Goal: Task Accomplishment & Management: Complete application form

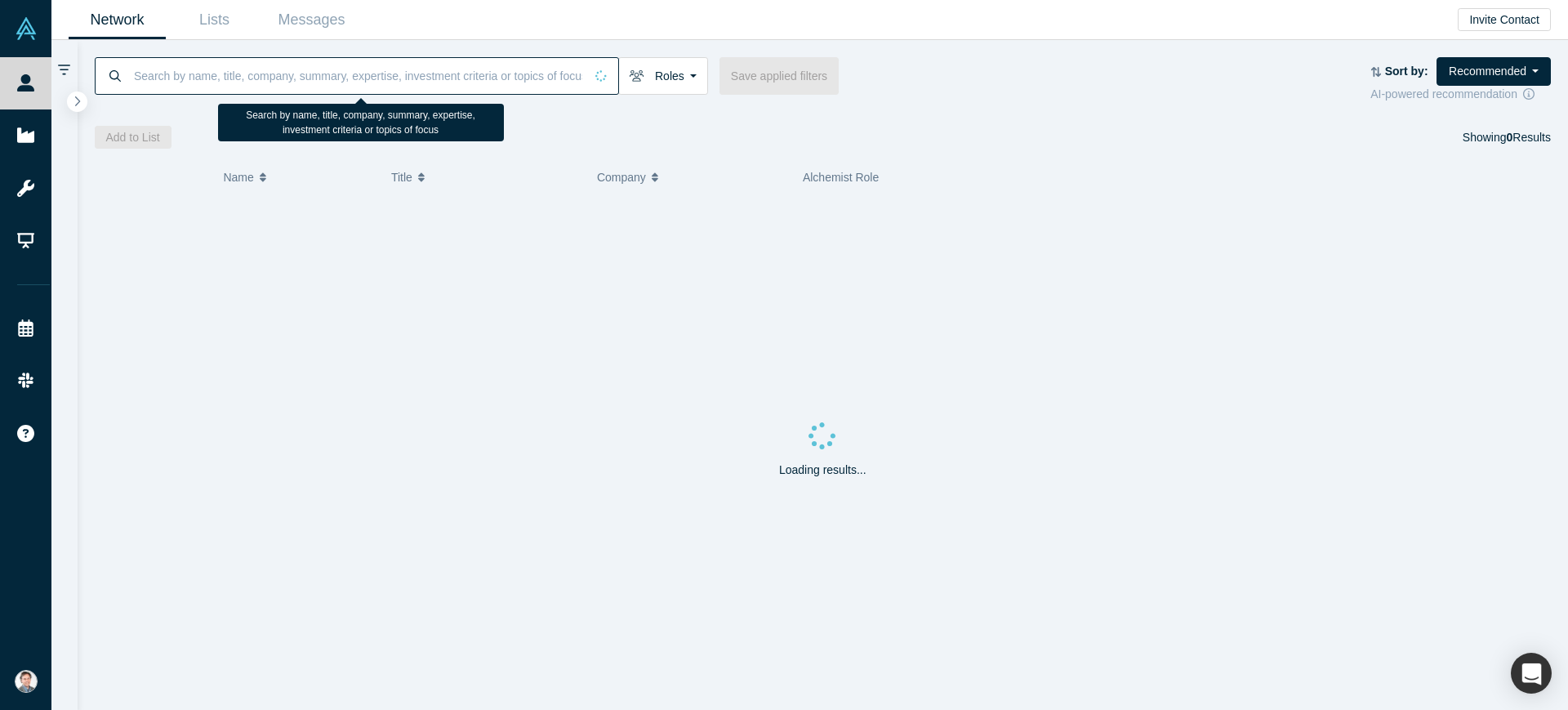
click at [356, 72] on input at bounding box center [357, 75] width 452 height 39
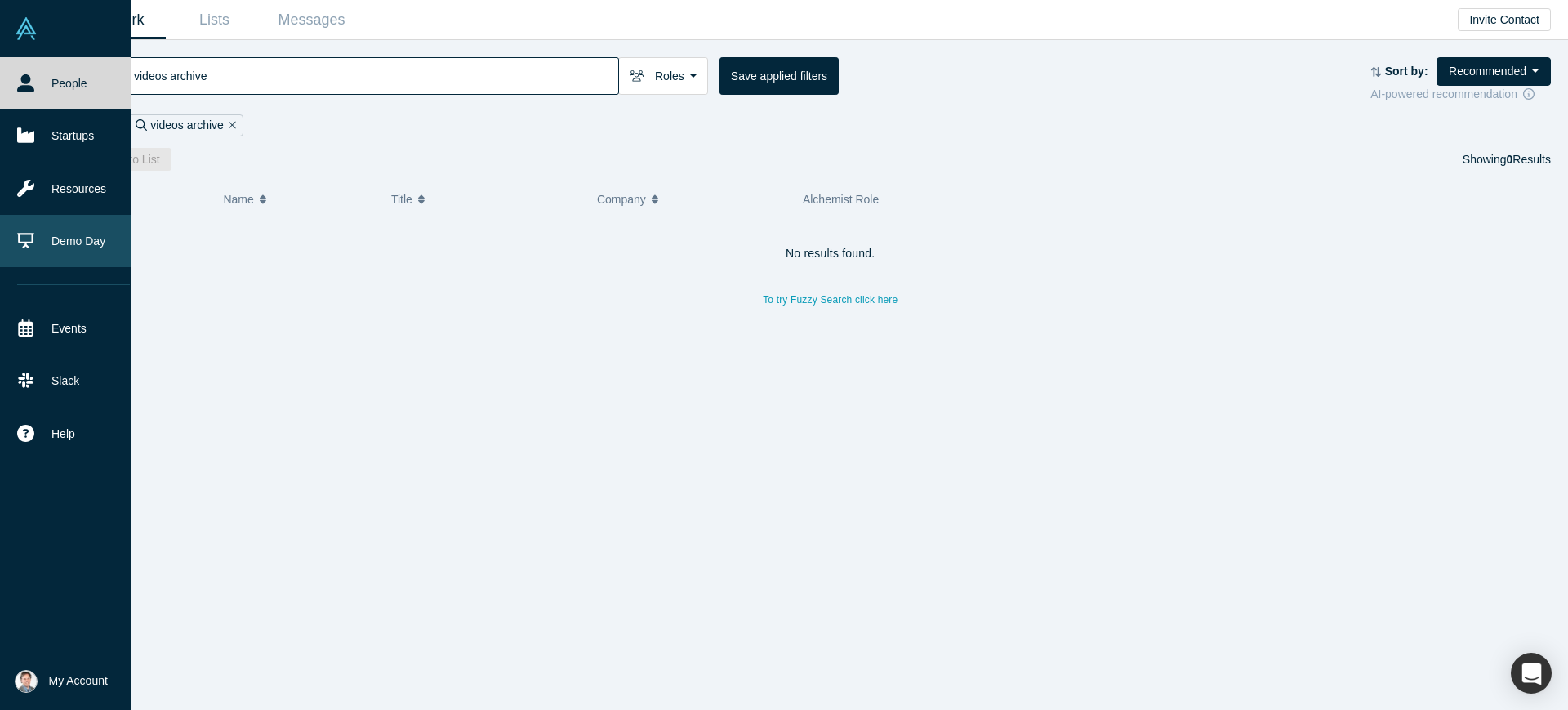
type input "videos archive"
click at [75, 239] on link "Demo Day" at bounding box center [73, 241] width 147 height 52
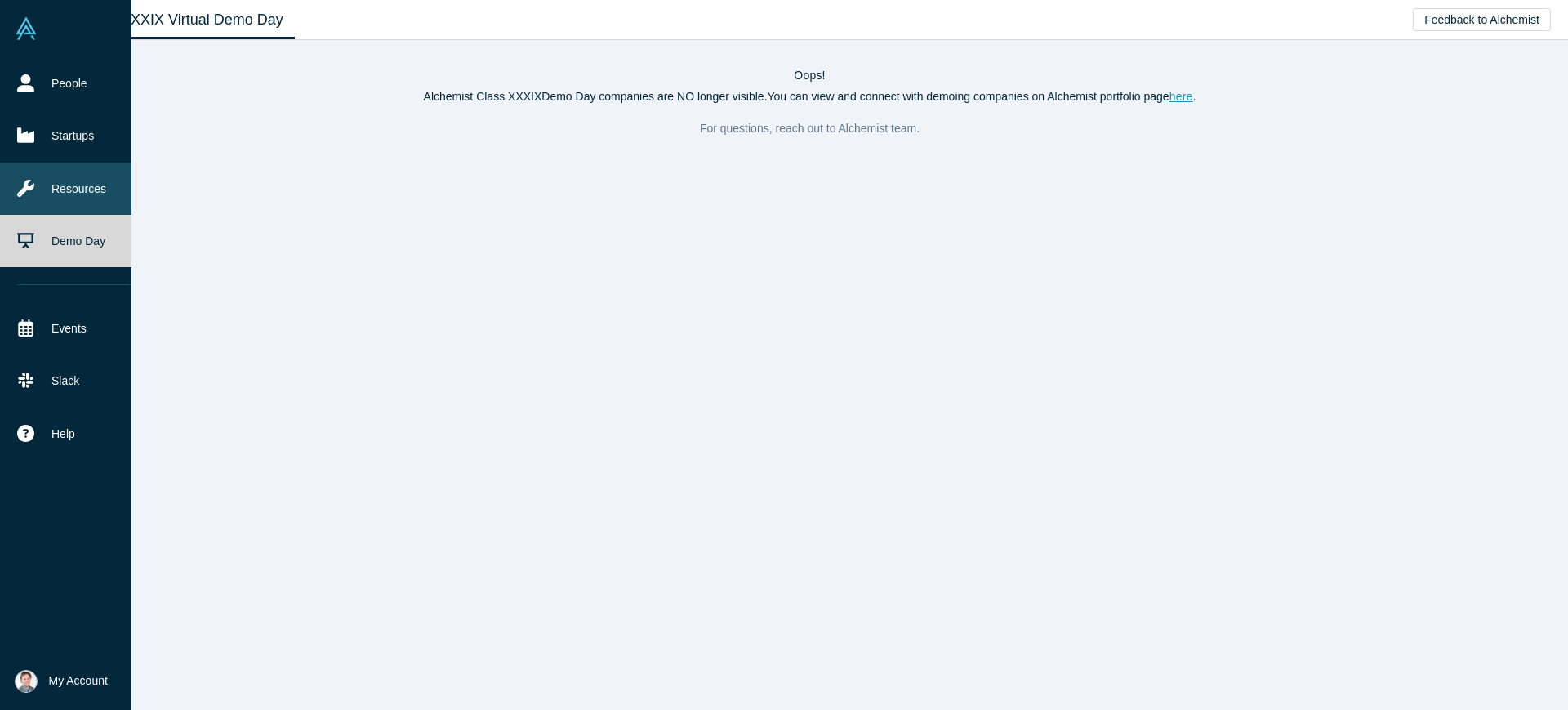
click at [65, 180] on link "Resources" at bounding box center [73, 189] width 147 height 52
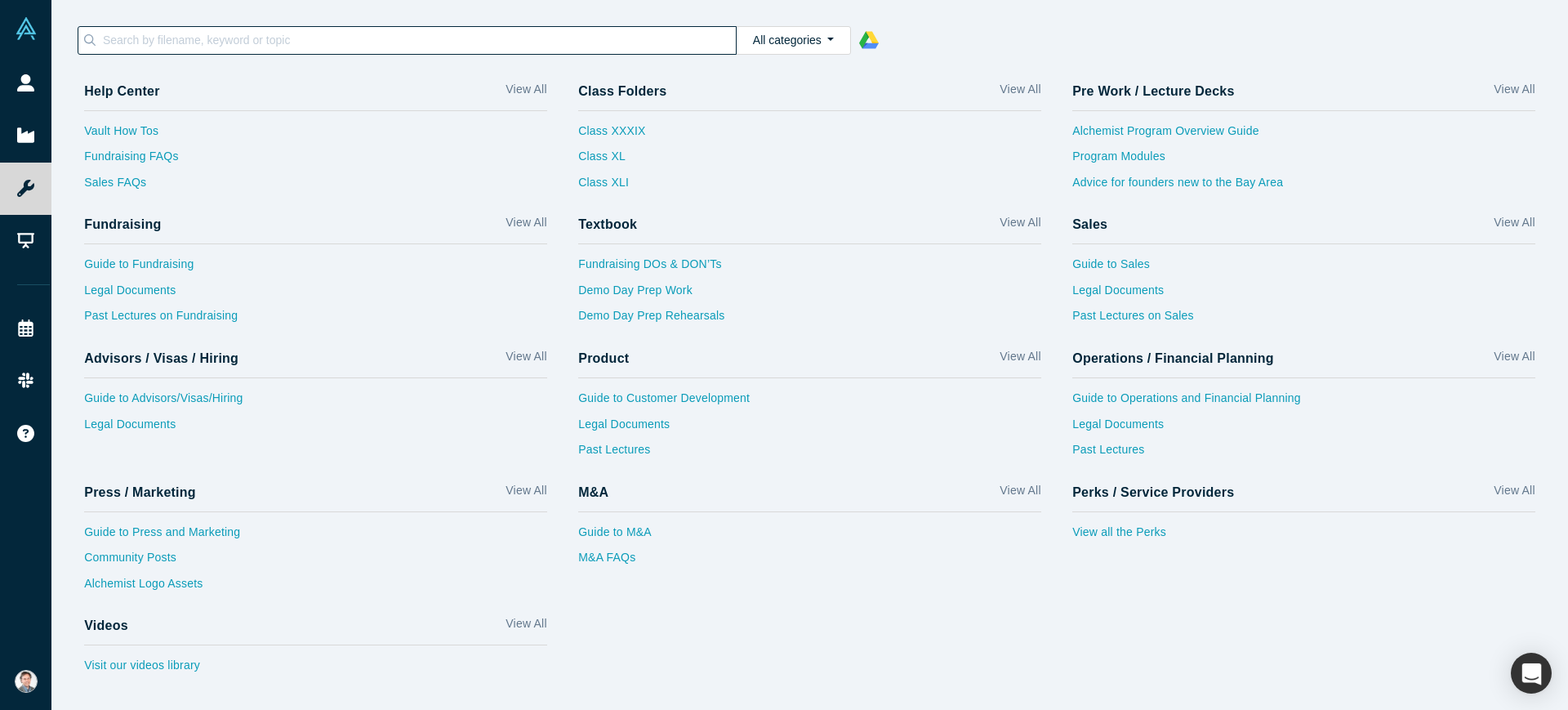
click at [358, 45] on input at bounding box center [418, 40] width 635 height 21
paste input "v"
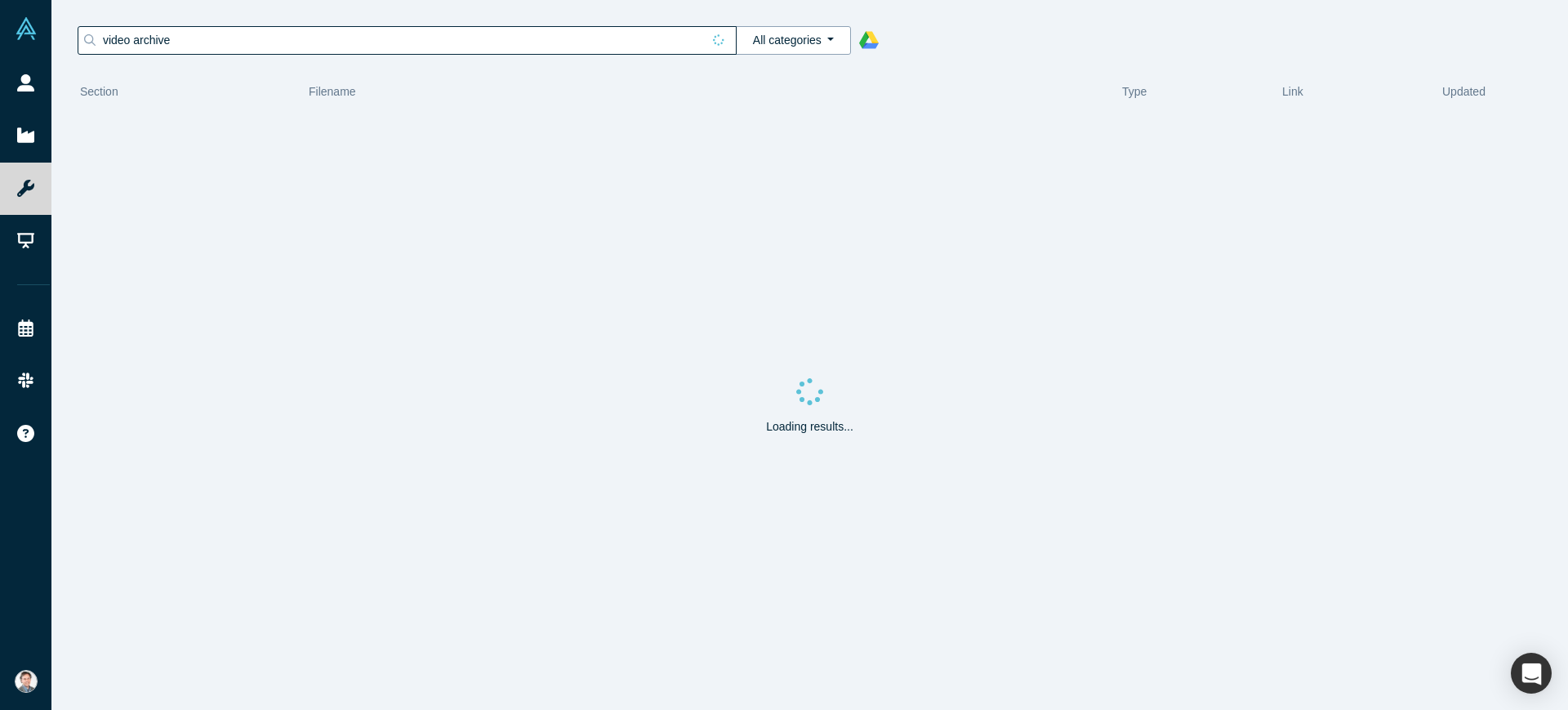
type input "video archive"
click at [818, 46] on button "All categories" at bounding box center [794, 40] width 116 height 29
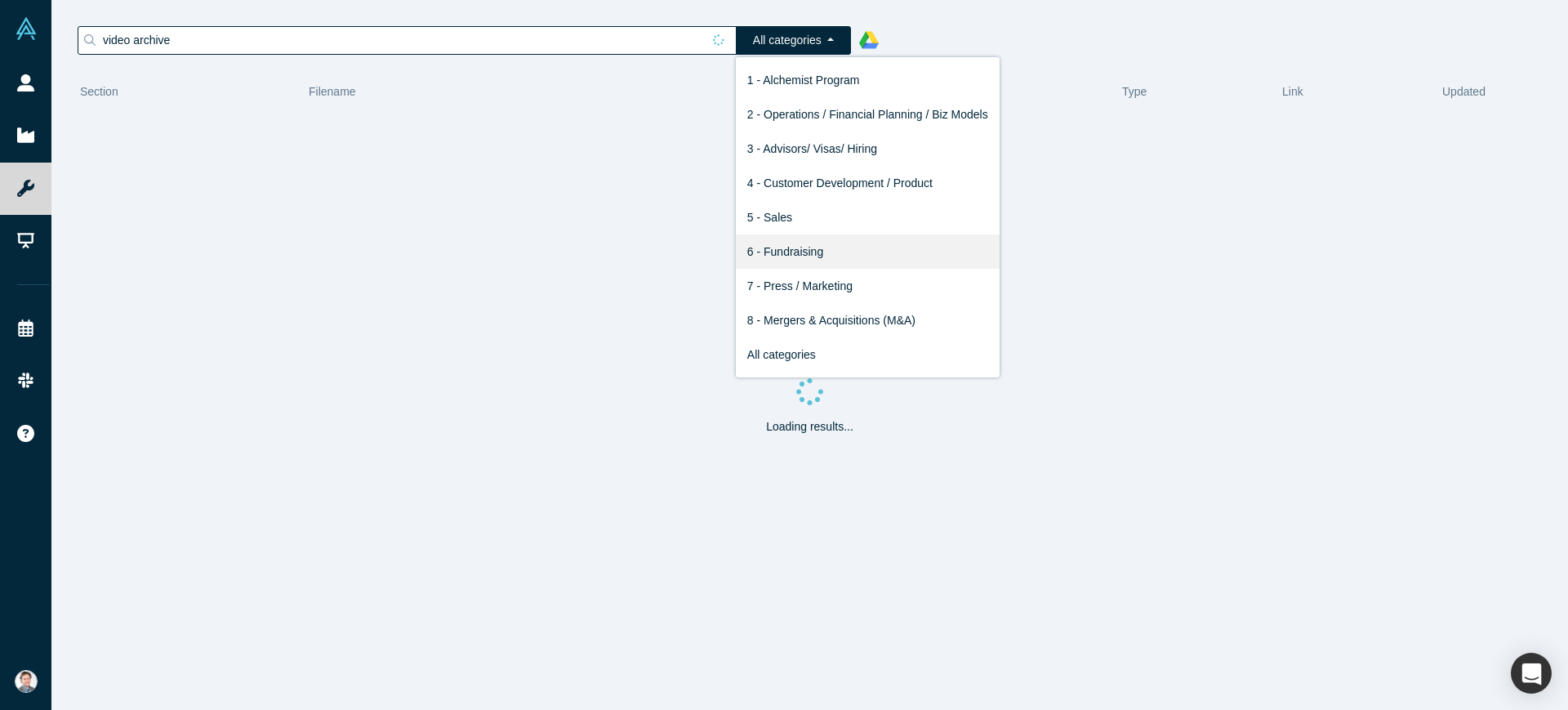
click at [792, 250] on link "6 - Fundraising" at bounding box center [868, 251] width 264 height 35
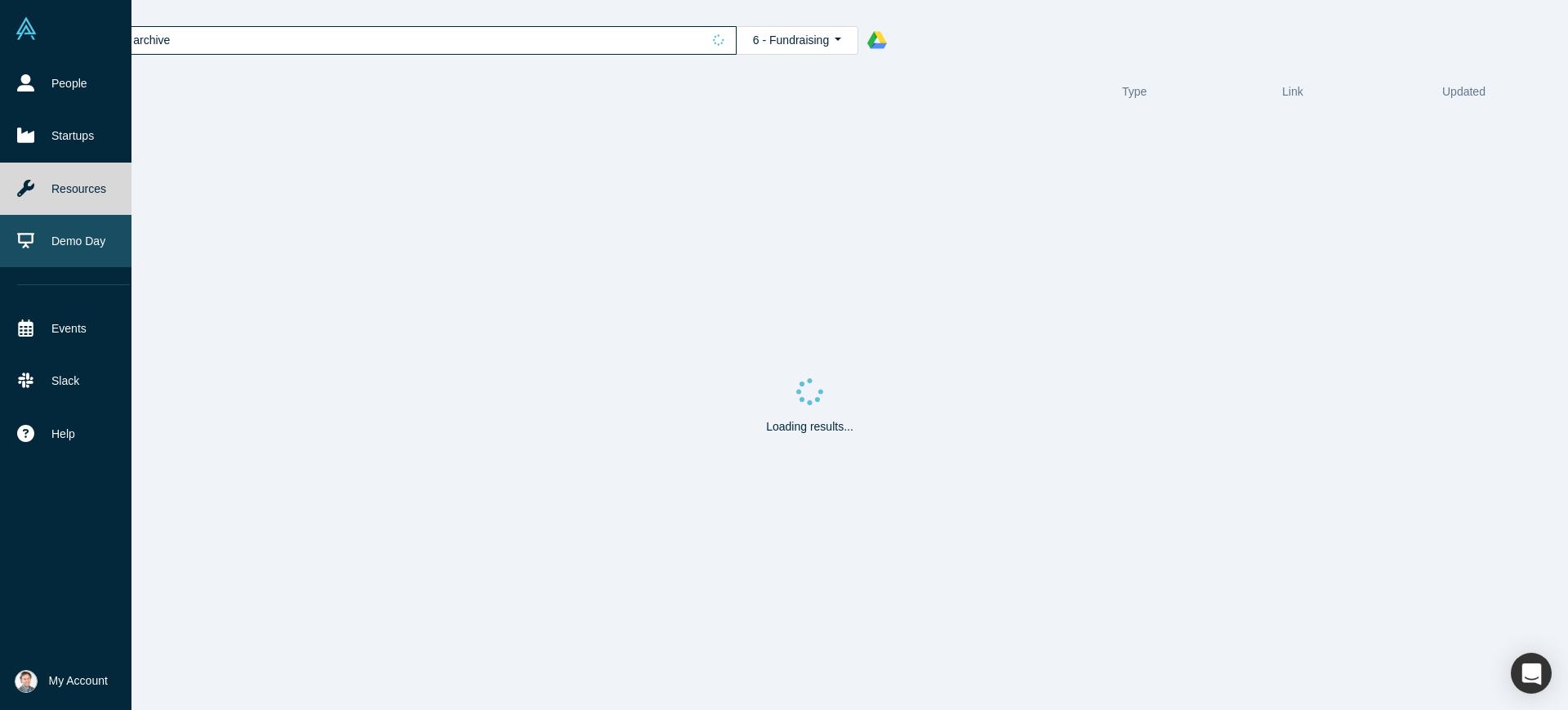
click at [37, 249] on link "Demo Day" at bounding box center [73, 241] width 147 height 52
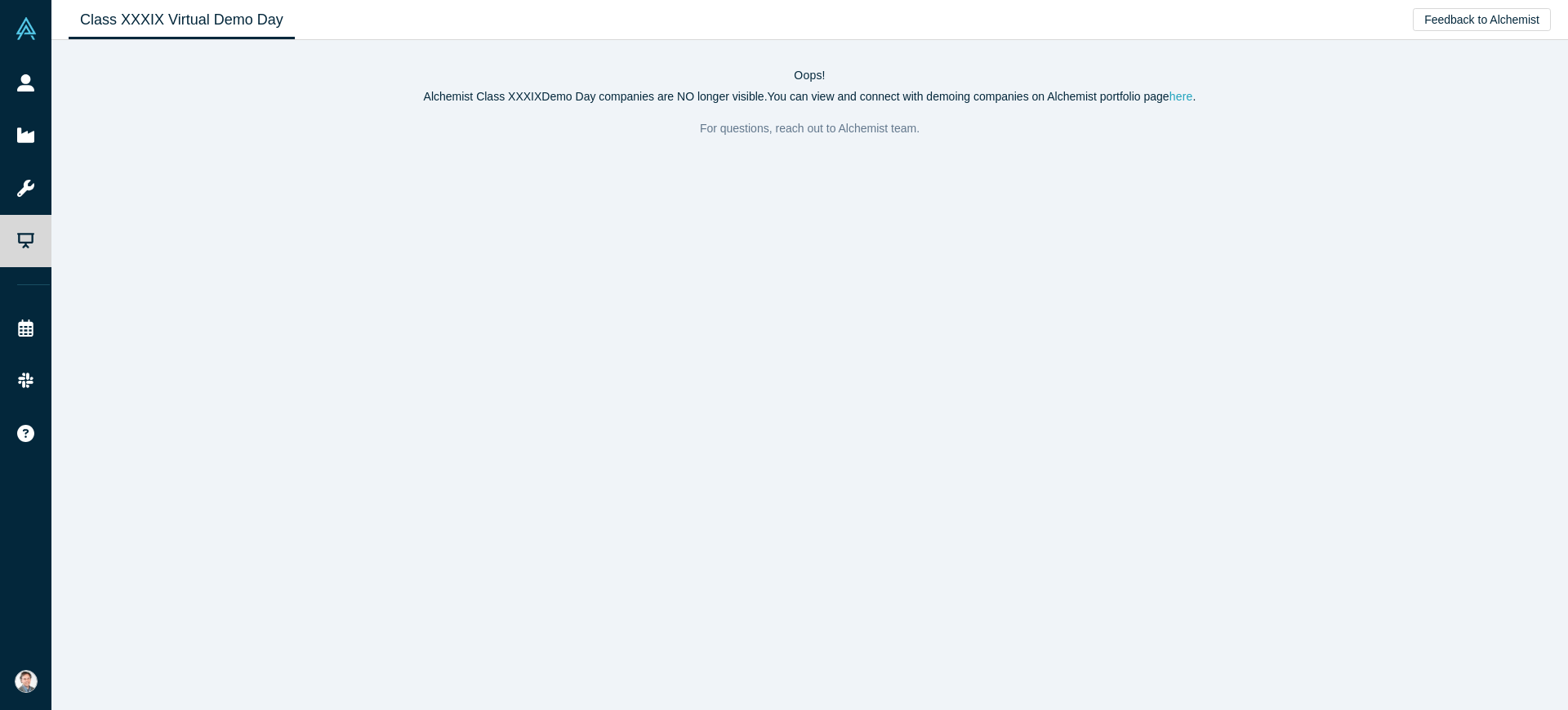
click at [1188, 98] on link "here" at bounding box center [1181, 96] width 24 height 13
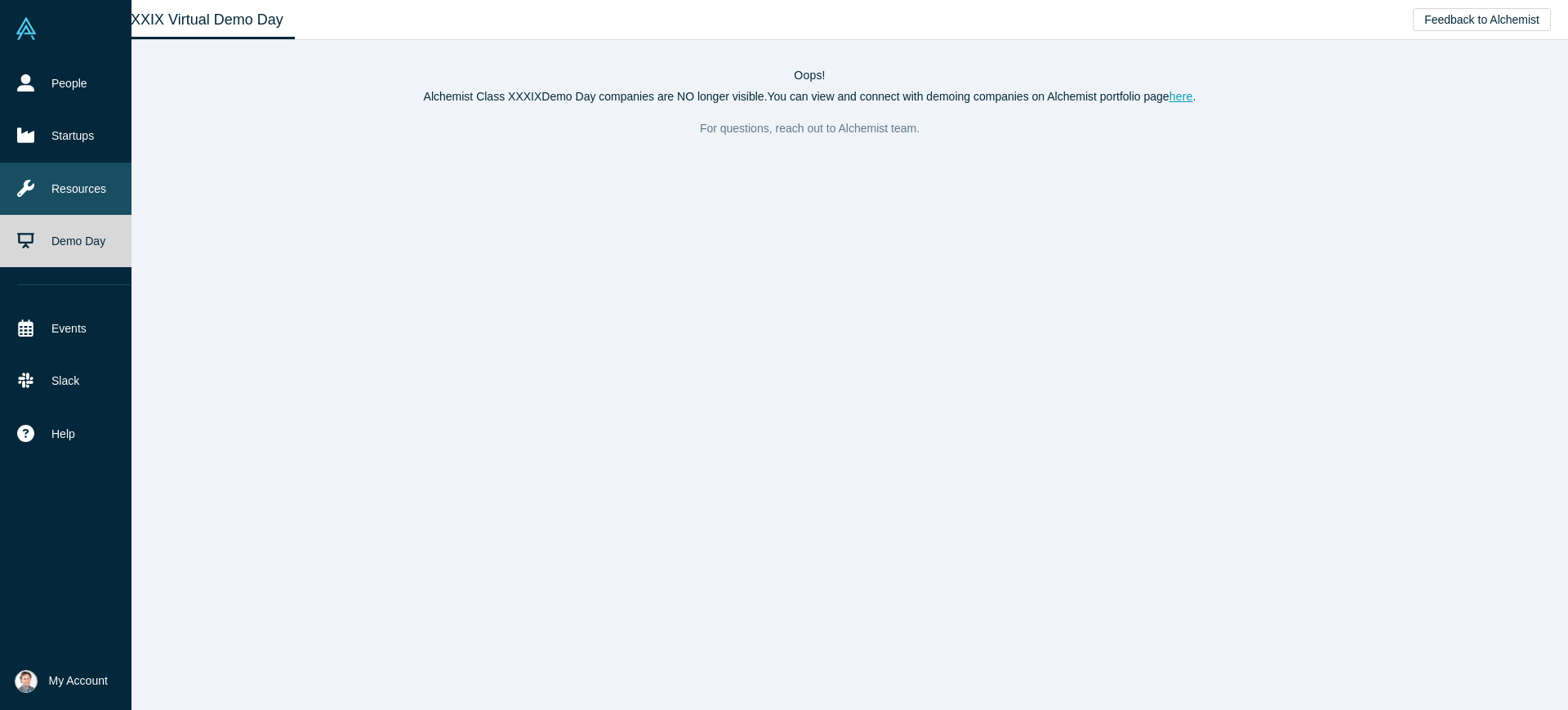
click at [37, 189] on link "Resources" at bounding box center [73, 189] width 147 height 52
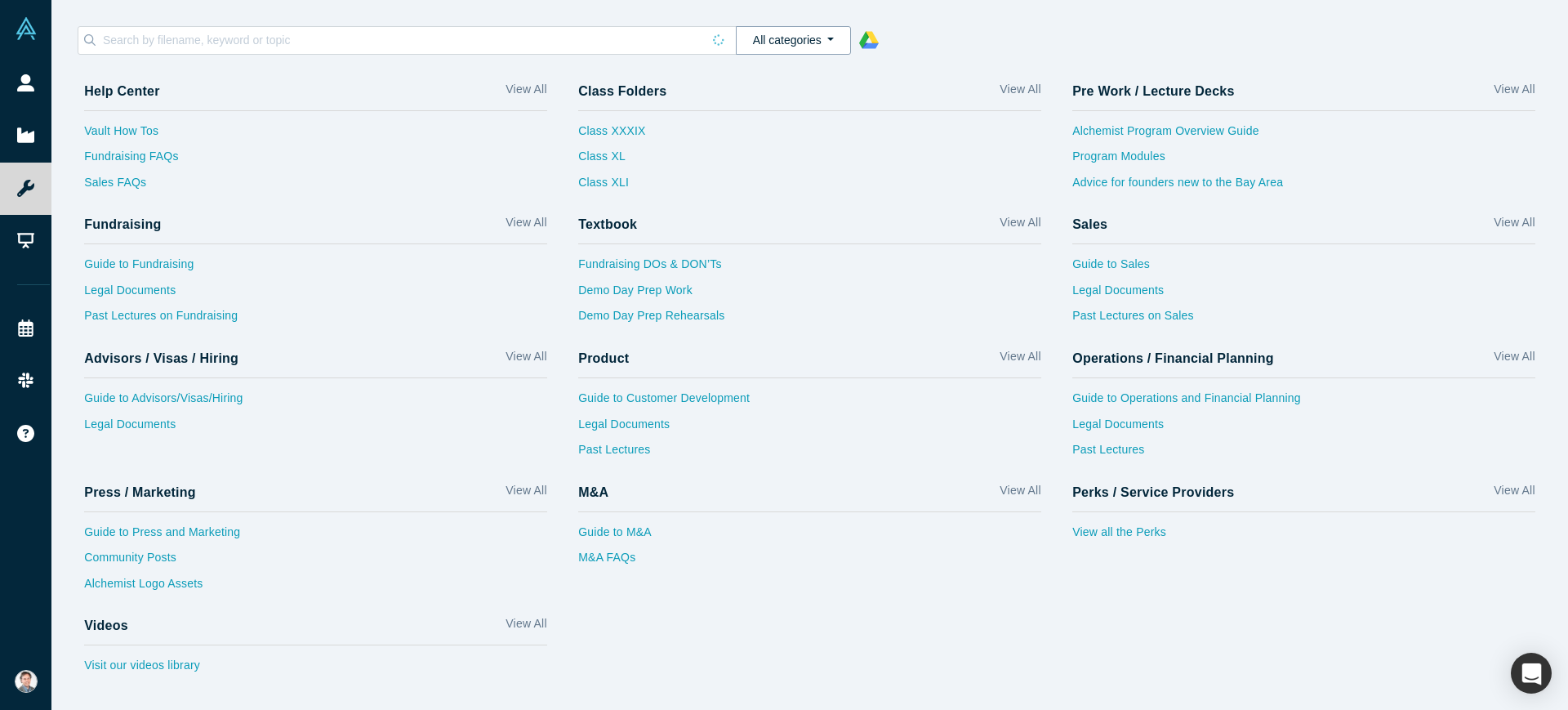
click at [832, 37] on button "All categories" at bounding box center [794, 40] width 116 height 29
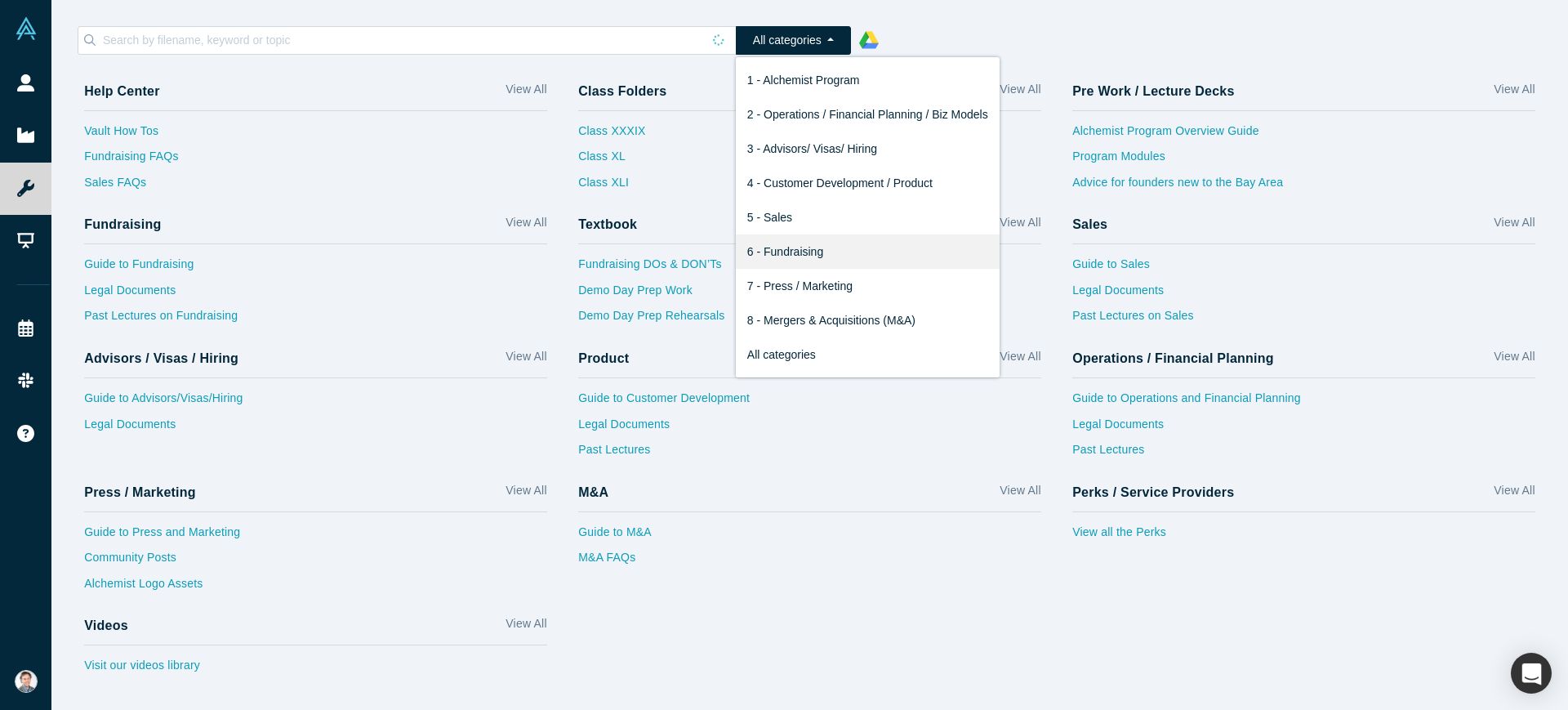
click at [780, 251] on link "6 - Fundraising" at bounding box center [868, 251] width 264 height 35
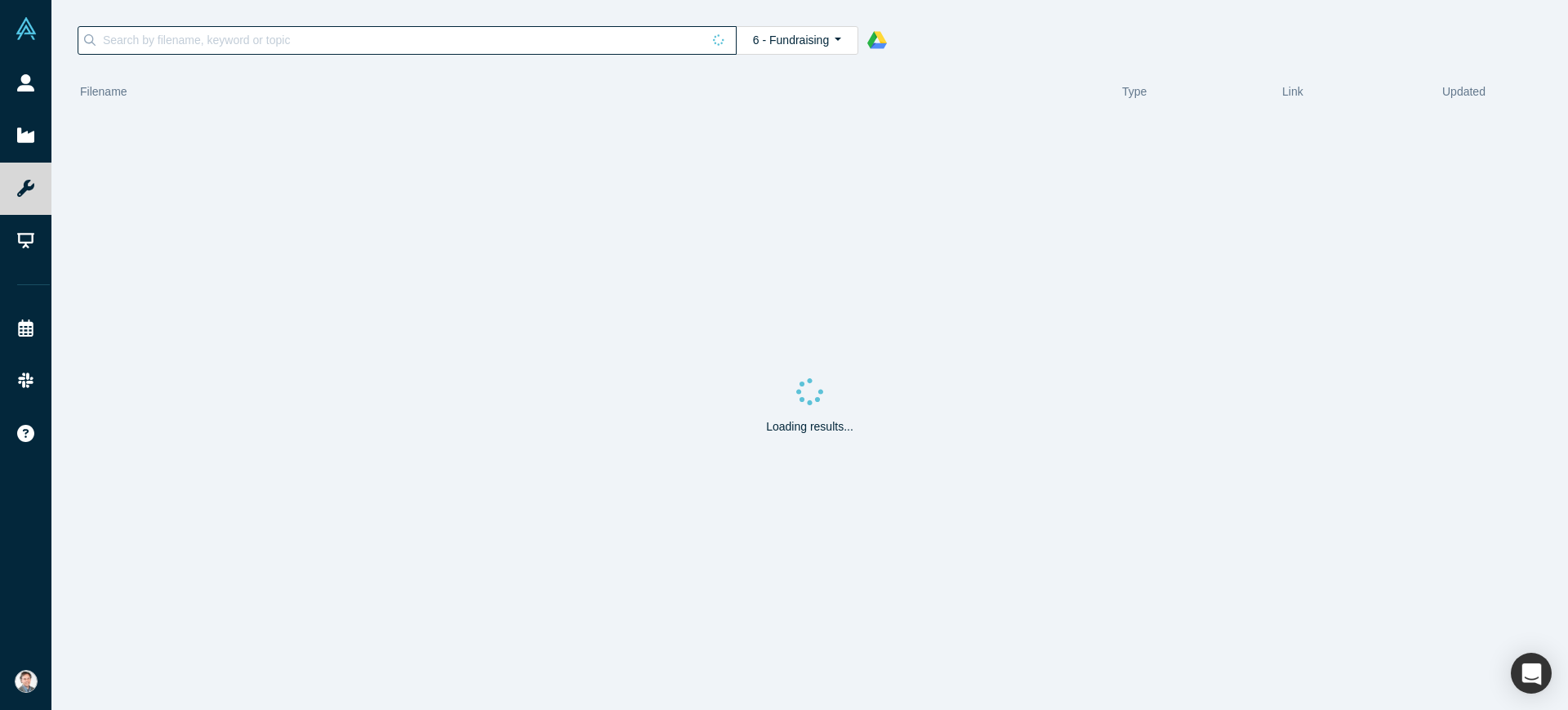
click at [189, 30] on input at bounding box center [401, 40] width 600 height 21
type input "demoday video"
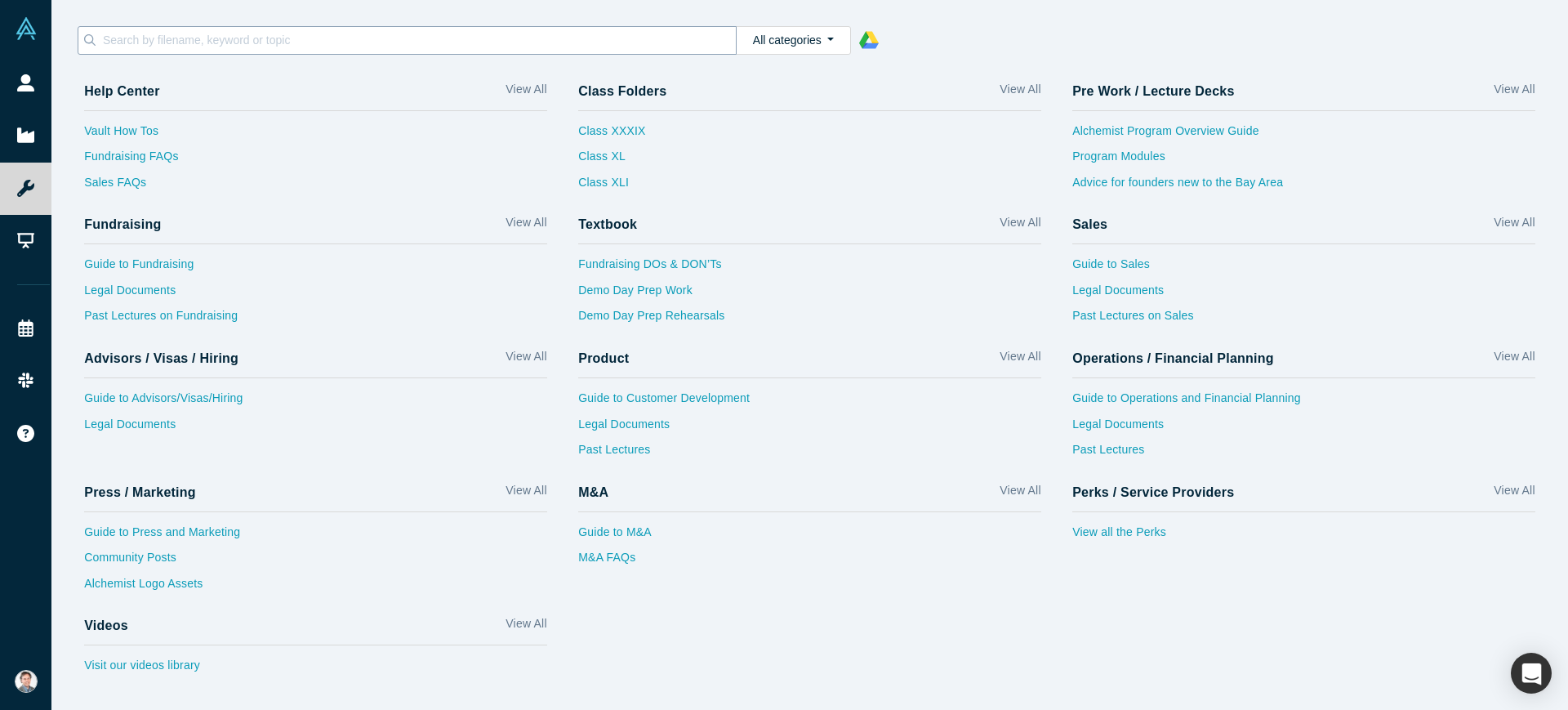
click at [281, 36] on input at bounding box center [418, 40] width 635 height 21
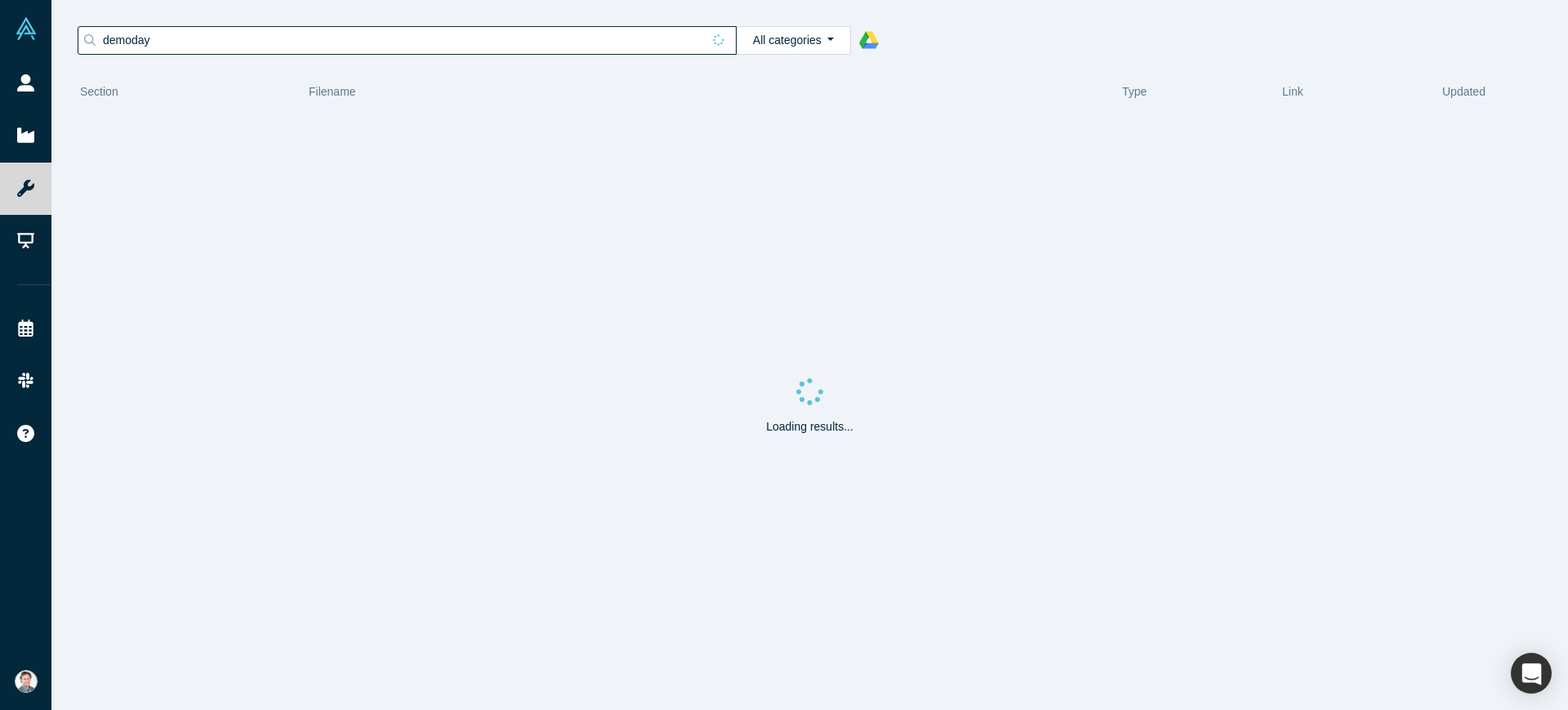
type input "demoday"
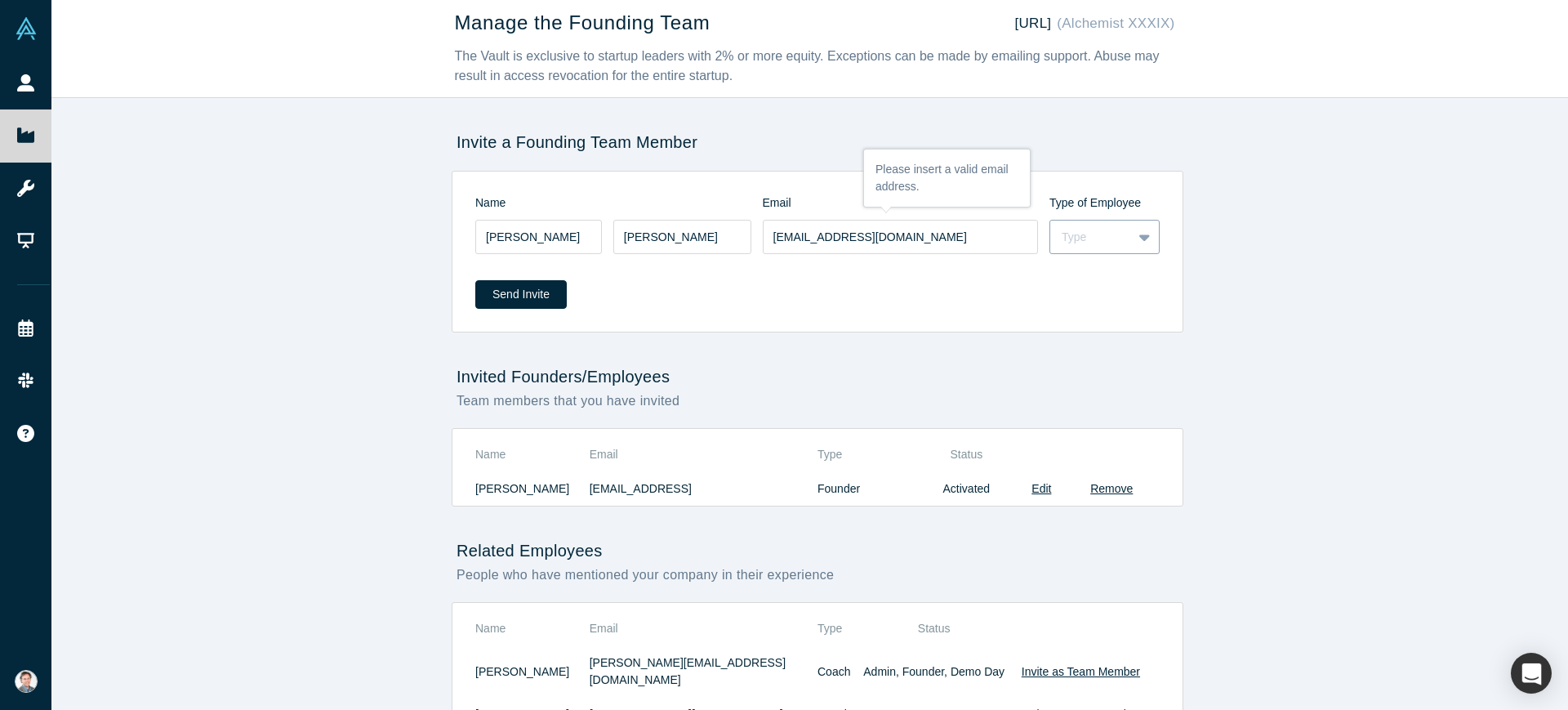
type input "eizquierdo@kaspix.cl"
click at [1089, 231] on div "Type" at bounding box center [1090, 237] width 59 height 17
drag, startPoint x: 1068, startPoint y: 300, endPoint x: 1074, endPoint y: 289, distance: 12.5
click at [1072, 308] on div "Founder" at bounding box center [1104, 307] width 110 height 30
click at [512, 290] on button "Send Invite" at bounding box center [520, 295] width 91 height 29
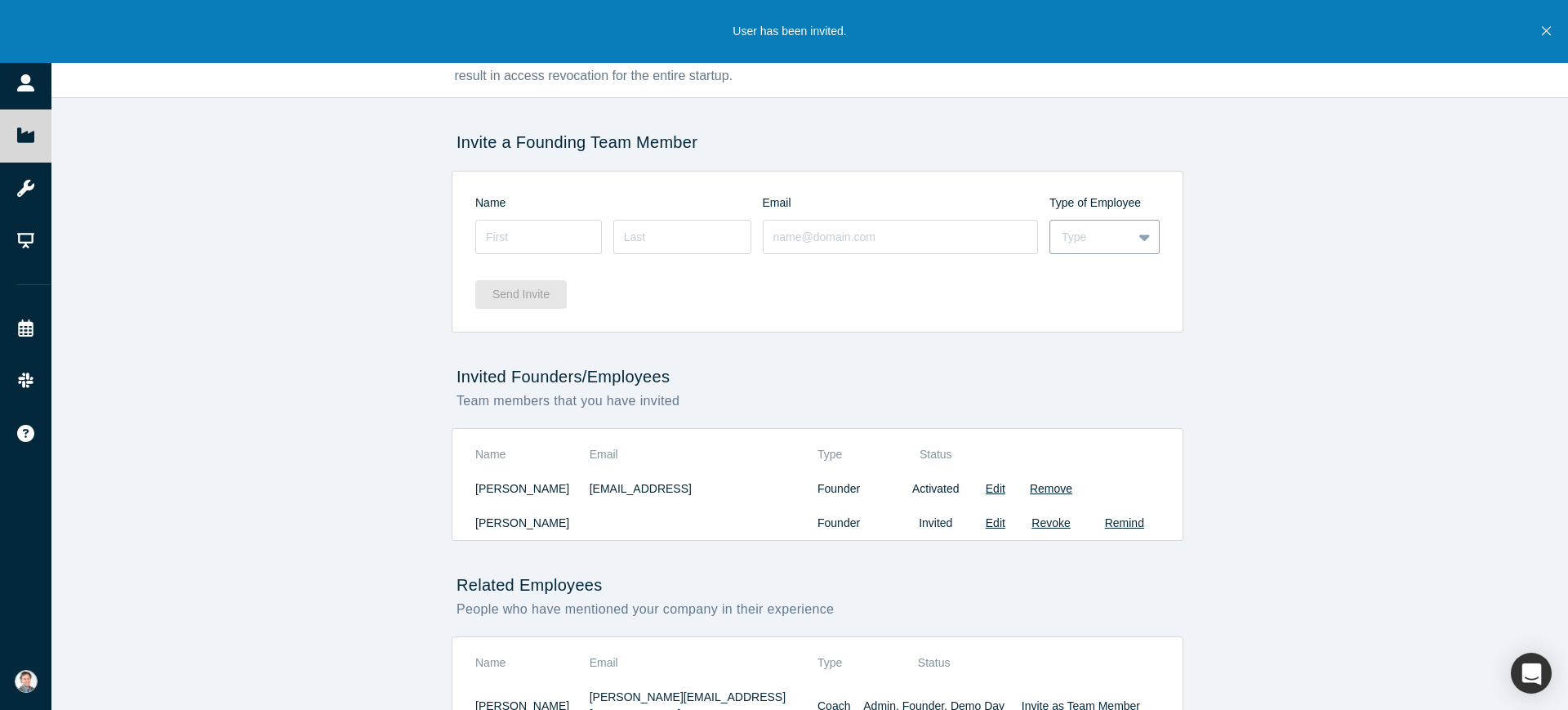
click at [1115, 233] on div "Type" at bounding box center [1090, 237] width 82 height 20
click at [941, 292] on div "Send Invite" at bounding box center [817, 288] width 684 height 63
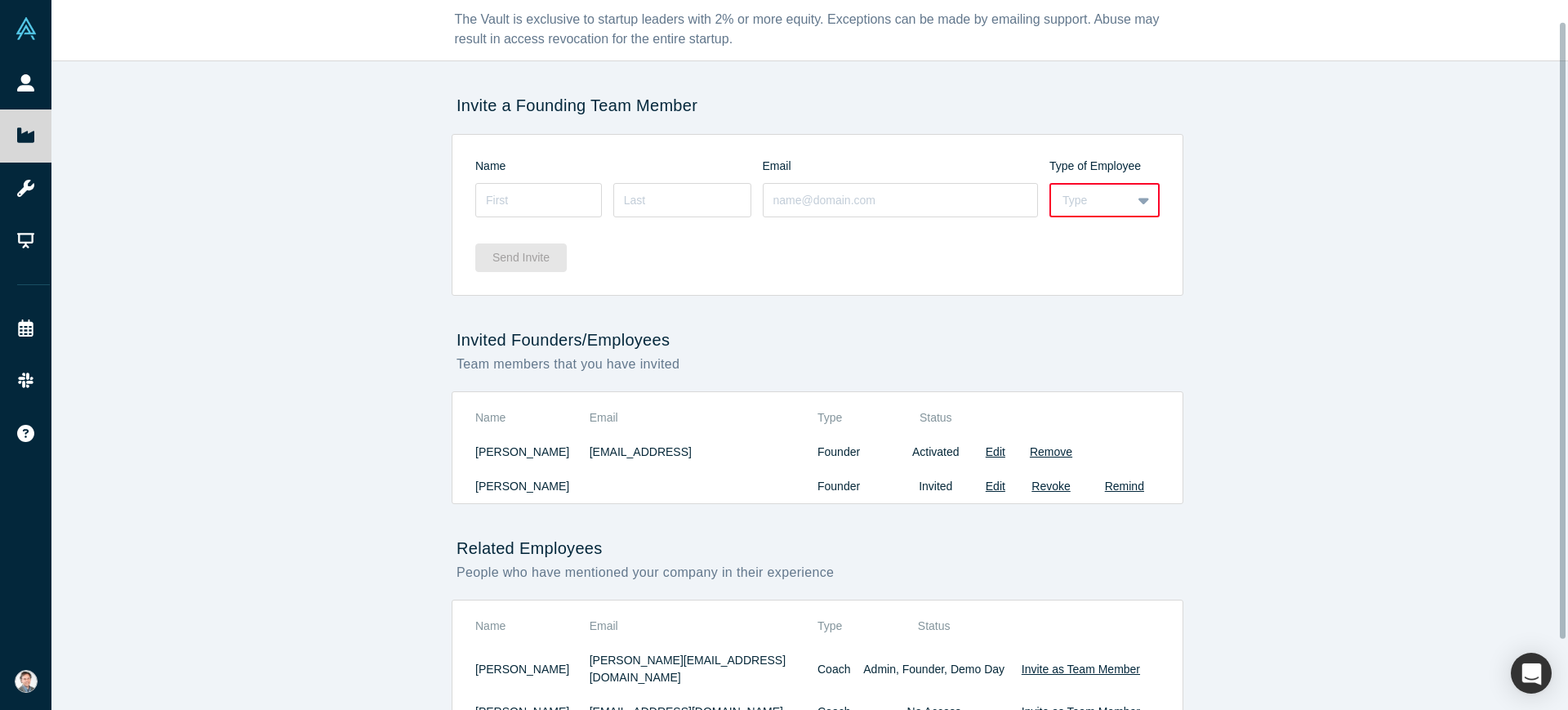
scroll to position [3, 0]
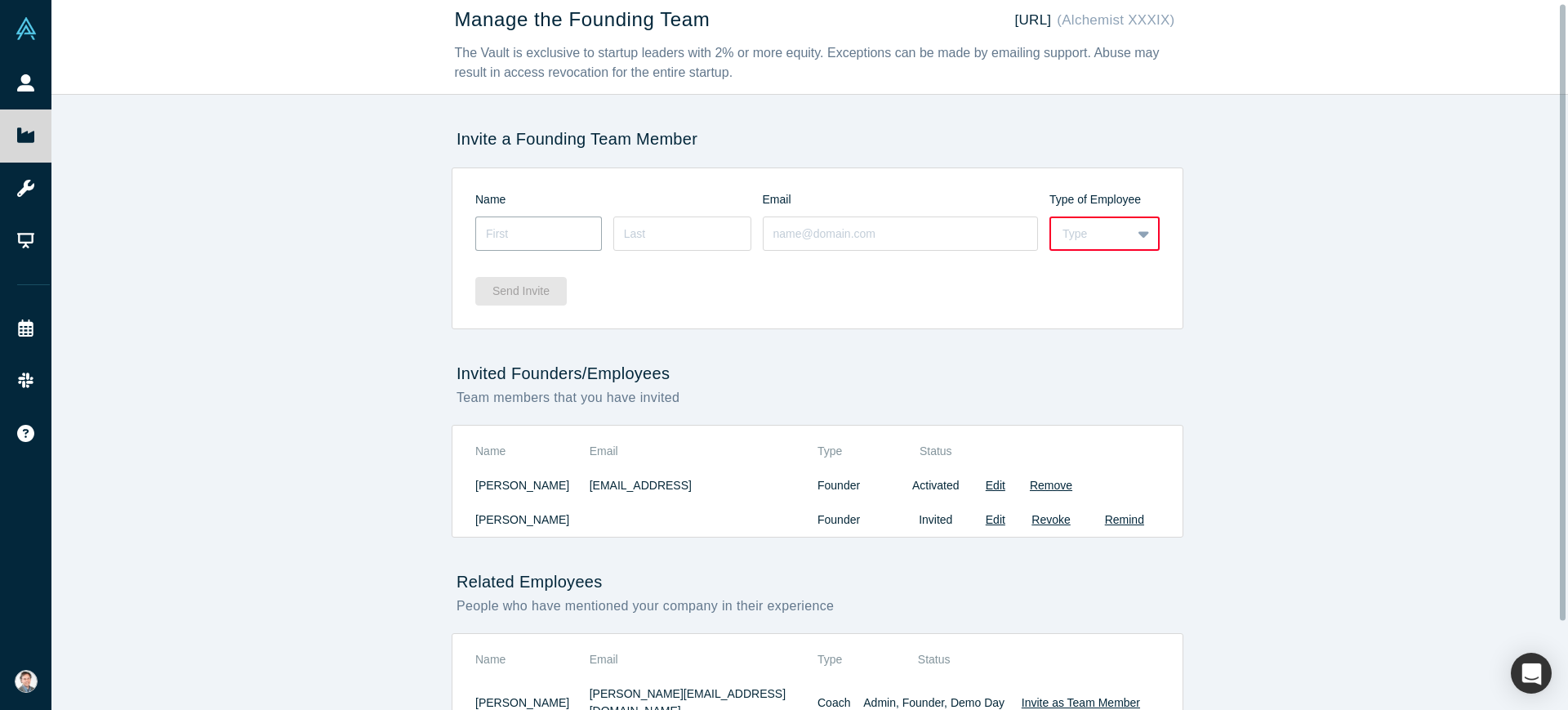
click at [502, 230] on input at bounding box center [537, 234] width 126 height 35
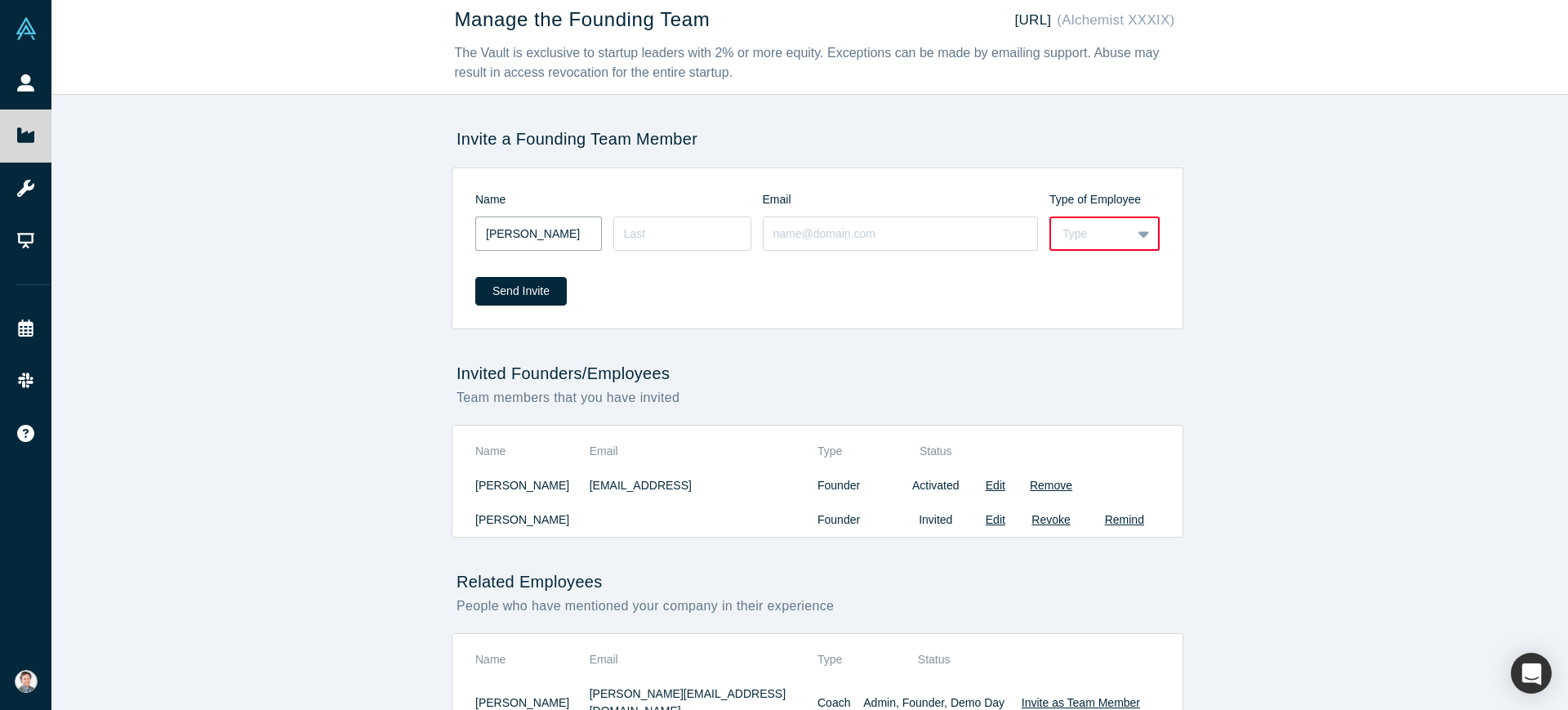
type input "[PERSON_NAME]"
click at [715, 225] on input at bounding box center [682, 234] width 138 height 35
paste input "Pflaum"
type input "Pflaum"
drag, startPoint x: 775, startPoint y: 221, endPoint x: 765, endPoint y: 214, distance: 12.2
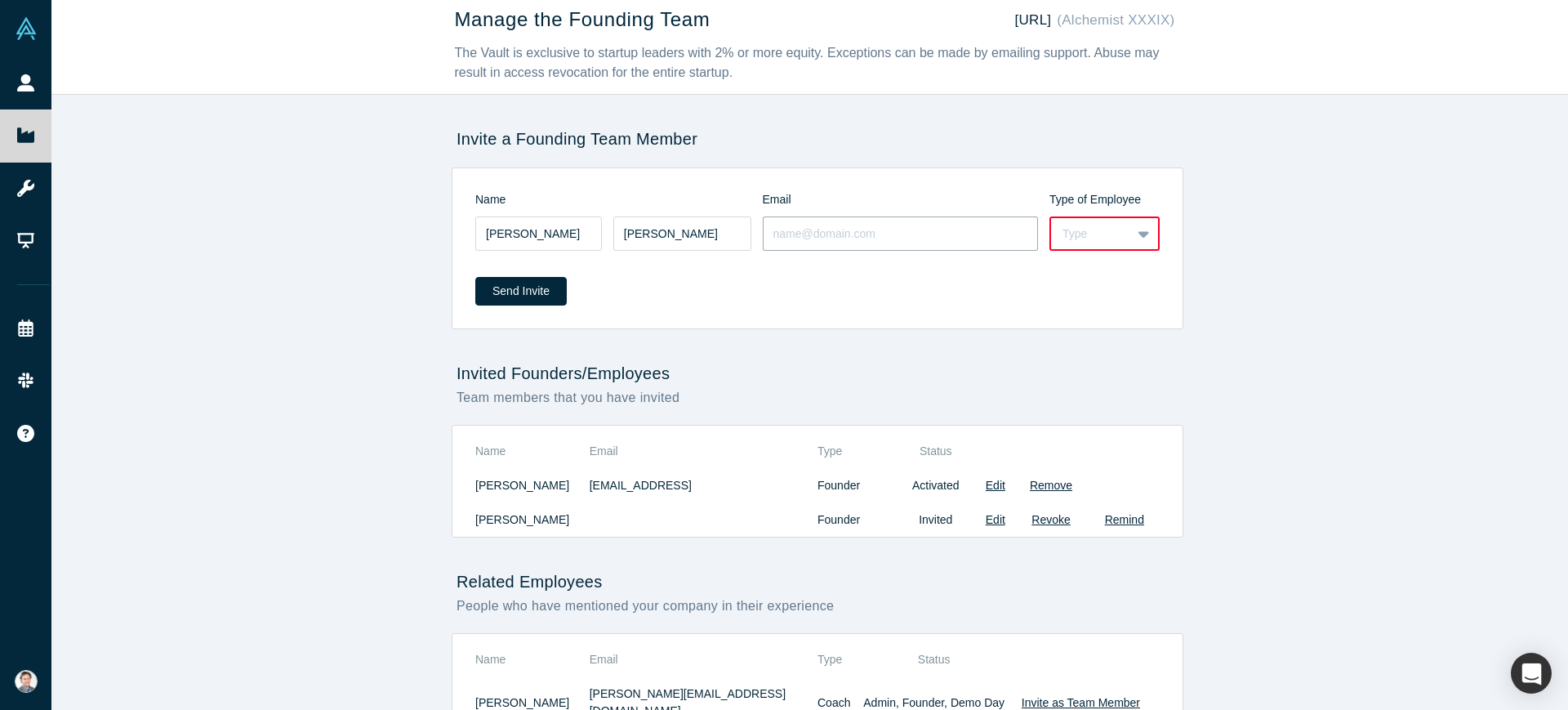
click at [773, 230] on input at bounding box center [901, 234] width 276 height 35
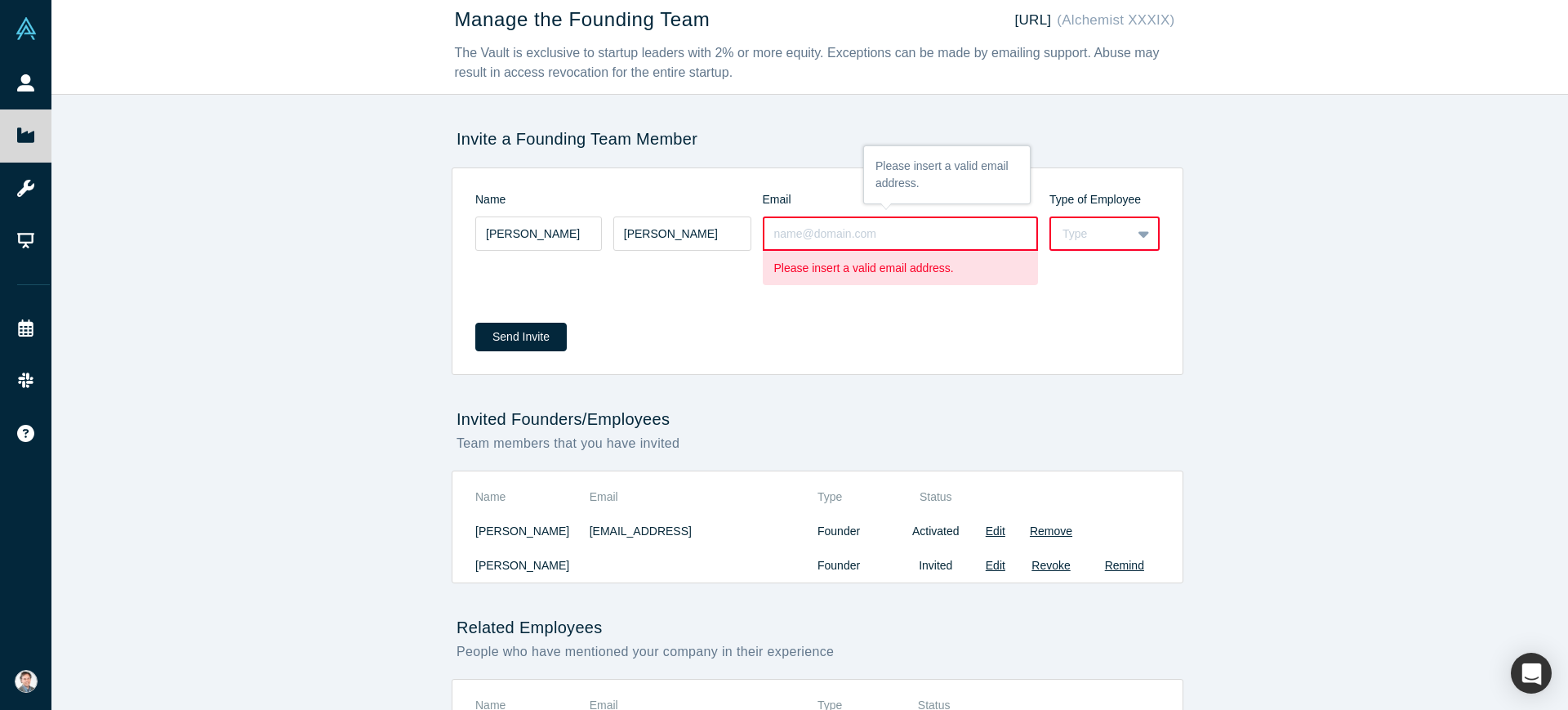
paste input "andy@kingstonvineyards.com"
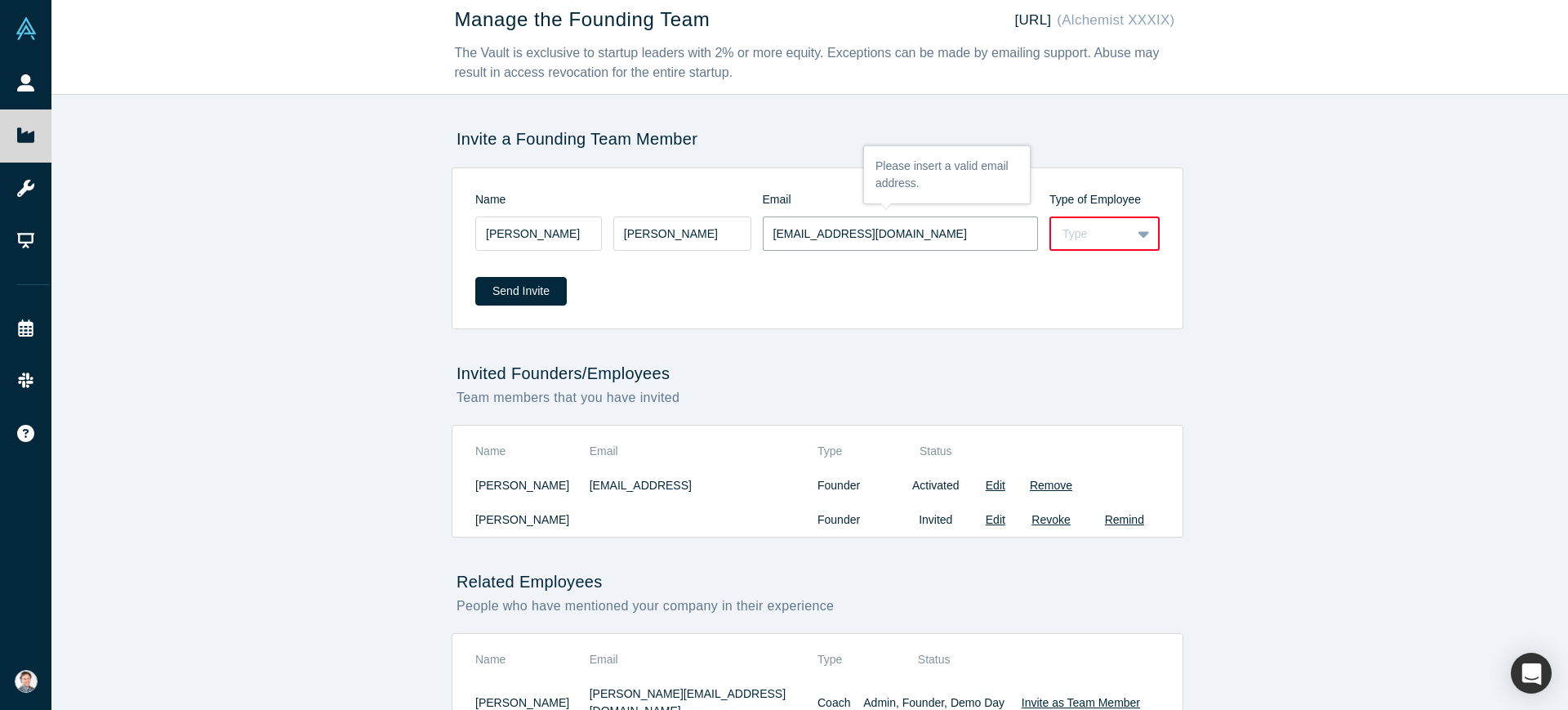
type input "andy@kingstonvineyards.com"
click at [1138, 236] on icon at bounding box center [1143, 233] width 11 height 16
click at [1096, 266] on div "Employee" at bounding box center [1104, 275] width 110 height 30
click at [522, 301] on button "Send Invite" at bounding box center [520, 291] width 91 height 29
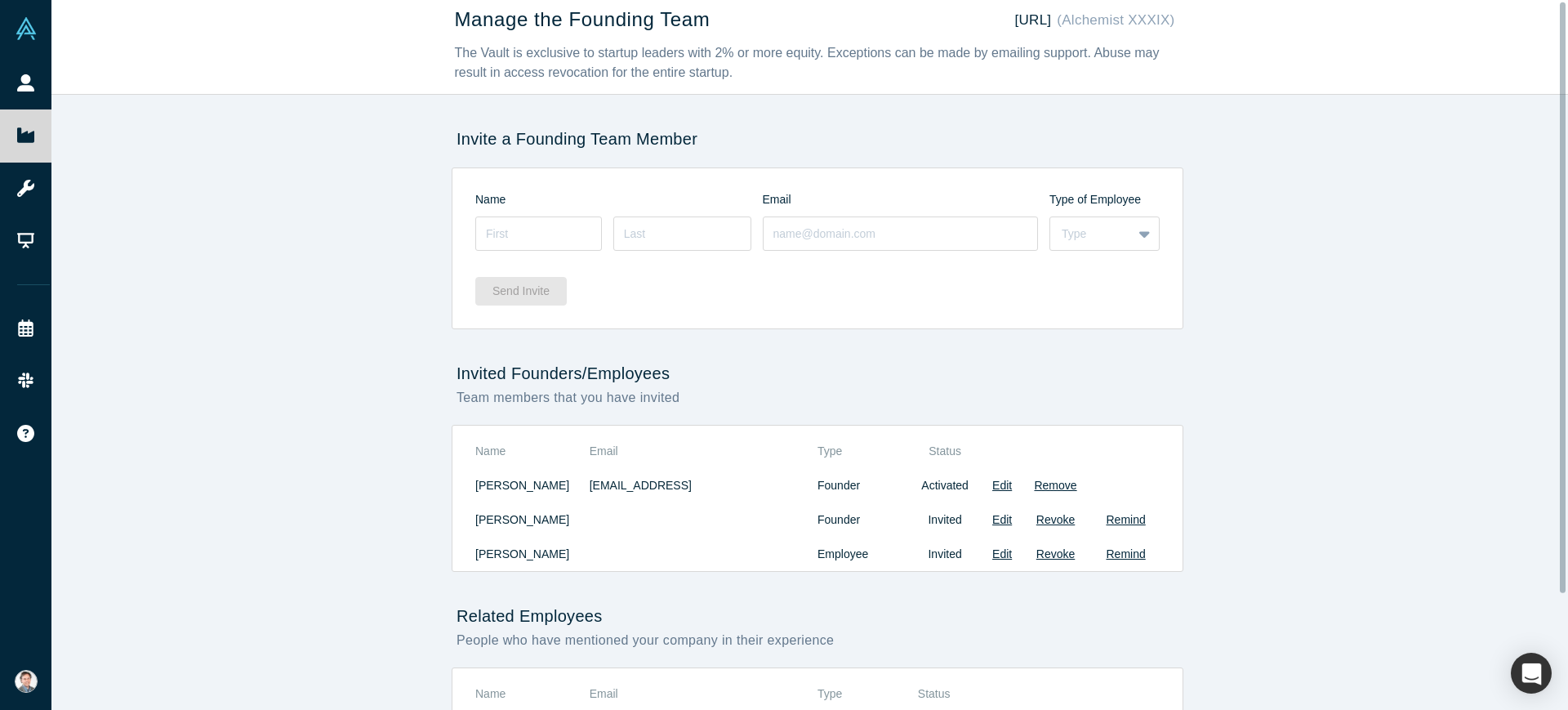
scroll to position [0, 0]
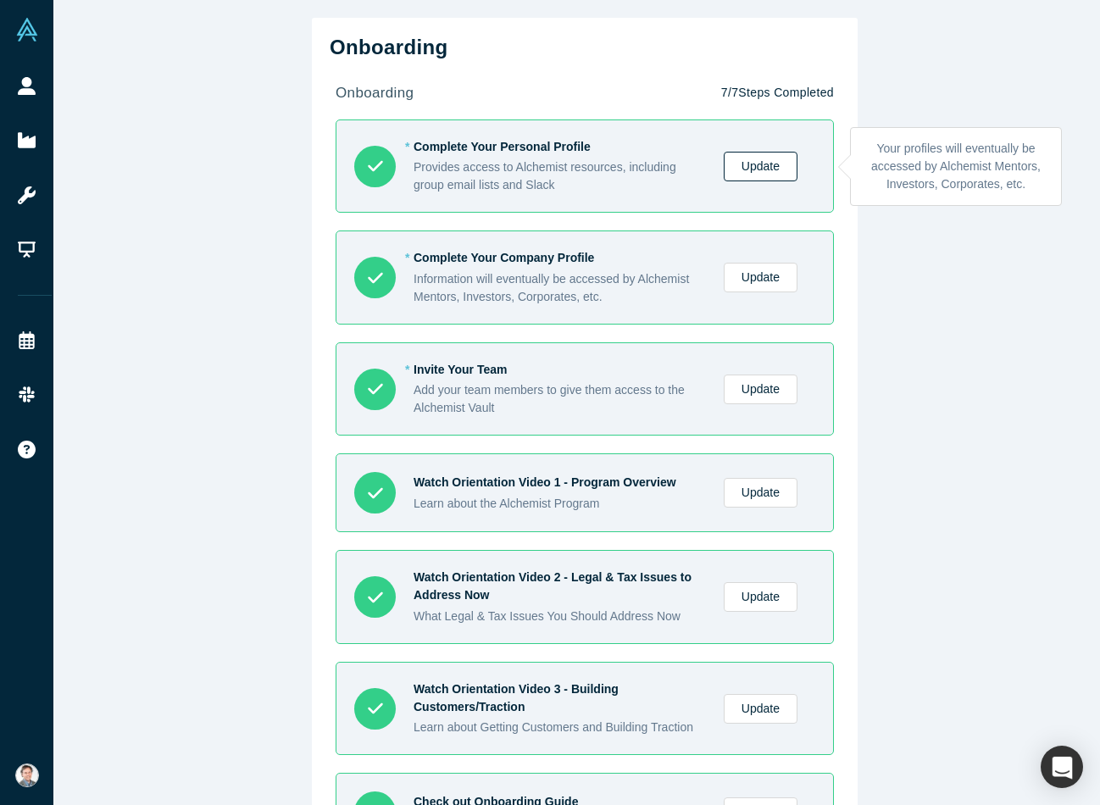
click at [758, 169] on link "Update" at bounding box center [761, 167] width 74 height 30
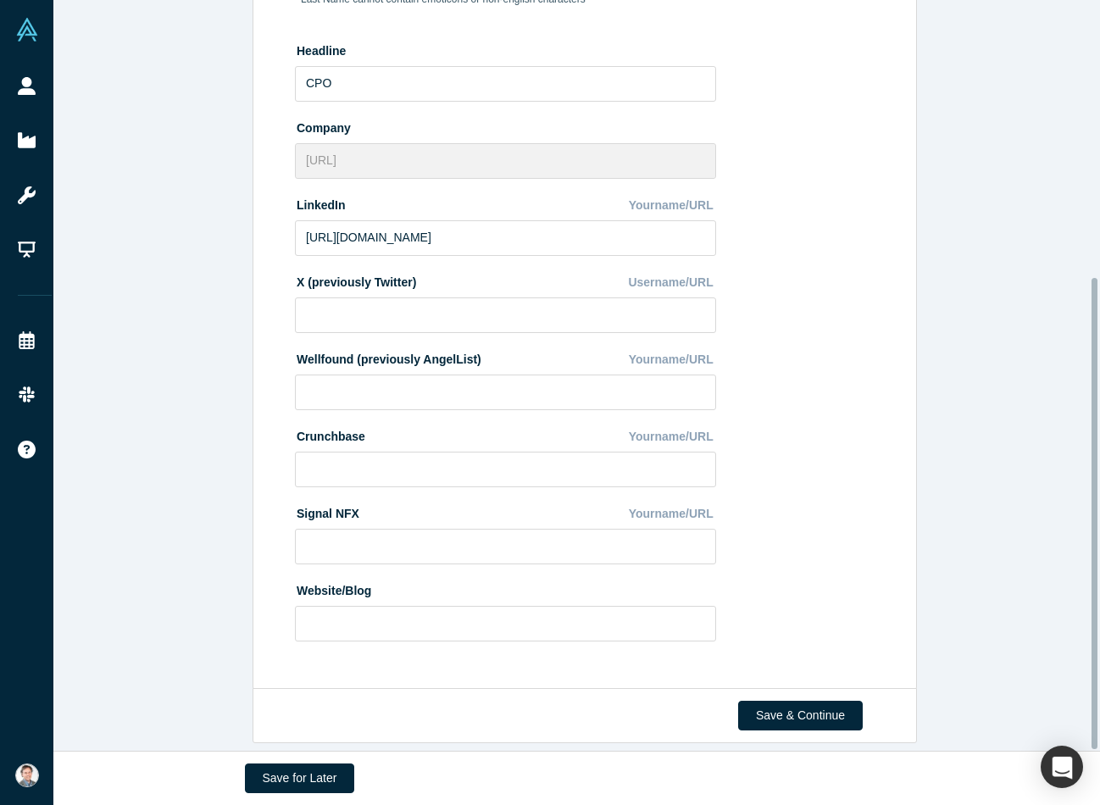
scroll to position [442, 0]
click at [473, 615] on input at bounding box center [505, 624] width 421 height 36
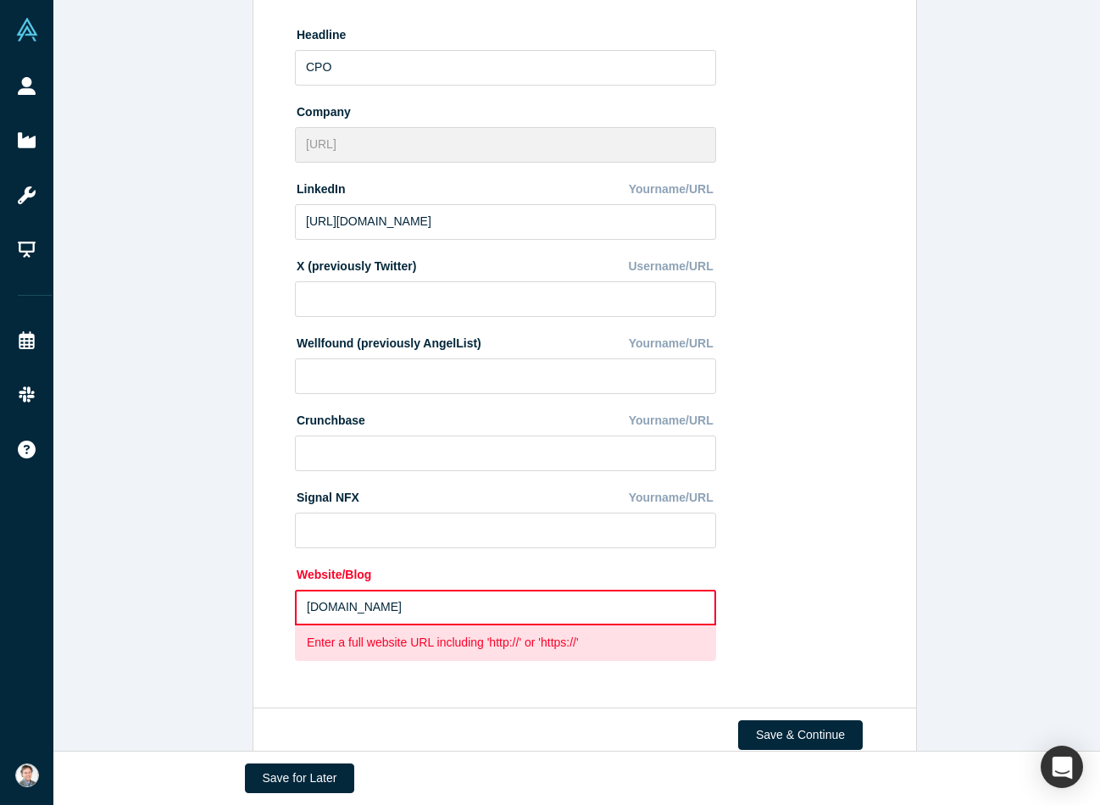
click at [753, 605] on div "Change Photo Zoom Save Remove Upload New" at bounding box center [807, 230] width 147 height 885
click at [299, 617] on input "kaspix.cl" at bounding box center [505, 608] width 421 height 36
type input "kaspix.cl"
drag, startPoint x: 300, startPoint y: 606, endPoint x: 283, endPoint y: 610, distance: 17.5
click at [280, 610] on div "Edit Profile * First Name Andres First Name cannot contain emoticons or non-eng…" at bounding box center [581, 208] width 645 height 977
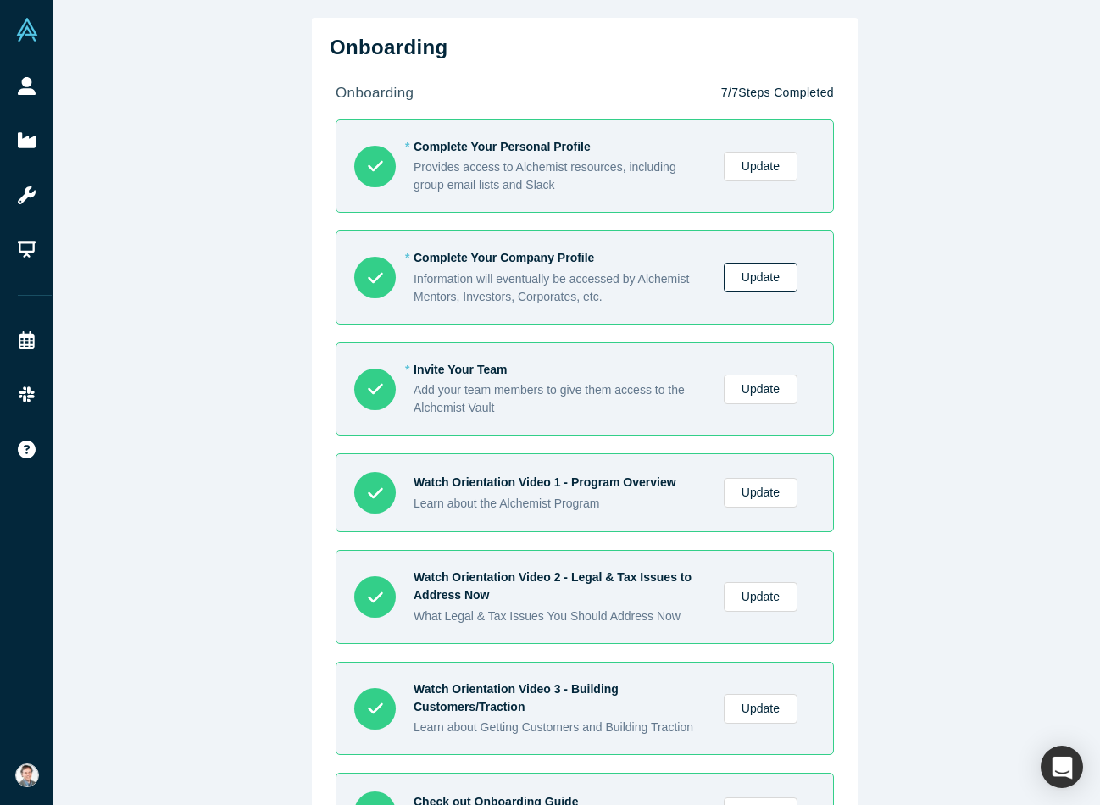
click at [728, 276] on link "Update" at bounding box center [761, 278] width 74 height 30
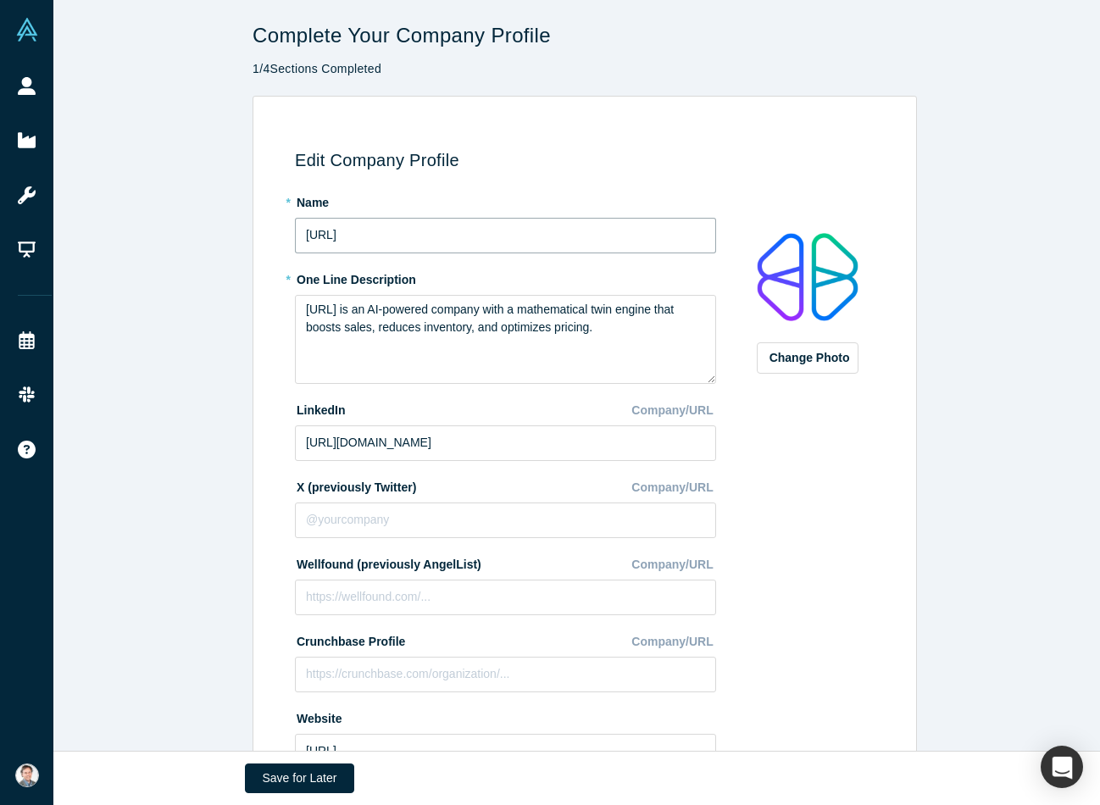
drag, startPoint x: 423, startPoint y: 225, endPoint x: 432, endPoint y: 226, distance: 9.5
click at [423, 226] on input "[URL]" at bounding box center [505, 236] width 421 height 36
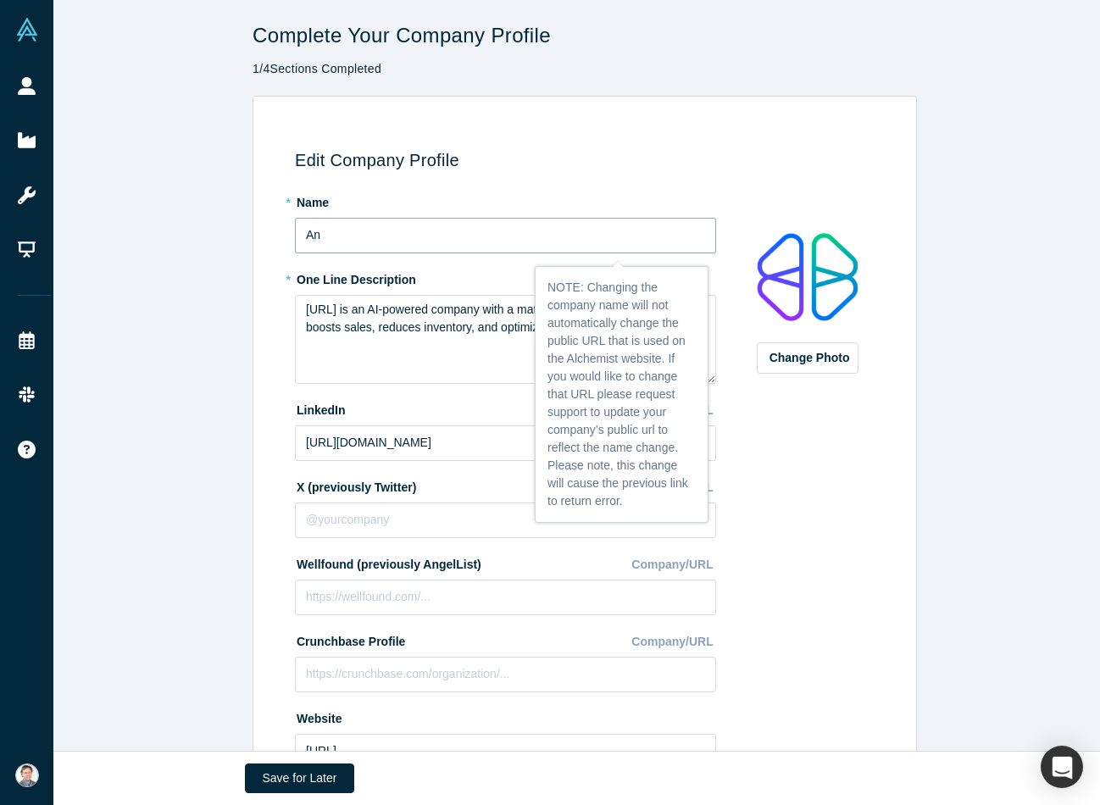
type input "A"
type input "Kaspix"
click at [228, 359] on div "Edit Company Profile * Name Kaspix * One Line Description [URL] is an AI-powere…" at bounding box center [584, 457] width 1063 height 722
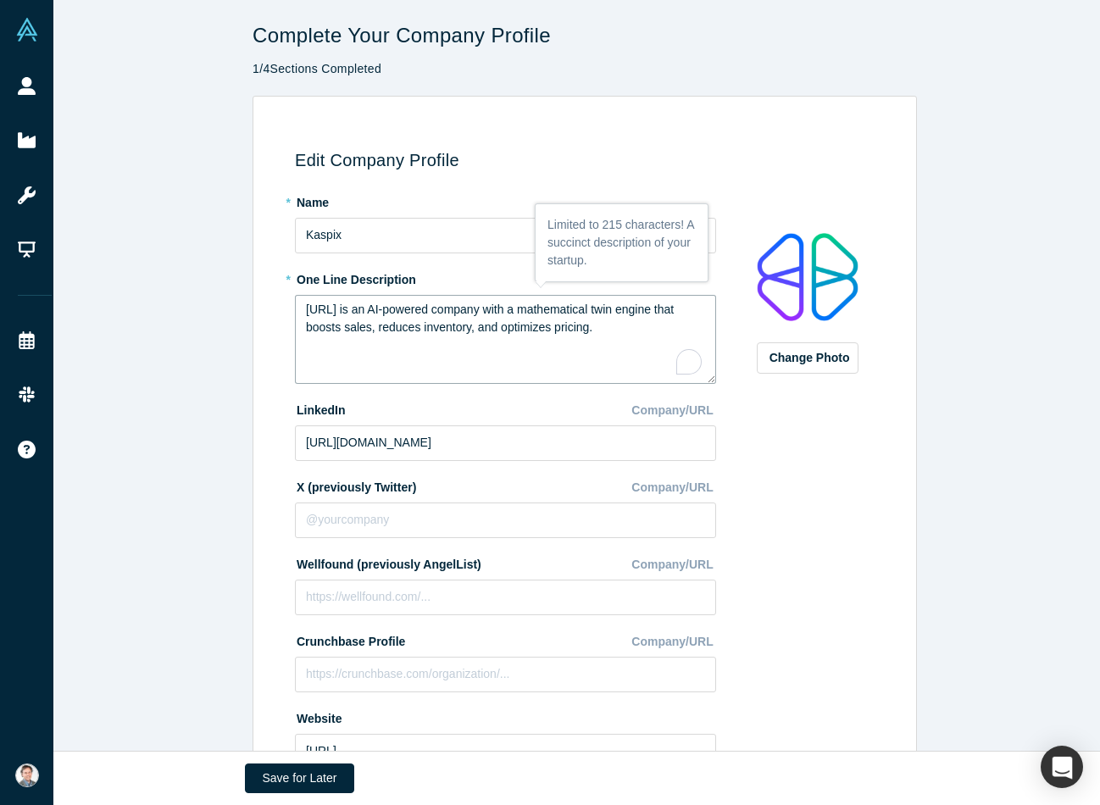
drag, startPoint x: 511, startPoint y: 335, endPoint x: 241, endPoint y: 331, distance: 270.5
click at [241, 331] on div "Edit Company Profile * Name Kaspix * One Line Description [URL] is an AI-powere…" at bounding box center [584, 457] width 1063 height 722
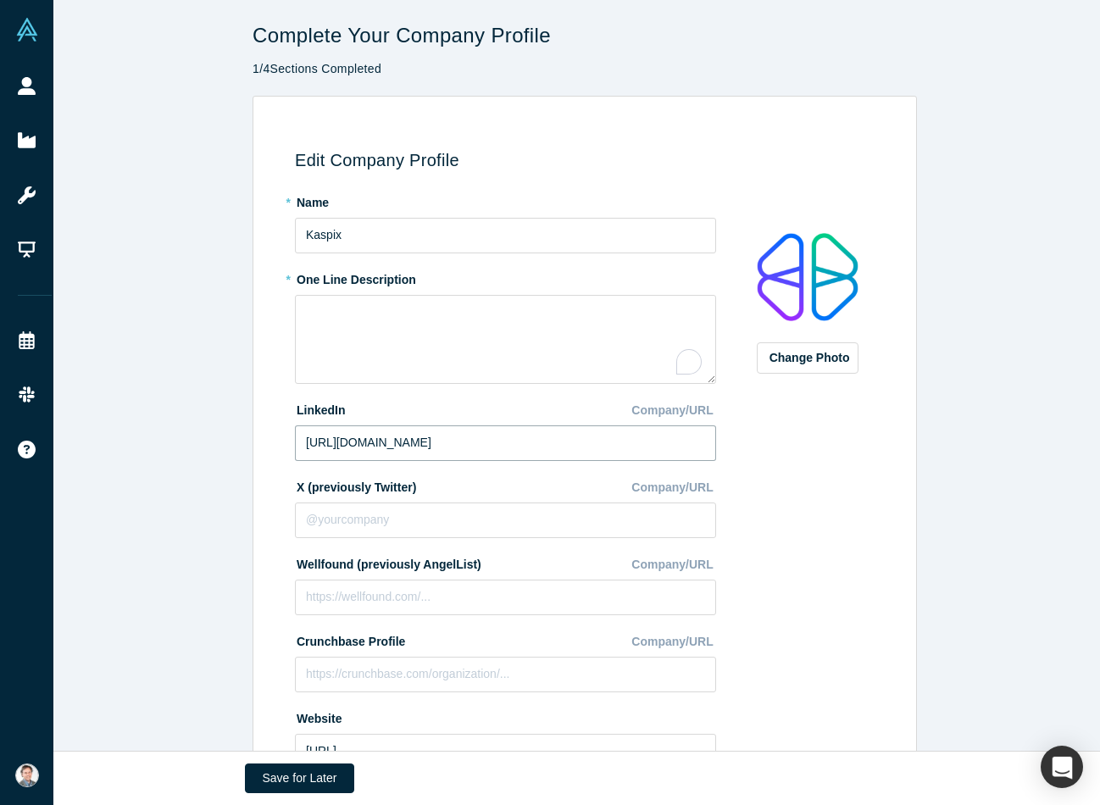
drag, startPoint x: 560, startPoint y: 449, endPoint x: 243, endPoint y: 445, distance: 316.2
click at [243, 445] on div "Edit Company Profile * Name Kaspix * One Line Description LinkedIn Company/URL …" at bounding box center [584, 457] width 1063 height 722
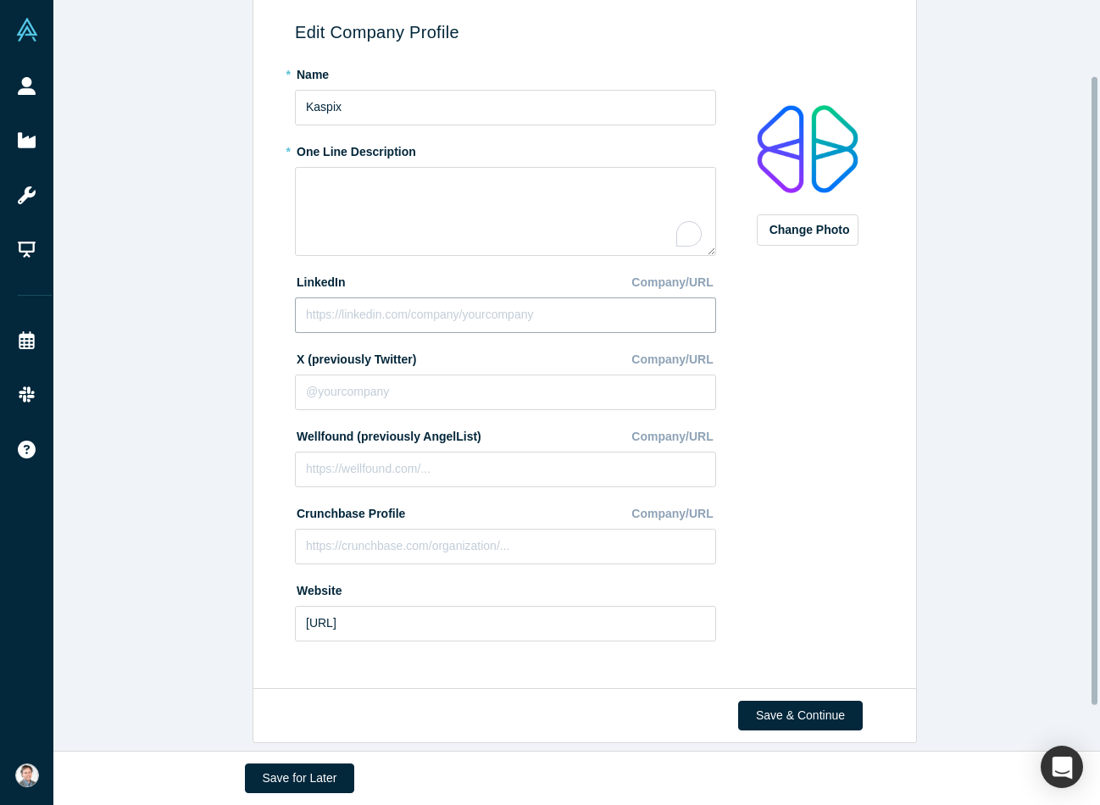
scroll to position [144, 0]
drag, startPoint x: 448, startPoint y: 622, endPoint x: 265, endPoint y: 618, distance: 183.2
click at [265, 618] on div "Edit Company Profile * Name Kaspix * One Line Description LinkedIn Company/URL …" at bounding box center [581, 334] width 645 height 685
type input "[URL][DOMAIN_NAME]"
click at [740, 642] on div "* Name Kaspix * One Line Description LinkedIn Company/URL X (previously Twitter…" at bounding box center [588, 362] width 586 height 605
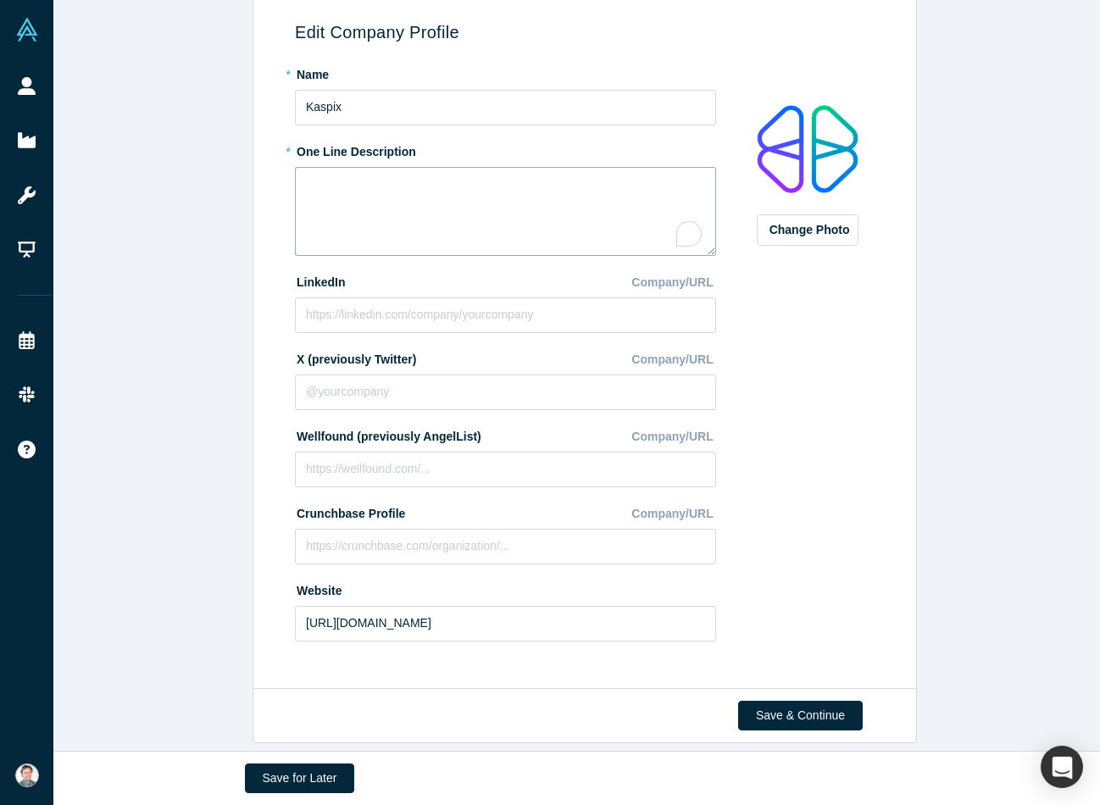
click at [344, 187] on textarea "To enrich screen reader interactions, please activate Accessibility in Grammarl…" at bounding box center [505, 211] width 421 height 89
paste textarea "AI for 150B sensors where digital chips will never go"
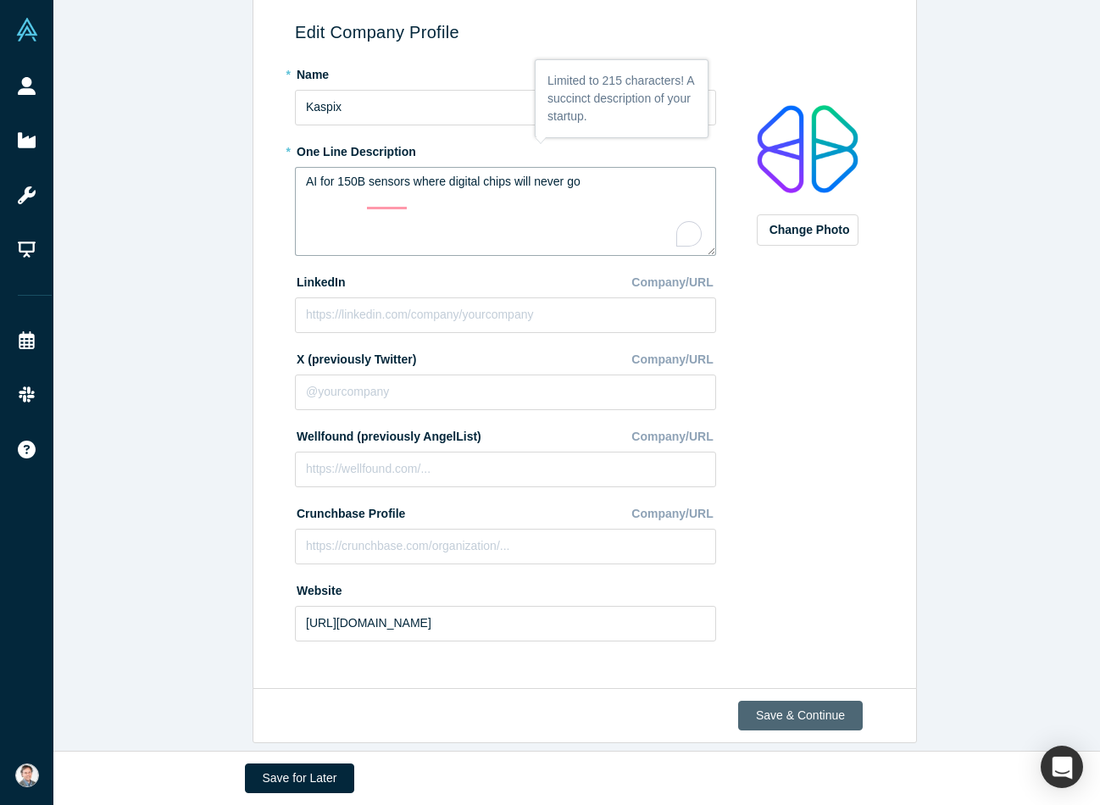
type textarea "AI for 150B sensors where digital chips will never go"
click at [799, 701] on button "Save & Continue" at bounding box center [800, 716] width 125 height 30
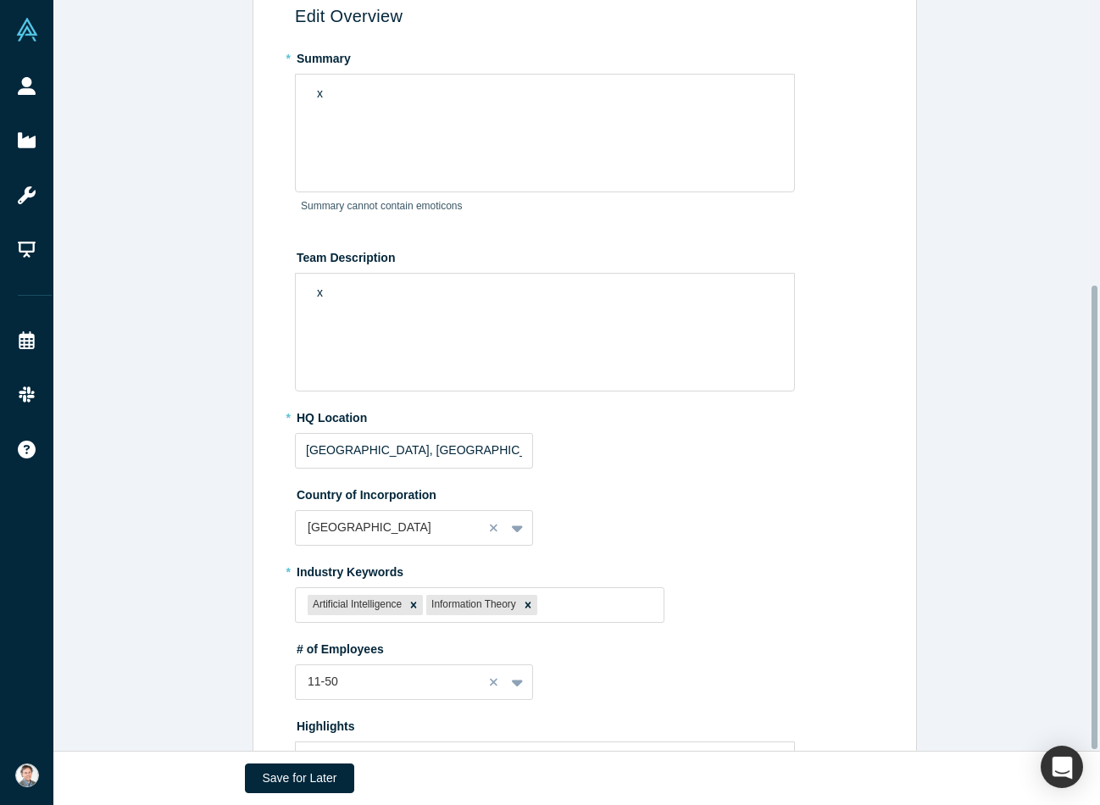
scroll to position [0, 0]
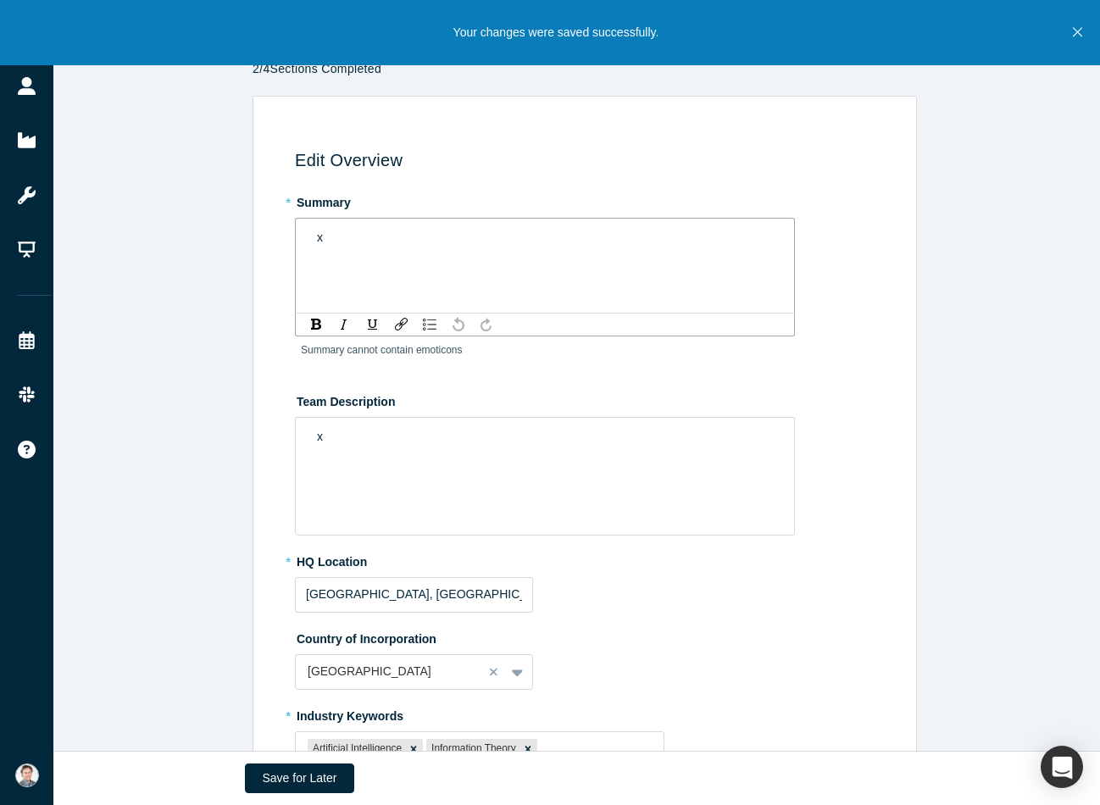
click at [370, 235] on div "x" at bounding box center [545, 238] width 457 height 18
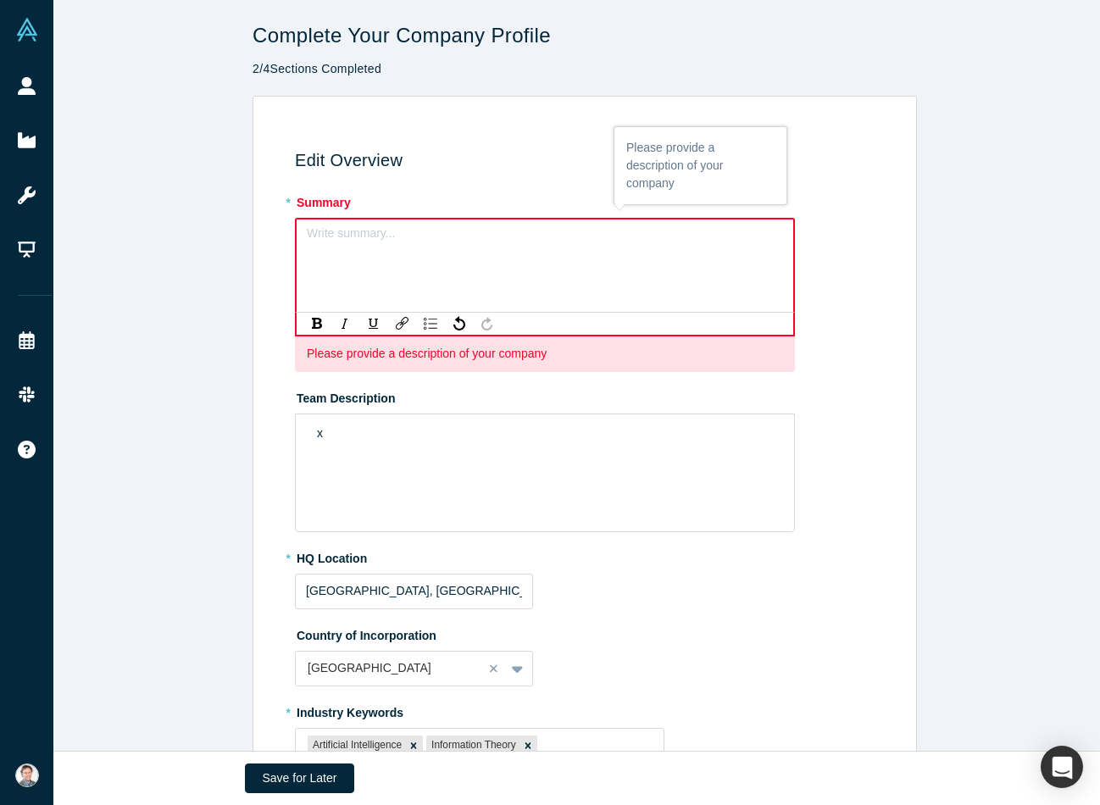
click at [368, 248] on div "rdw-editor" at bounding box center [546, 239] width 476 height 28
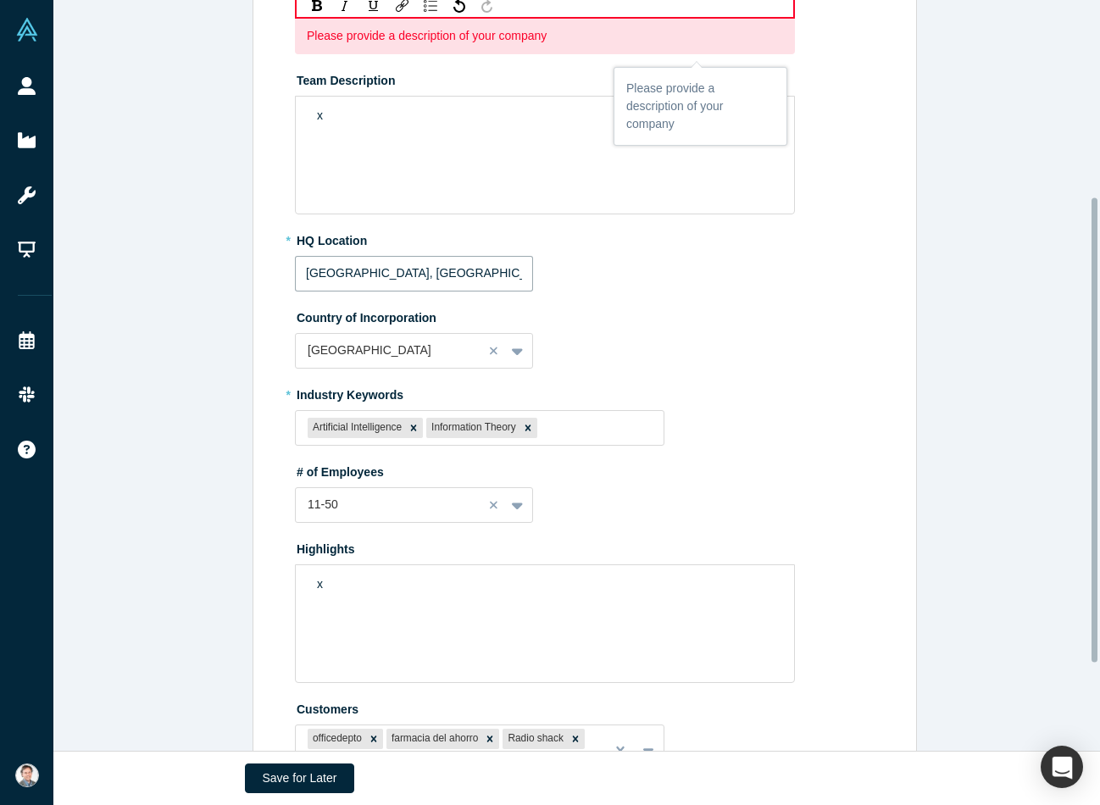
scroll to position [341, 0]
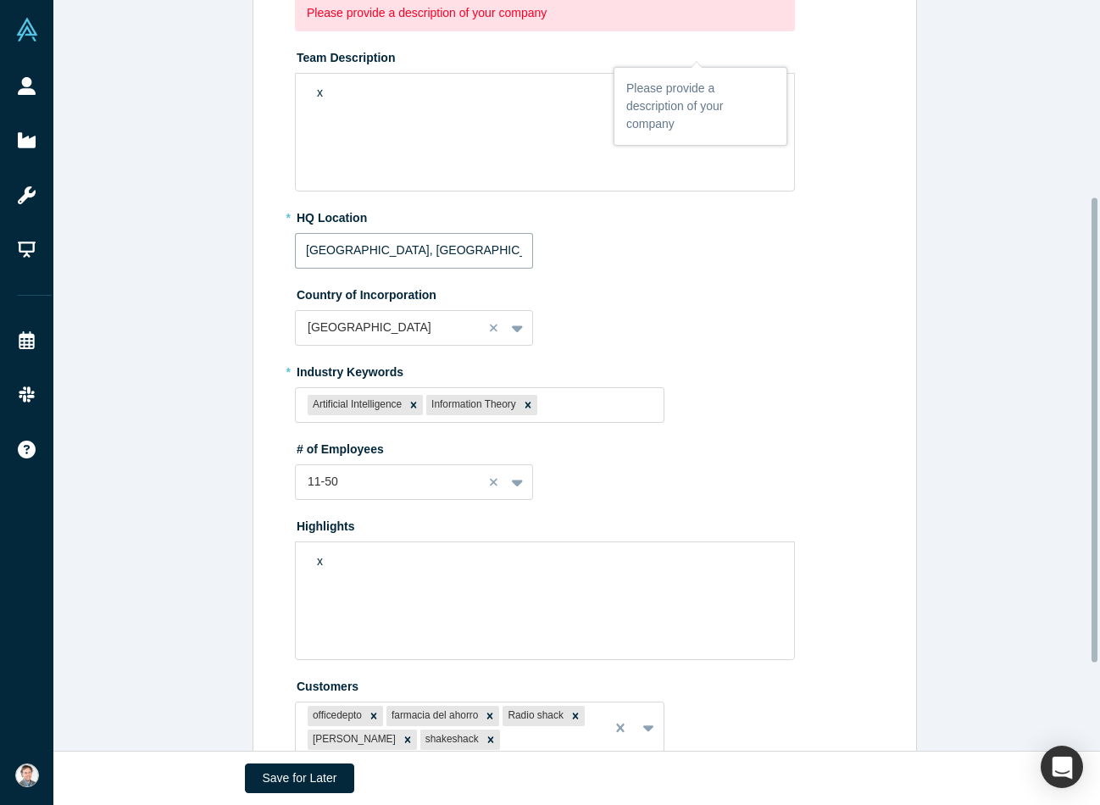
click at [481, 285] on fieldset "* Summary Write summary... Please provide a description of your company Team De…" at bounding box center [588, 307] width 586 height 920
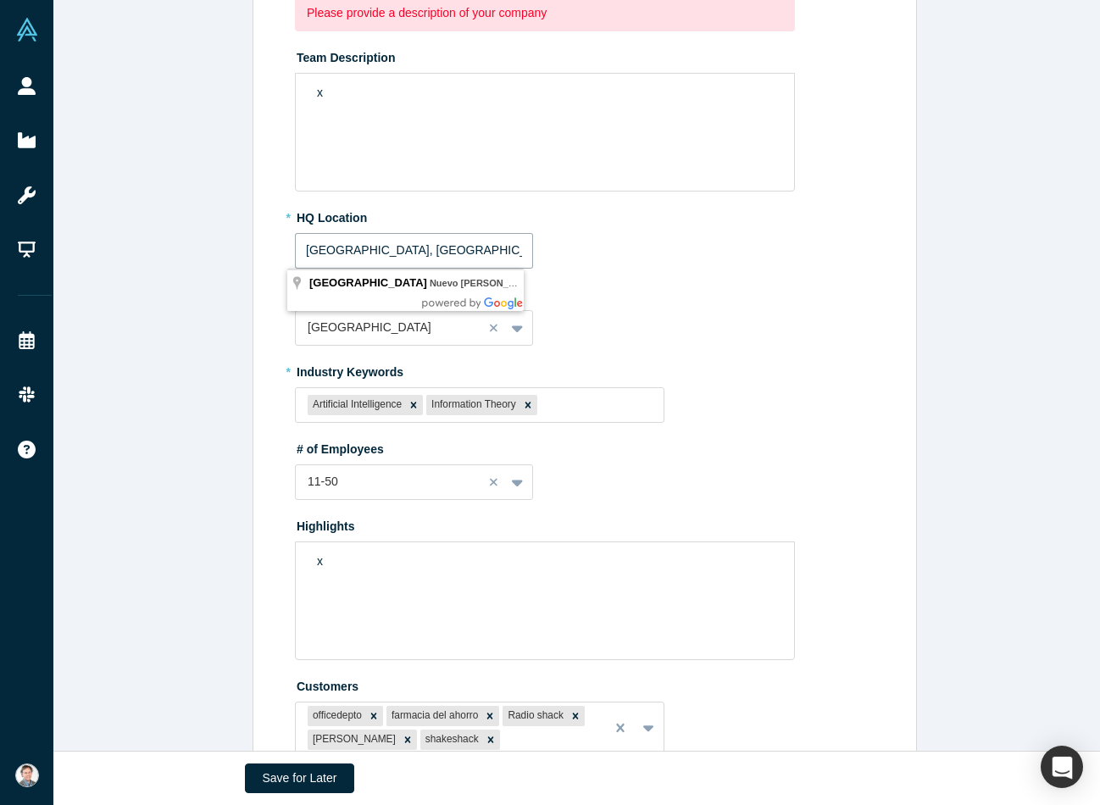
drag, startPoint x: 476, startPoint y: 246, endPoint x: 302, endPoint y: 261, distance: 175.3
click at [302, 261] on input "Monterrey, Nuevo León, México" at bounding box center [414, 251] width 238 height 36
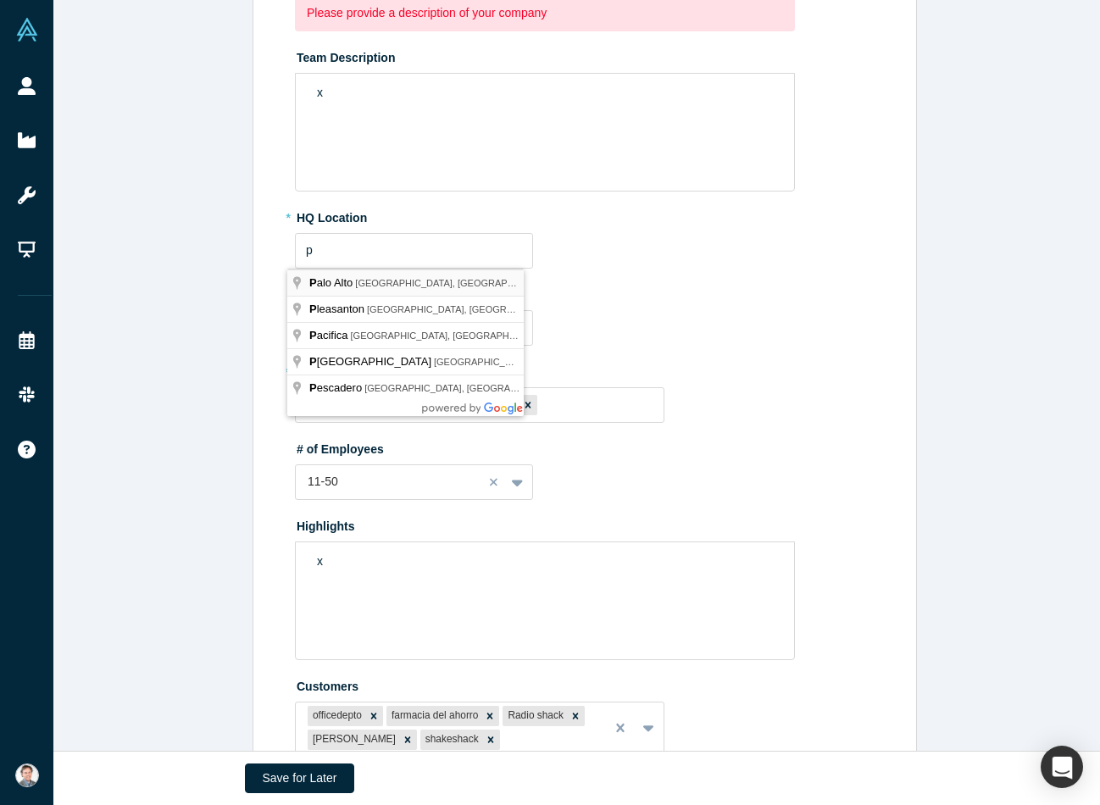
type input "Palo Alto, CA, USA"
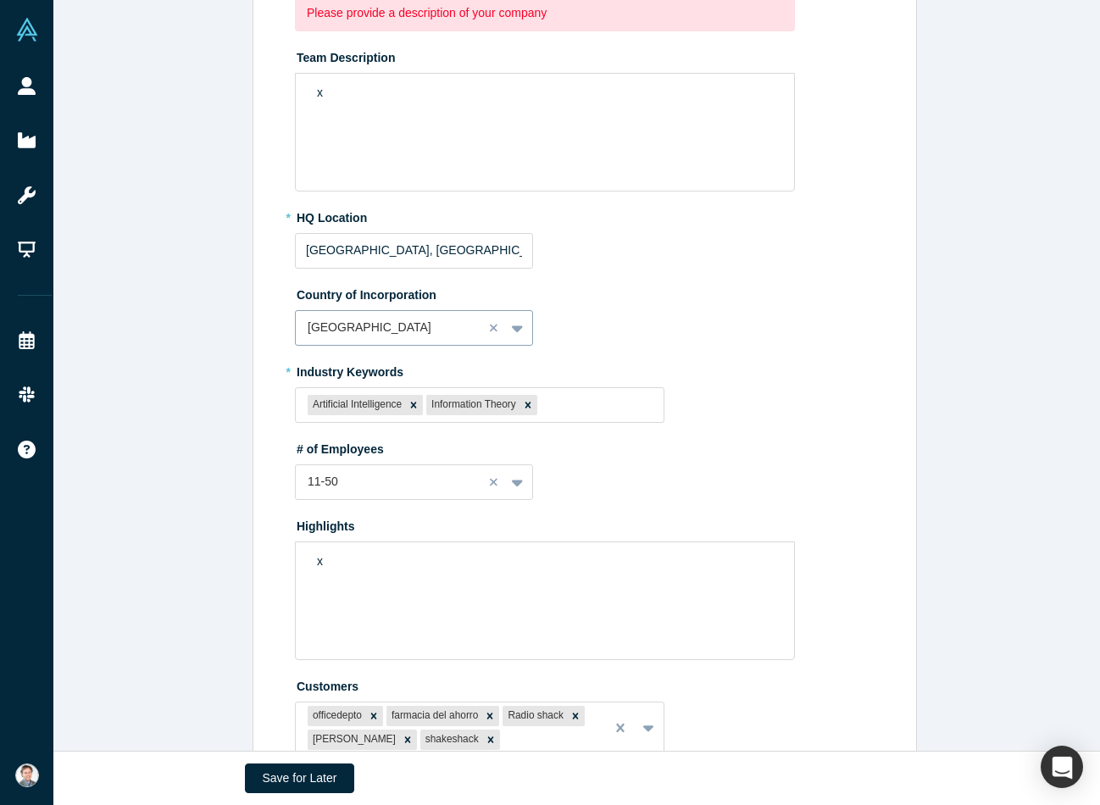
click at [449, 337] on div at bounding box center [390, 327] width 164 height 21
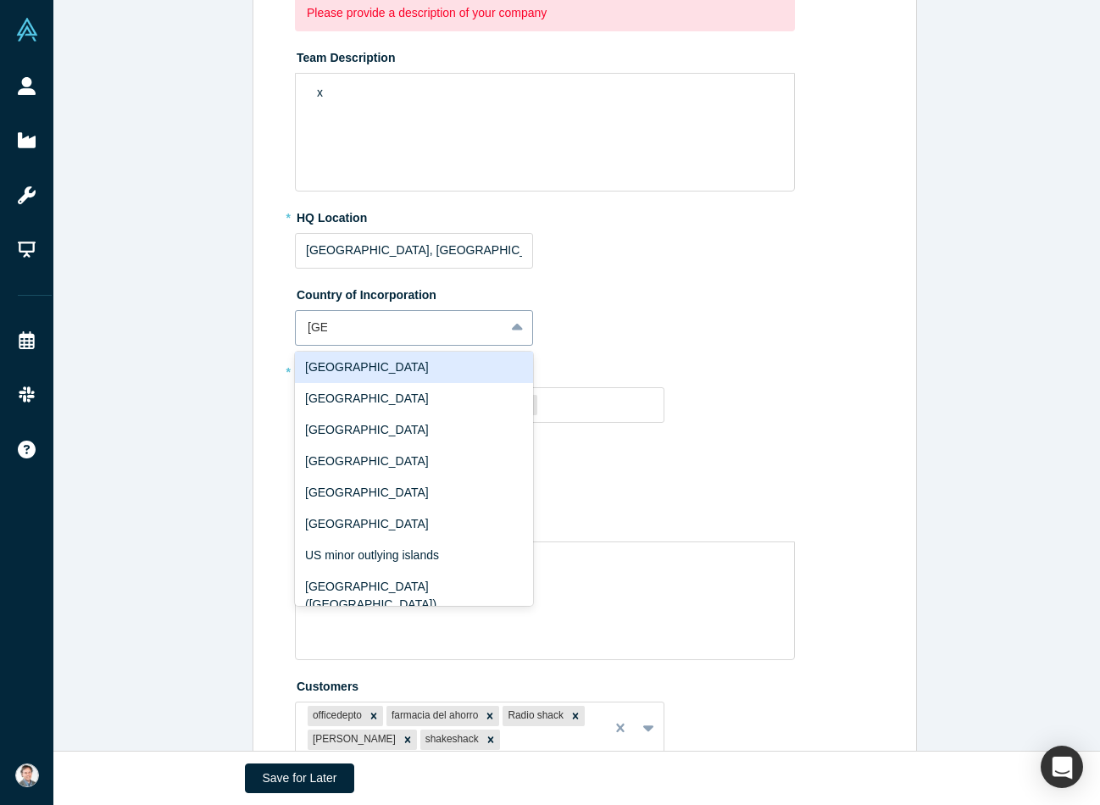
scroll to position [0, 0]
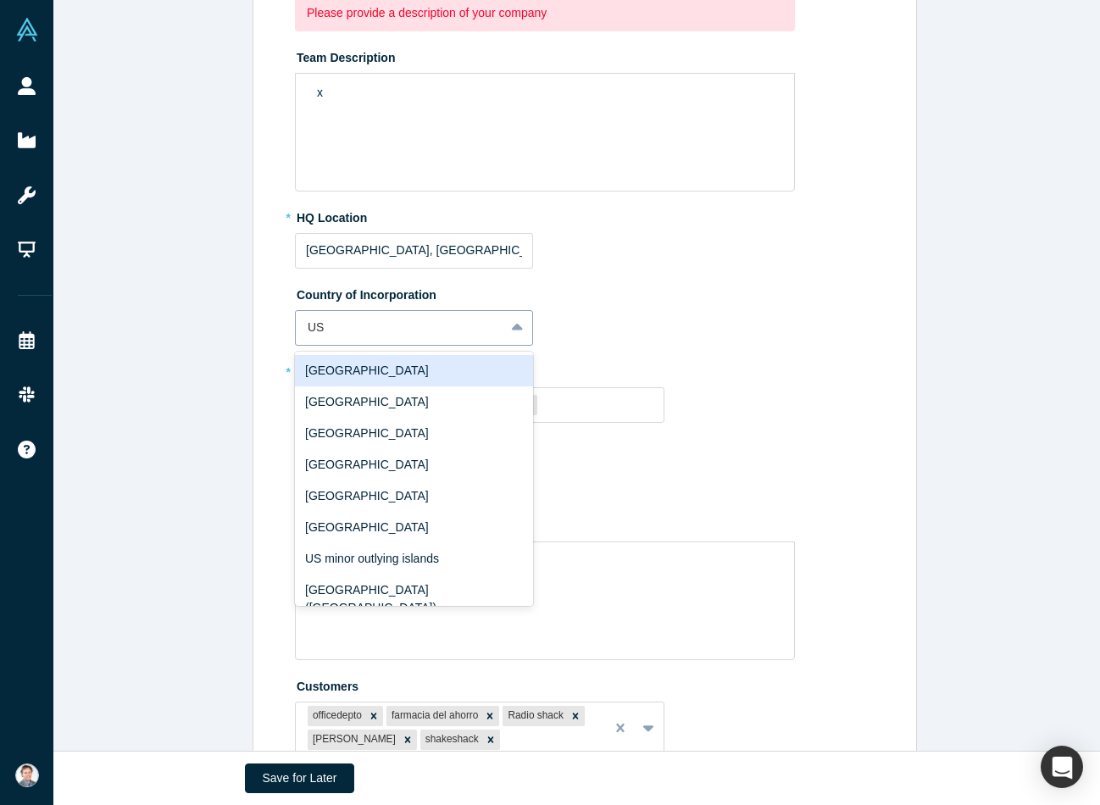
type input "U"
type input "E"
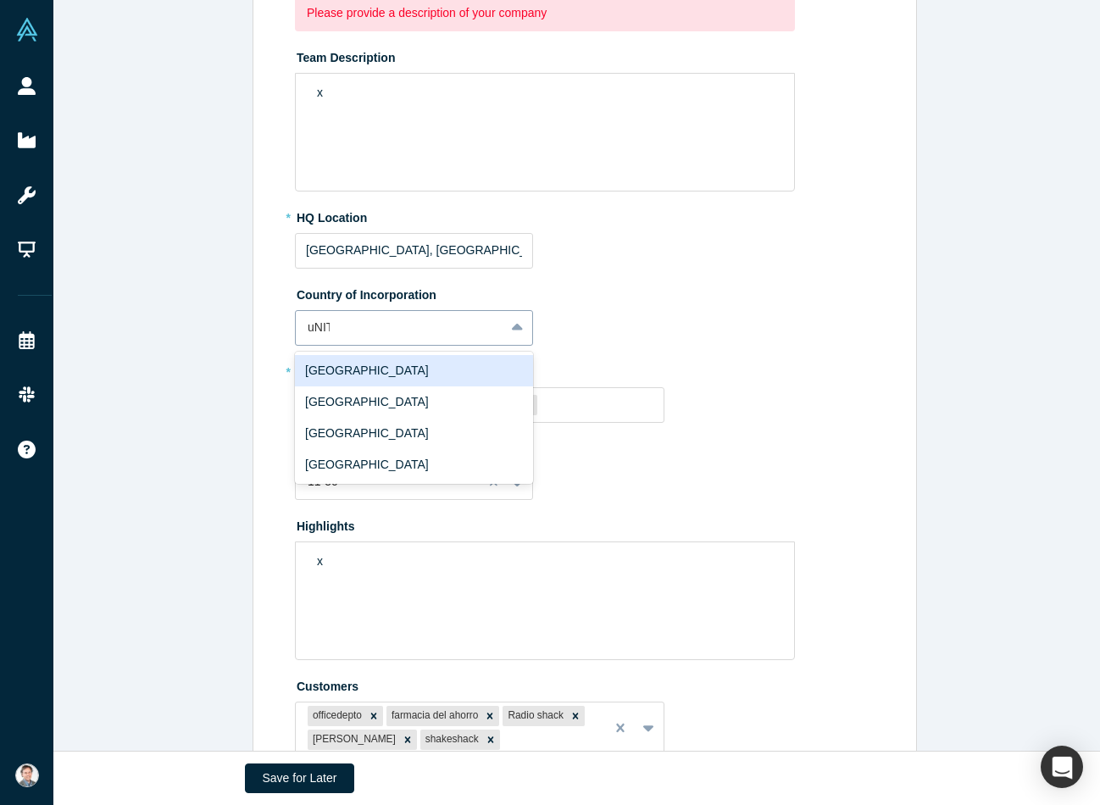
type input "uNITE"
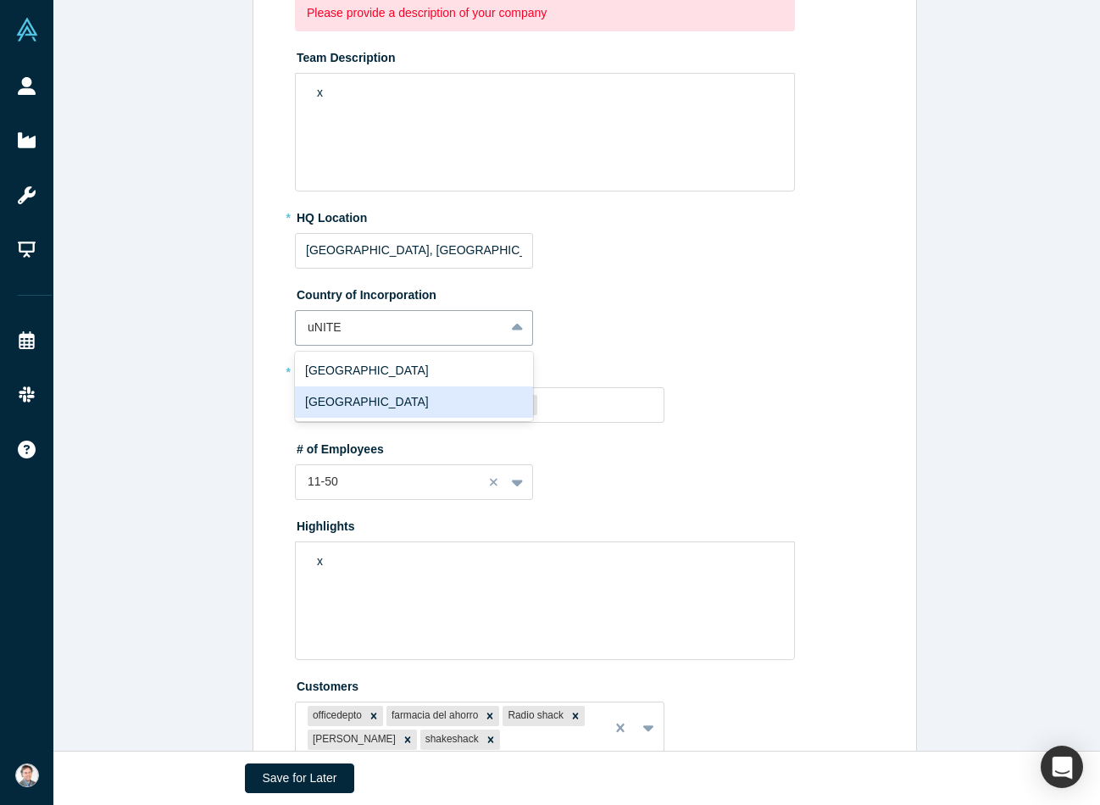
click at [378, 394] on div "[GEOGRAPHIC_DATA]" at bounding box center [414, 402] width 238 height 31
click at [528, 408] on div "Remove Information Theory" at bounding box center [528, 405] width 19 height 20
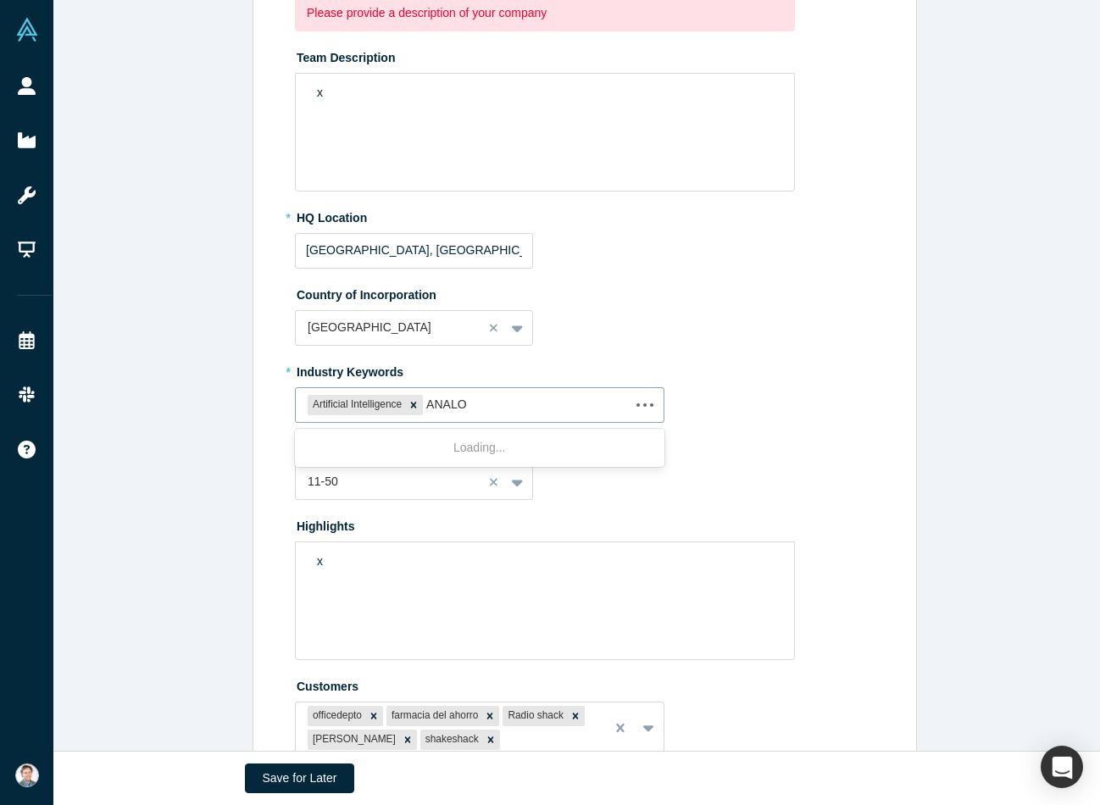
type input "ANALOG"
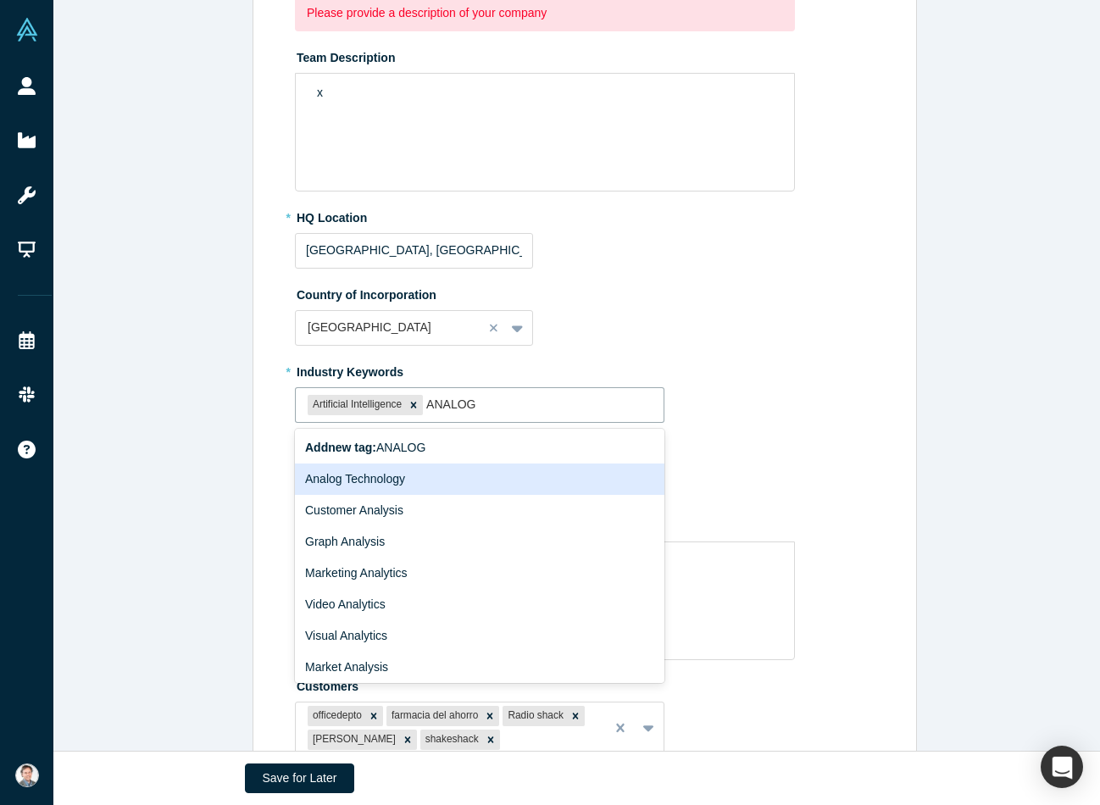
click at [405, 477] on div "Analog Technology" at bounding box center [480, 479] width 370 height 31
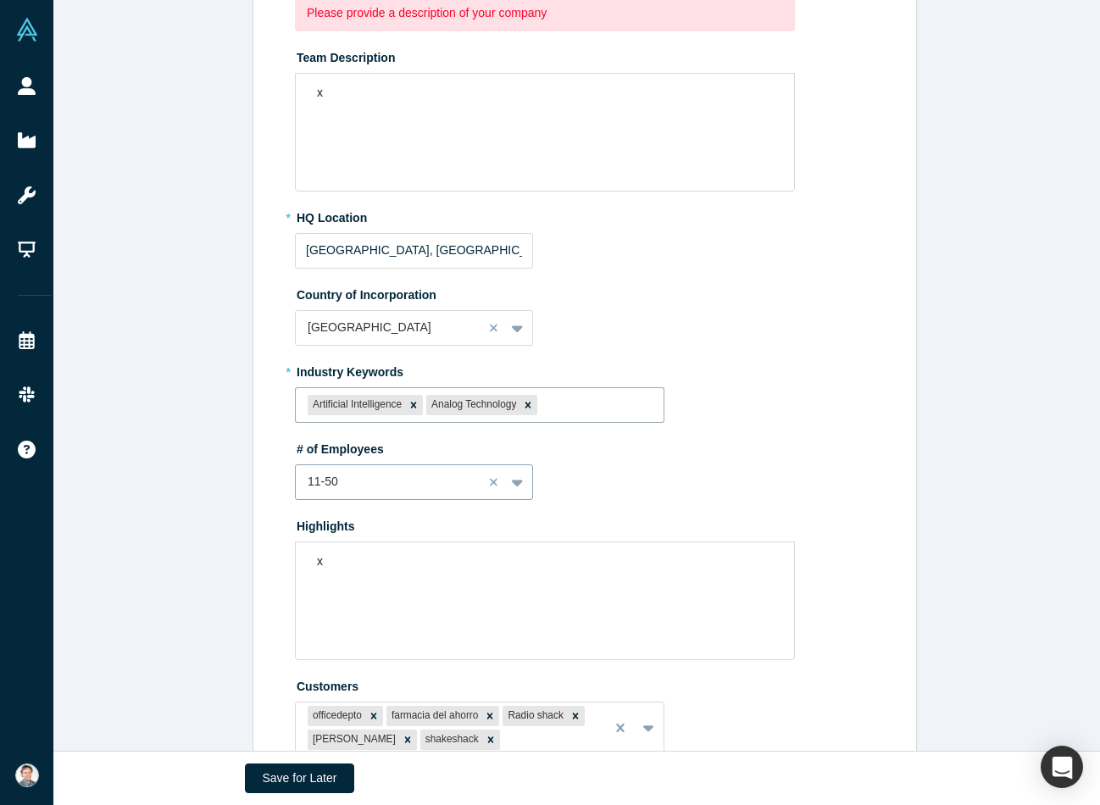
scroll to position [459, 0]
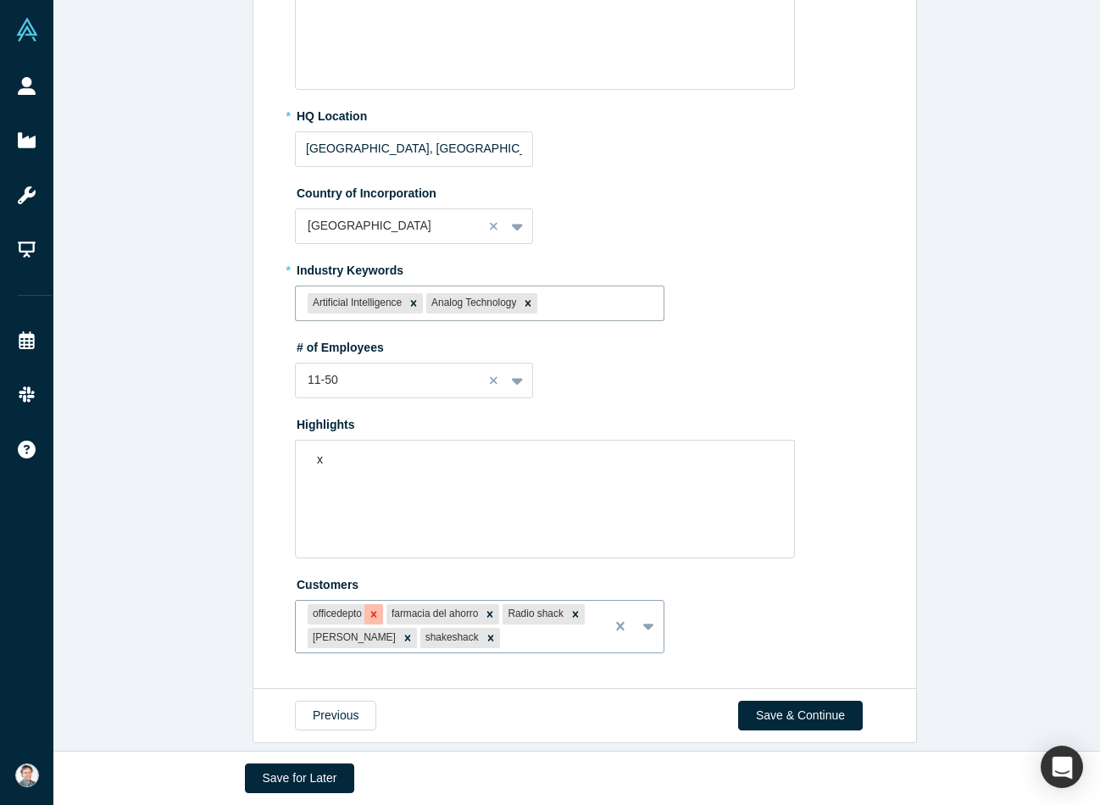
click at [365, 605] on div "Remove officedepto" at bounding box center [374, 614] width 19 height 20
click at [403, 604] on div "Remove farmacia del ahorro" at bounding box center [411, 614] width 19 height 20
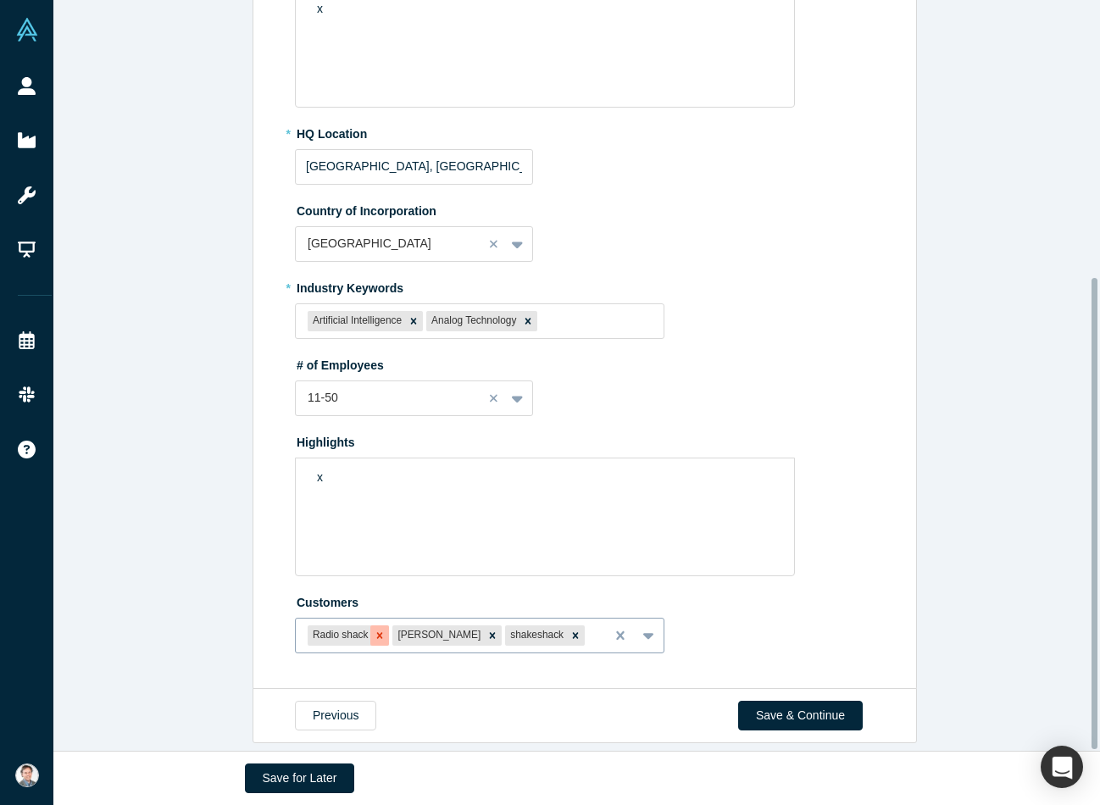
click at [374, 630] on icon "Remove Radio shack" at bounding box center [380, 636] width 12 height 12
click at [402, 630] on icon "Remove Watts" at bounding box center [408, 636] width 12 height 12
click at [372, 630] on icon "Remove shakeshack" at bounding box center [378, 636] width 12 height 12
click at [379, 464] on div "x" at bounding box center [545, 478] width 477 height 28
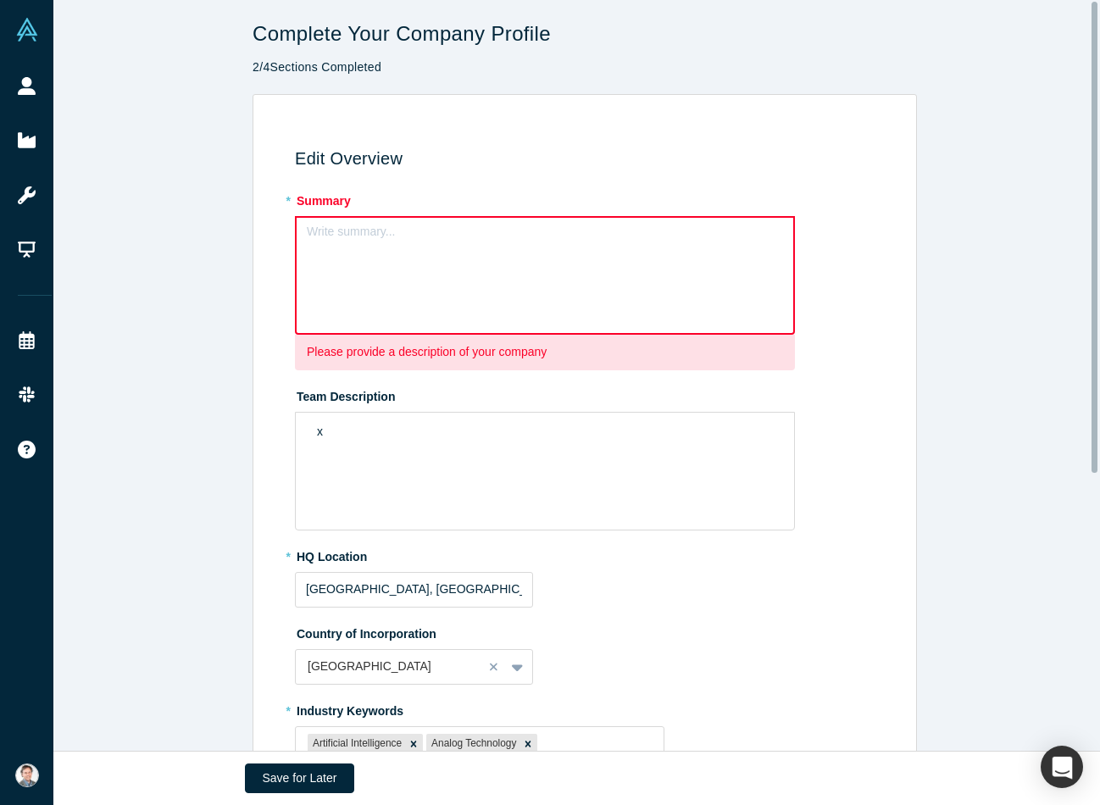
scroll to position [0, 0]
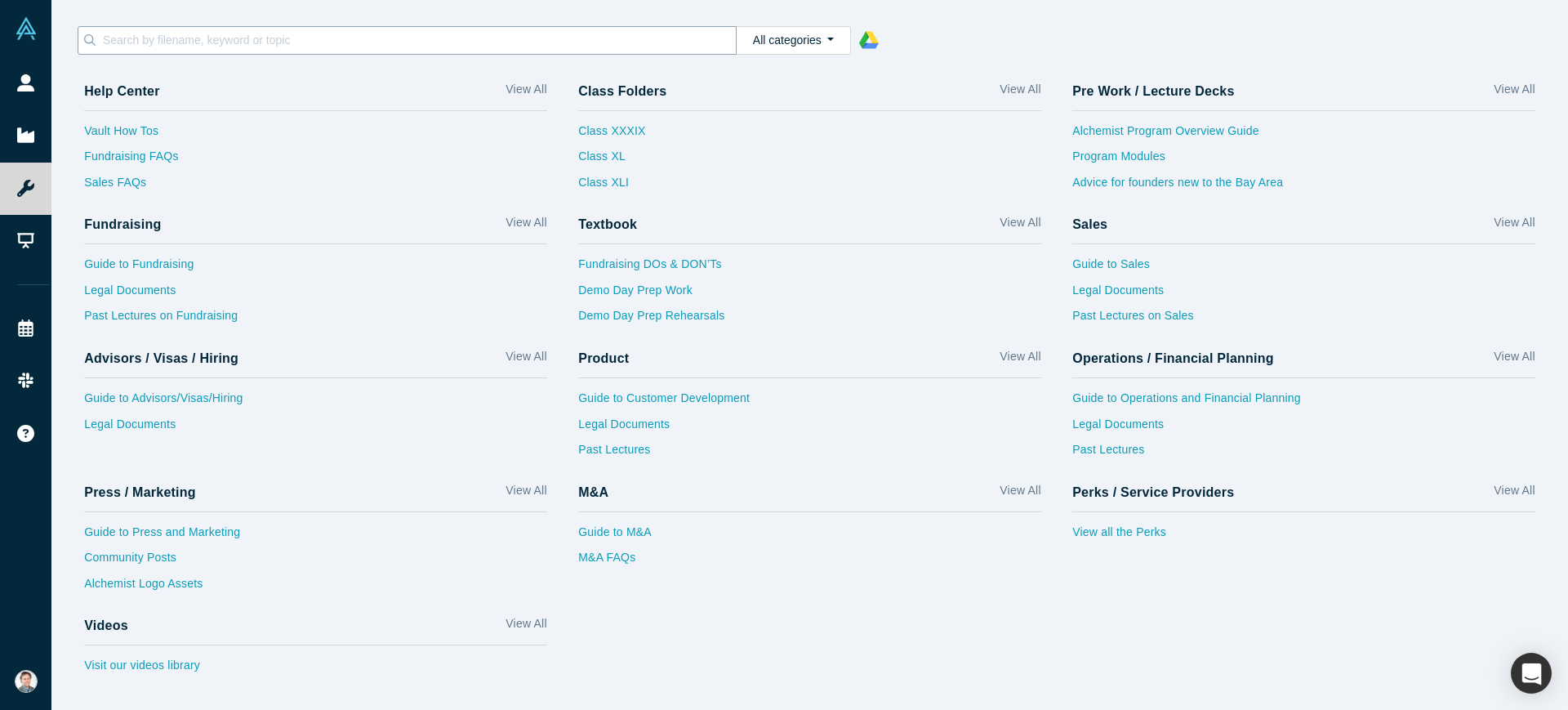
click at [431, 46] on input at bounding box center [418, 40] width 635 height 21
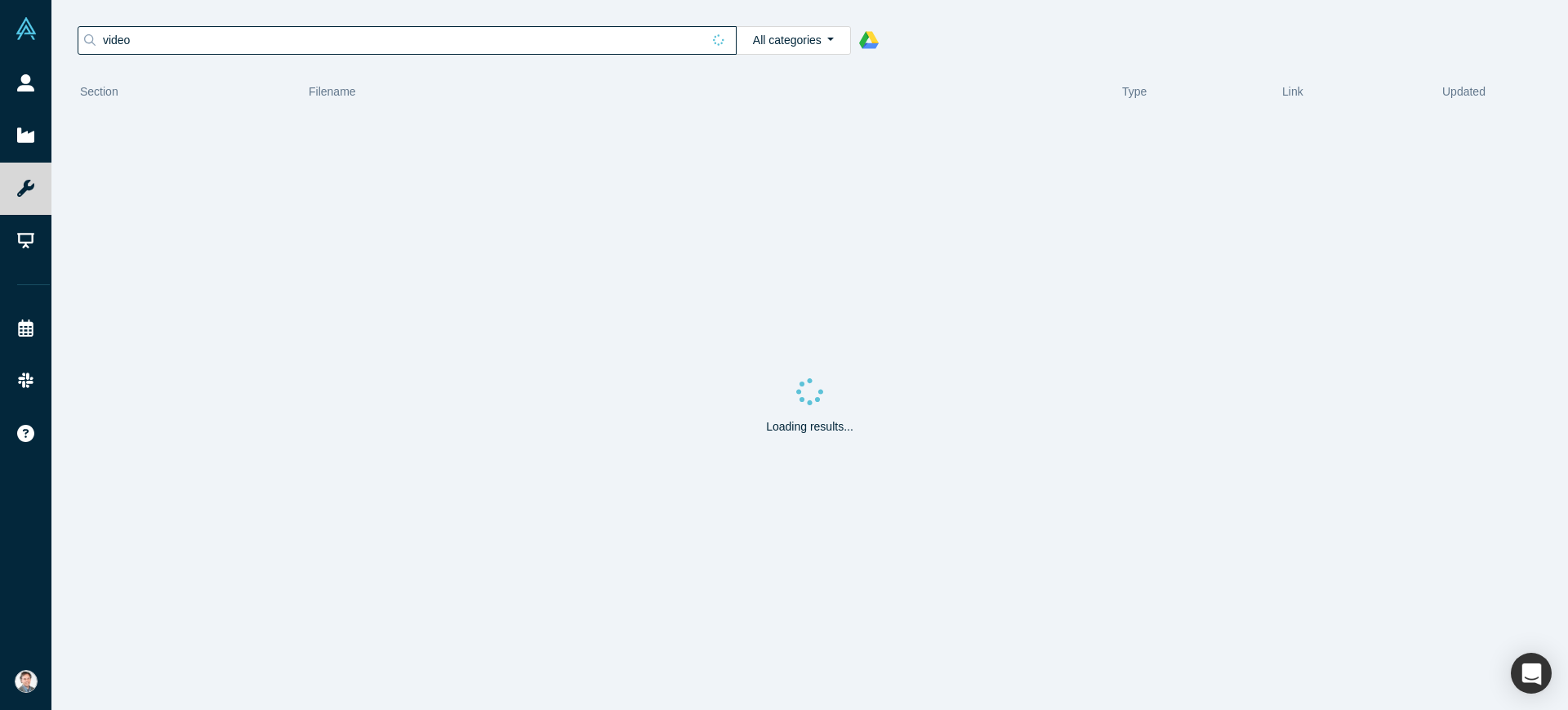
click at [211, 41] on input "video" at bounding box center [401, 40] width 600 height 21
type input "v"
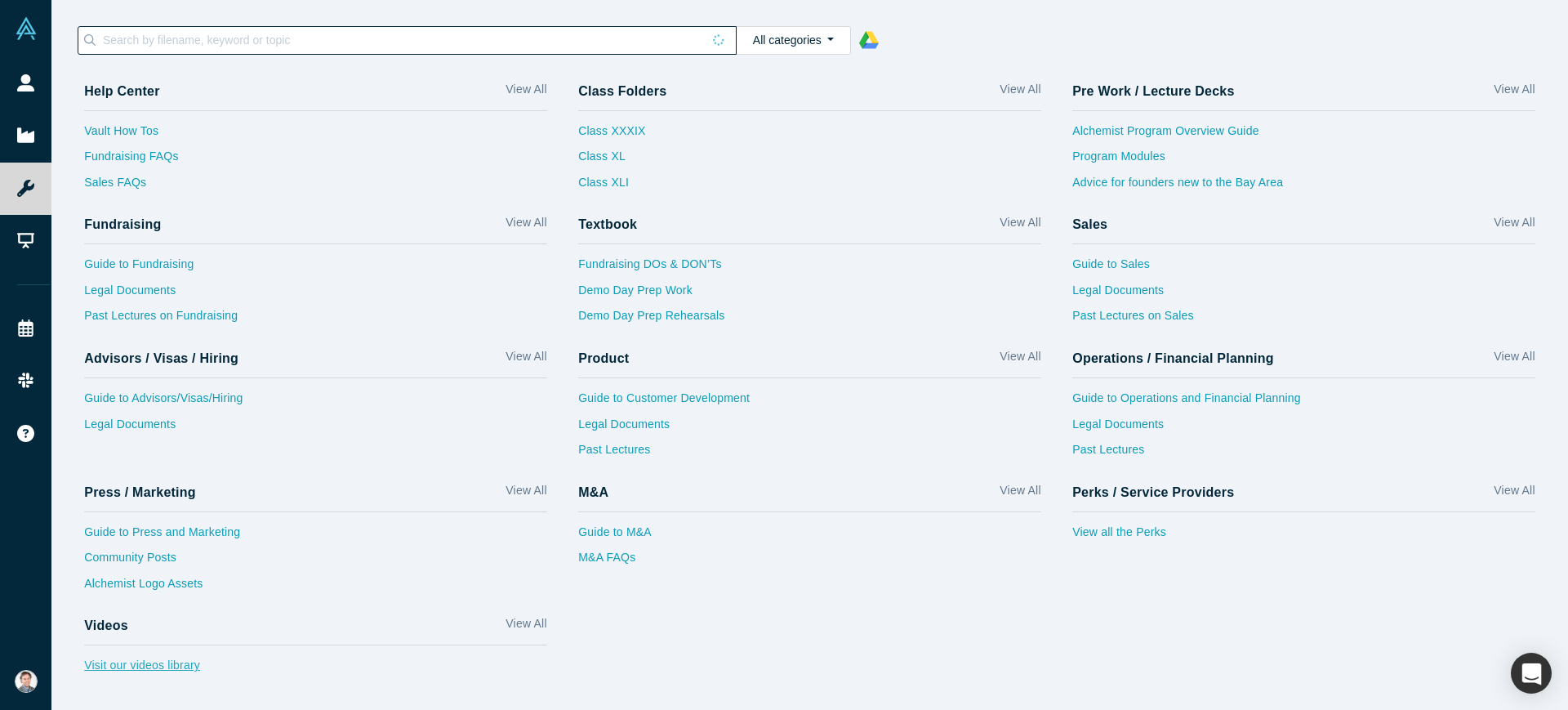
click at [185, 657] on link "Visit our videos library" at bounding box center [315, 670] width 463 height 26
click at [663, 164] on div "Class XXXIX Class XL Class XLI Alchemist Japan I Alchemist Japan II" at bounding box center [809, 155] width 463 height 89
click at [655, 315] on link "Demo Day Prep Rehearsals" at bounding box center [809, 320] width 463 height 26
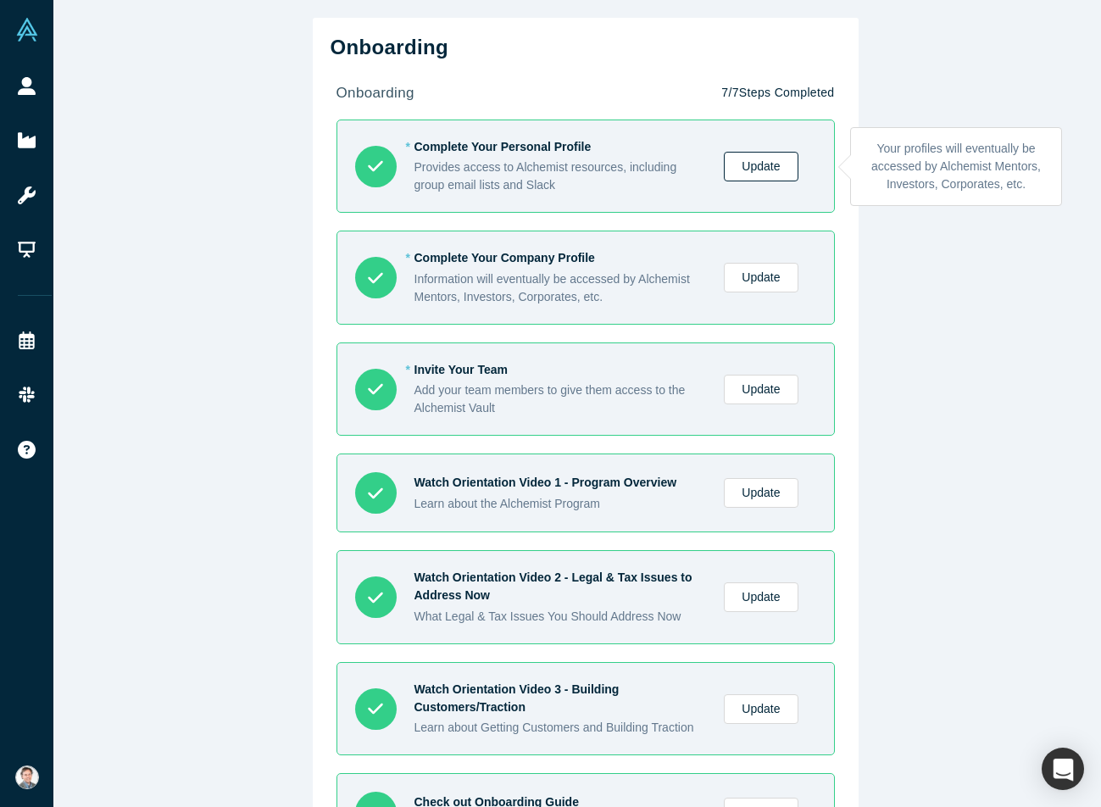
click at [778, 170] on link "Update" at bounding box center [761, 167] width 74 height 30
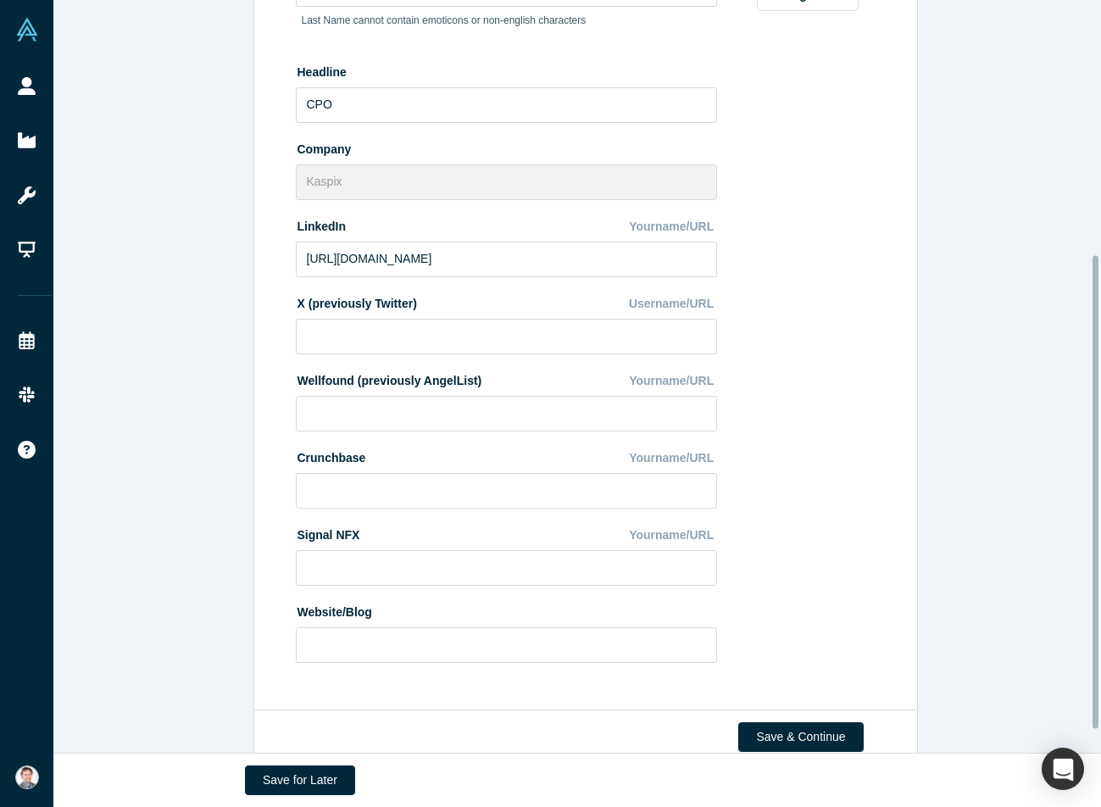
scroll to position [440, 0]
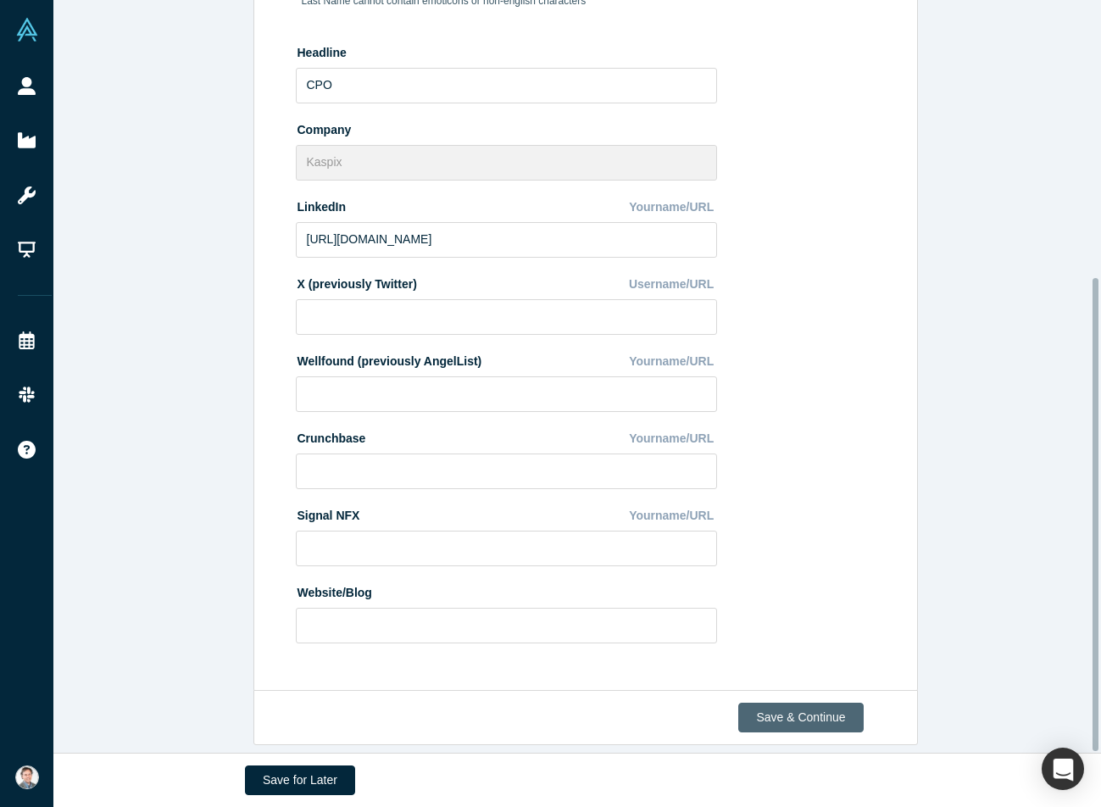
click at [804, 709] on button "Save & Continue" at bounding box center [800, 718] width 125 height 30
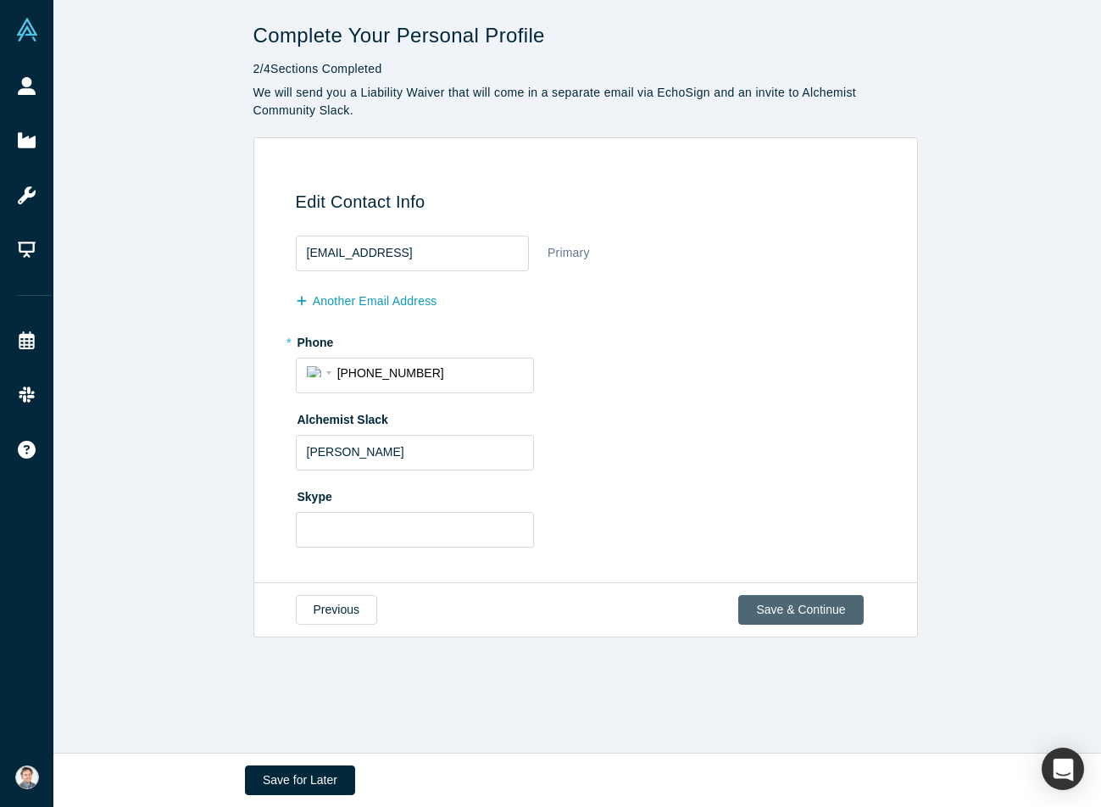
scroll to position [0, 0]
click at [487, 253] on input "[EMAIL_ADDRESS]" at bounding box center [413, 254] width 234 height 36
type input "[EMAIL_ADDRESS][DOMAIN_NAME]"
click at [779, 608] on button "Save & Continue" at bounding box center [800, 610] width 125 height 30
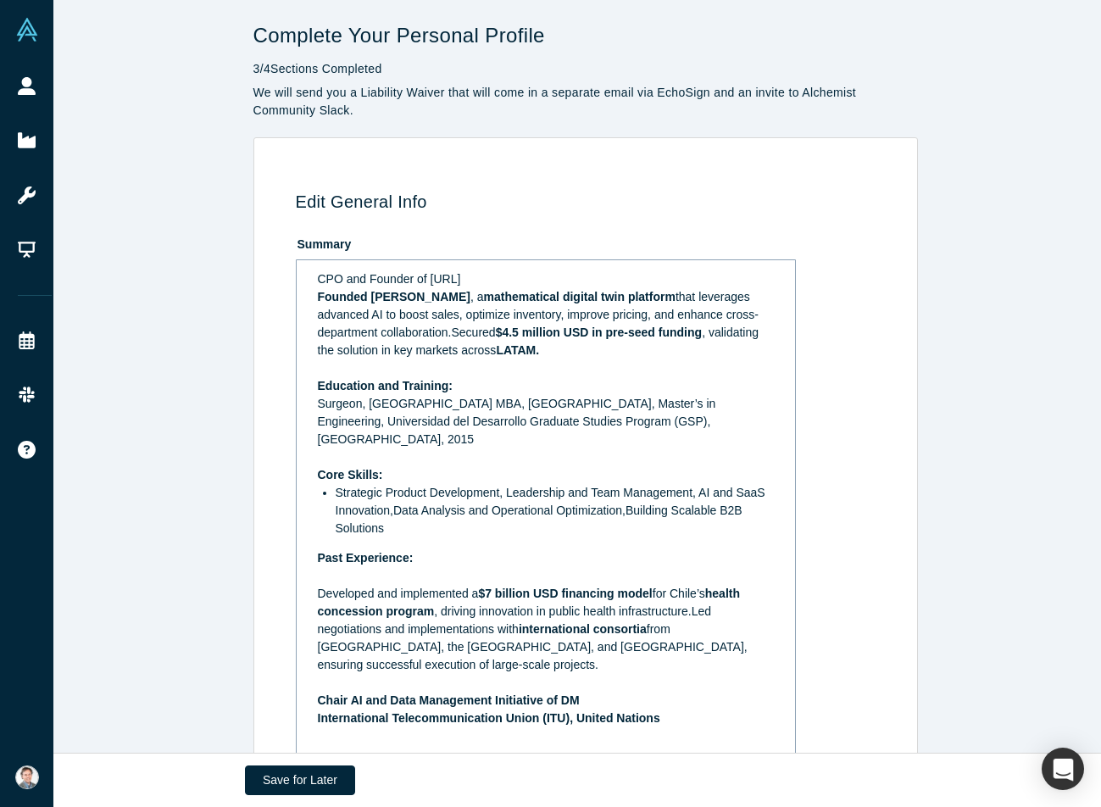
click at [308, 282] on div "CPO and Founder of [PERSON_NAME] Founded [PERSON_NAME] , a mathematical digital…" at bounding box center [546, 534] width 477 height 538
click at [308, 281] on div "Former CPO and Founder of [PERSON_NAME] Founded [PERSON_NAME] , a mathematical …" at bounding box center [546, 534] width 477 height 538
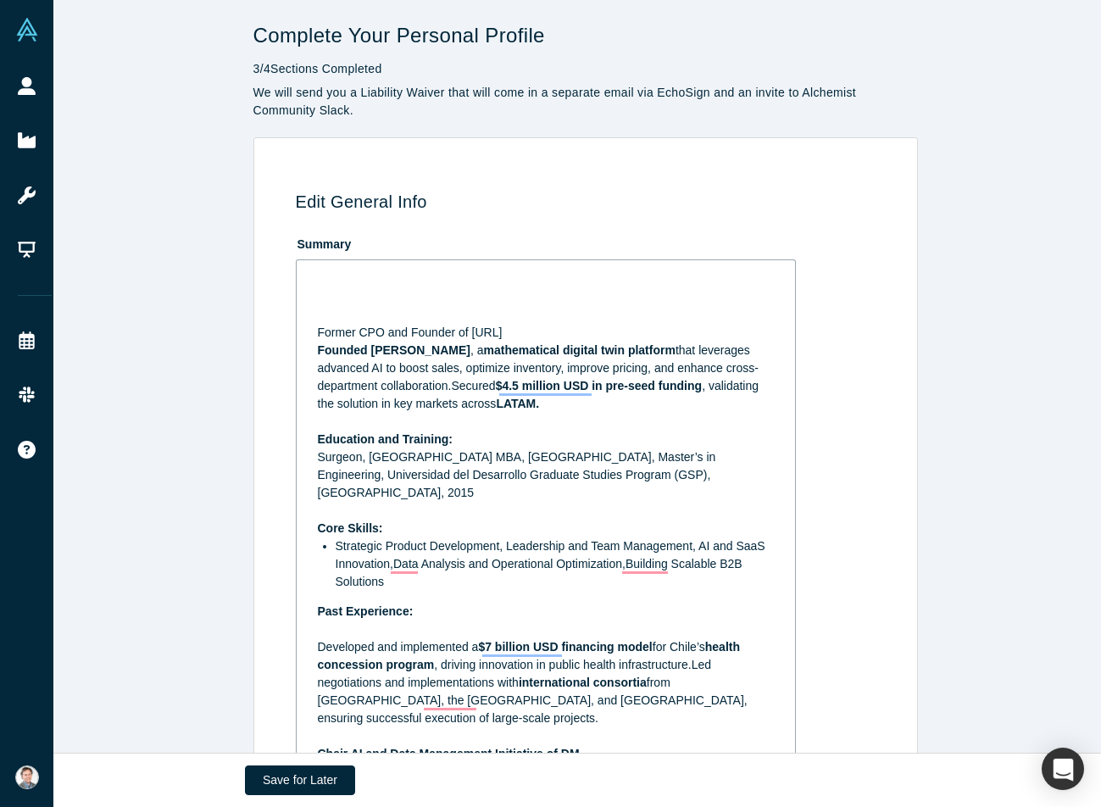
click at [308, 280] on div "Former CPO and Founder of [PERSON_NAME] Founded [PERSON_NAME] , a mathematical …" at bounding box center [546, 561] width 477 height 592
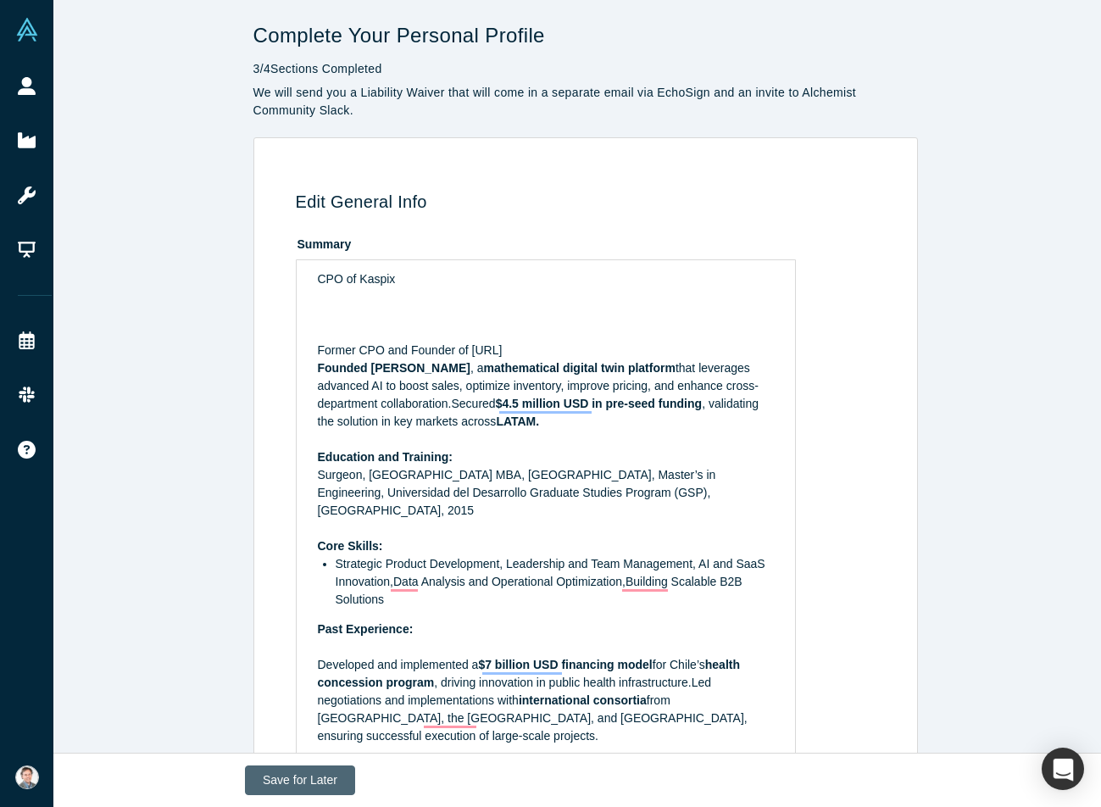
click at [288, 779] on button "Save for Later" at bounding box center [300, 781] width 110 height 30
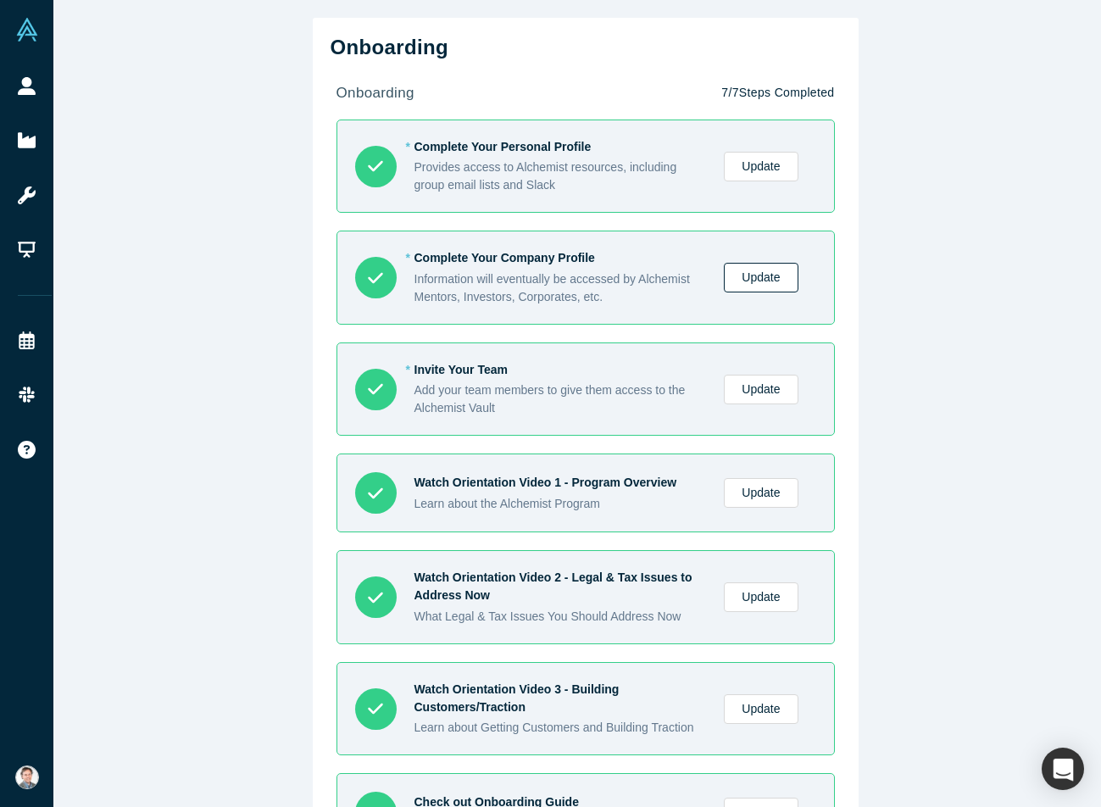
click at [743, 287] on link "Update" at bounding box center [761, 278] width 74 height 30
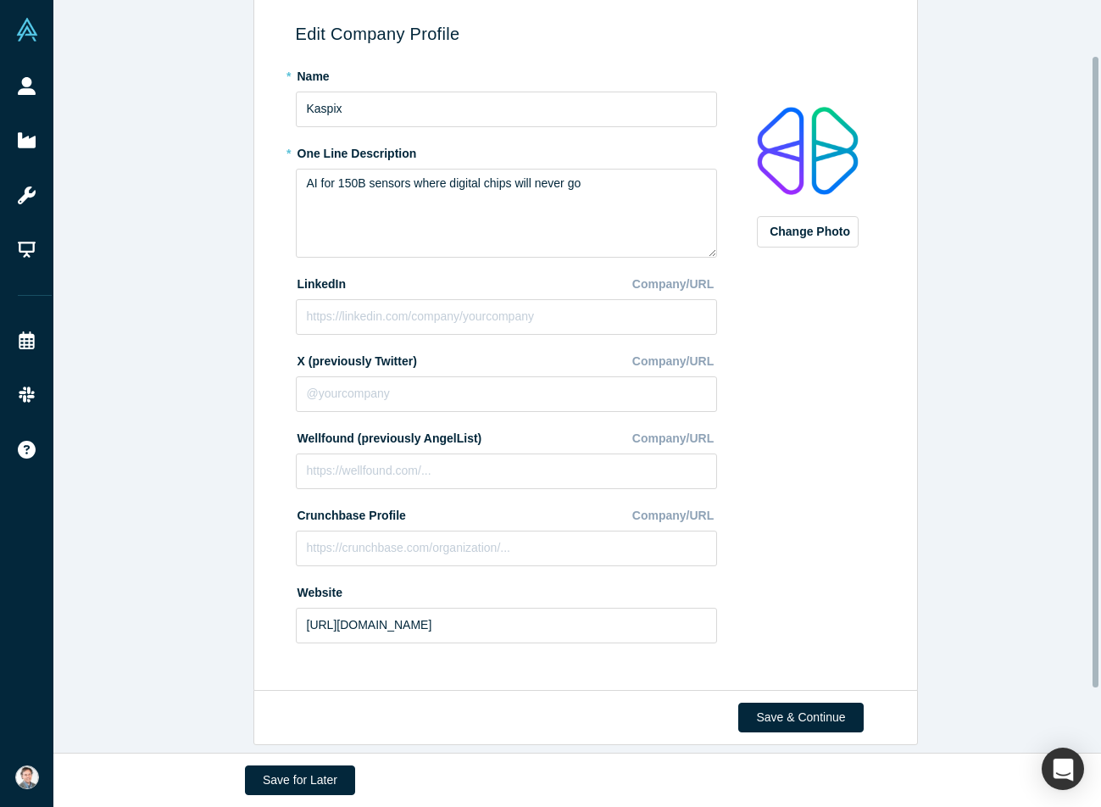
scroll to position [142, 0]
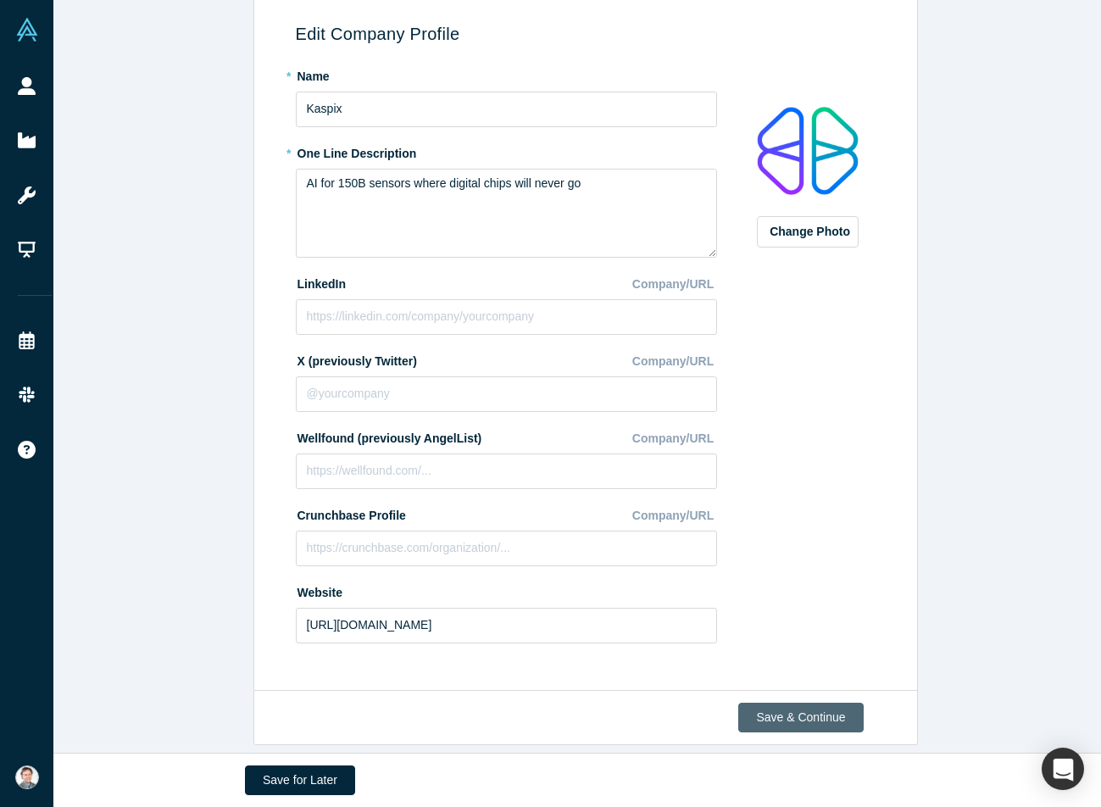
click at [777, 708] on button "Save & Continue" at bounding box center [800, 718] width 125 height 30
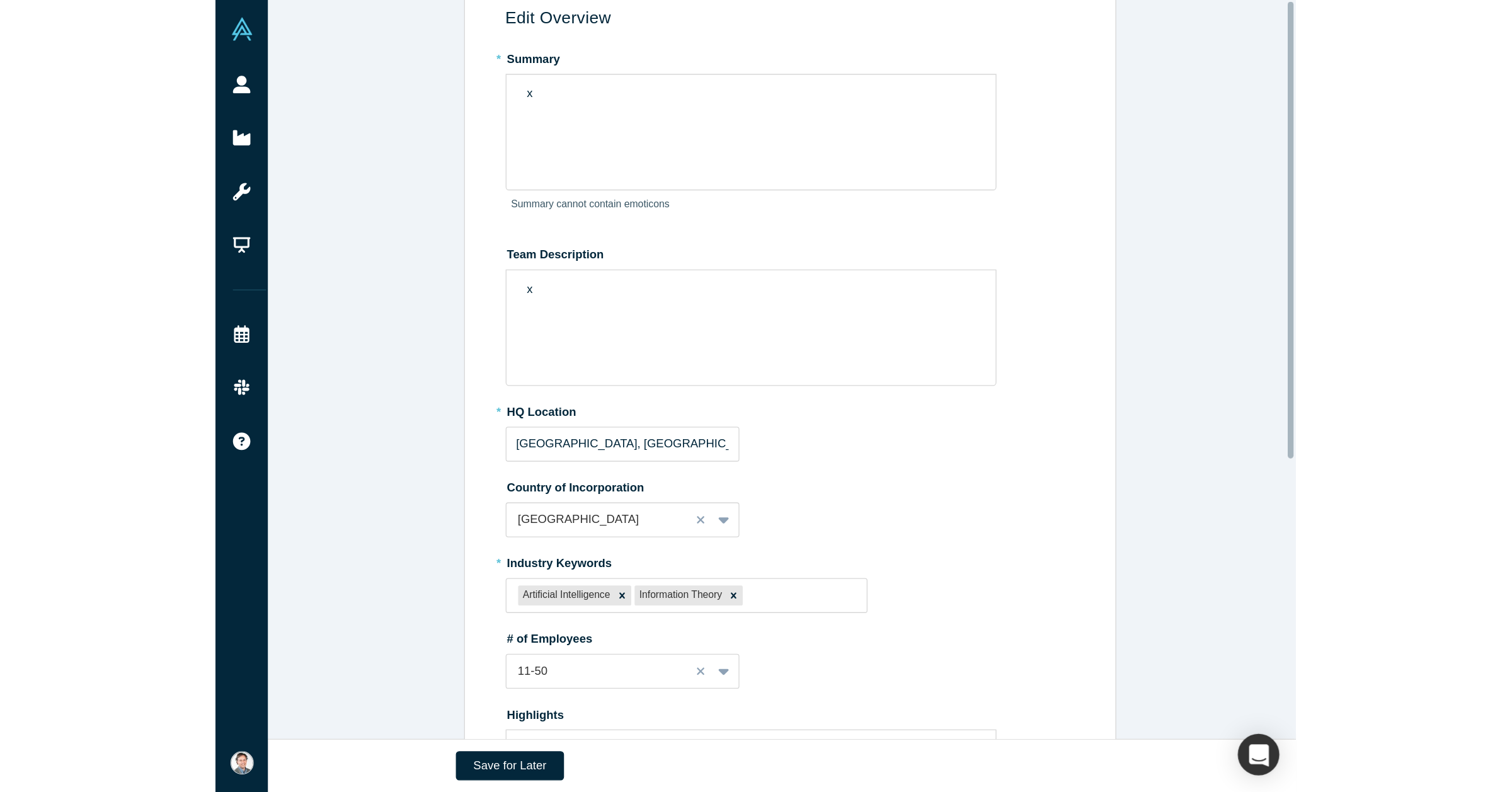
scroll to position [0, 0]
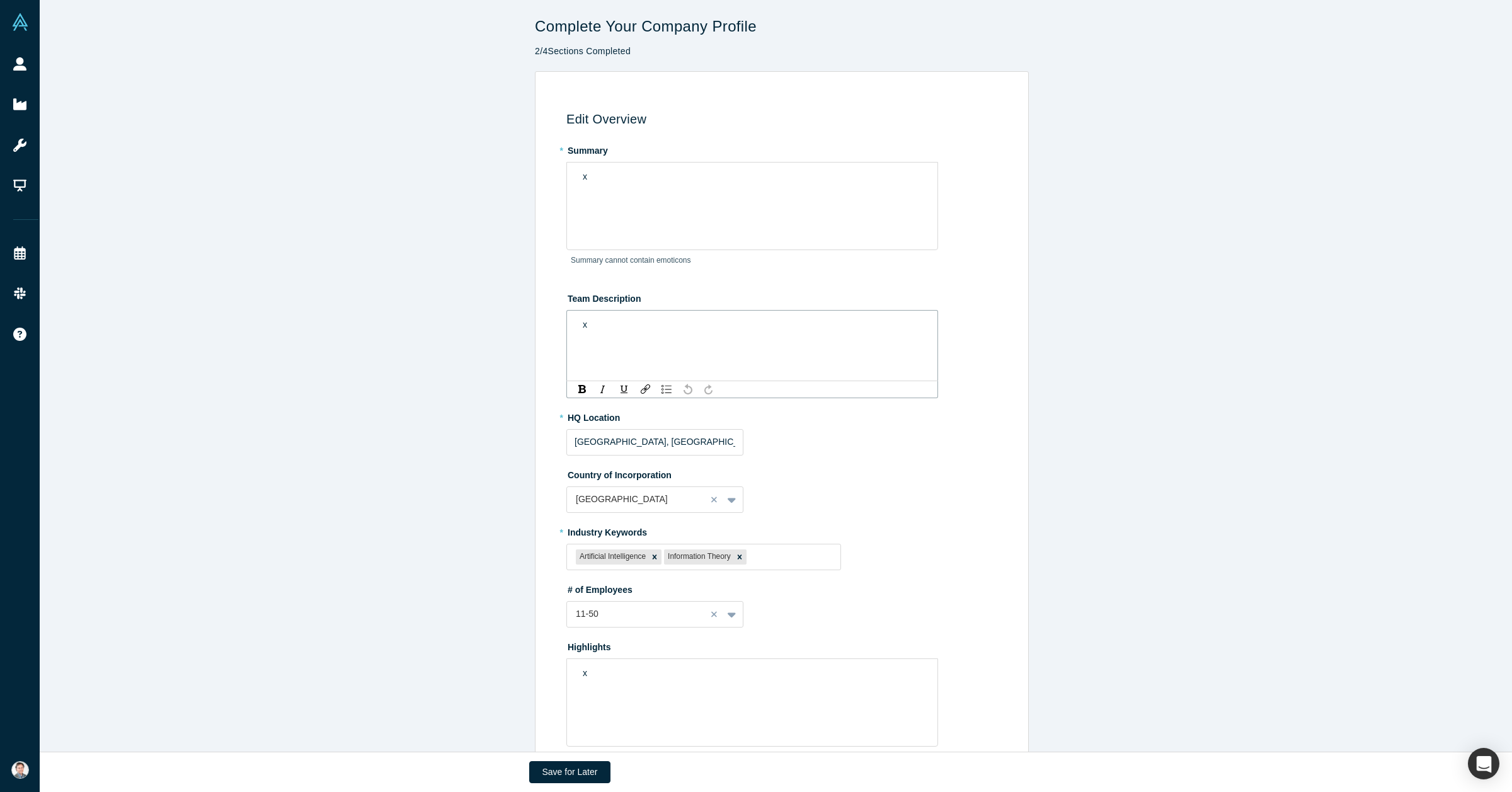
click at [590, 322] on div "x" at bounding box center [752, 325] width 340 height 13
drag, startPoint x: 704, startPoint y: 449, endPoint x: 470, endPoint y: 440, distance: 234.2
click at [470, 440] on div "Edit Overview * Summary x Summary cannot contain emoticons Team Description * H…" at bounding box center [781, 458] width 1484 height 773
type input "[GEOGRAPHIC_DATA], [GEOGRAPHIC_DATA], [GEOGRAPHIC_DATA]"
click at [612, 494] on div at bounding box center [637, 499] width 122 height 16
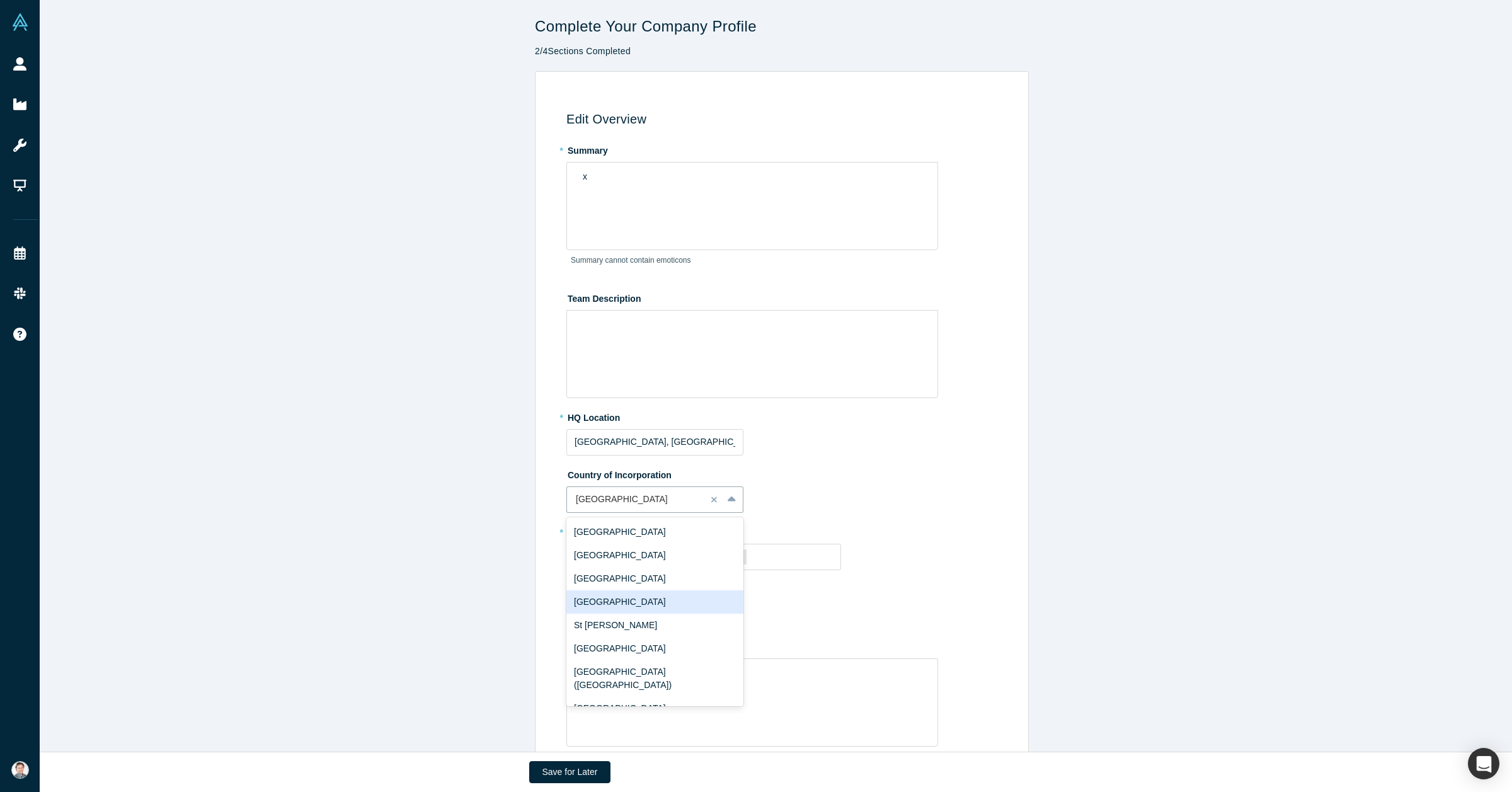
scroll to position [5381, 0]
click at [630, 599] on div "[GEOGRAPHIC_DATA]" at bounding box center [655, 610] width 177 height 23
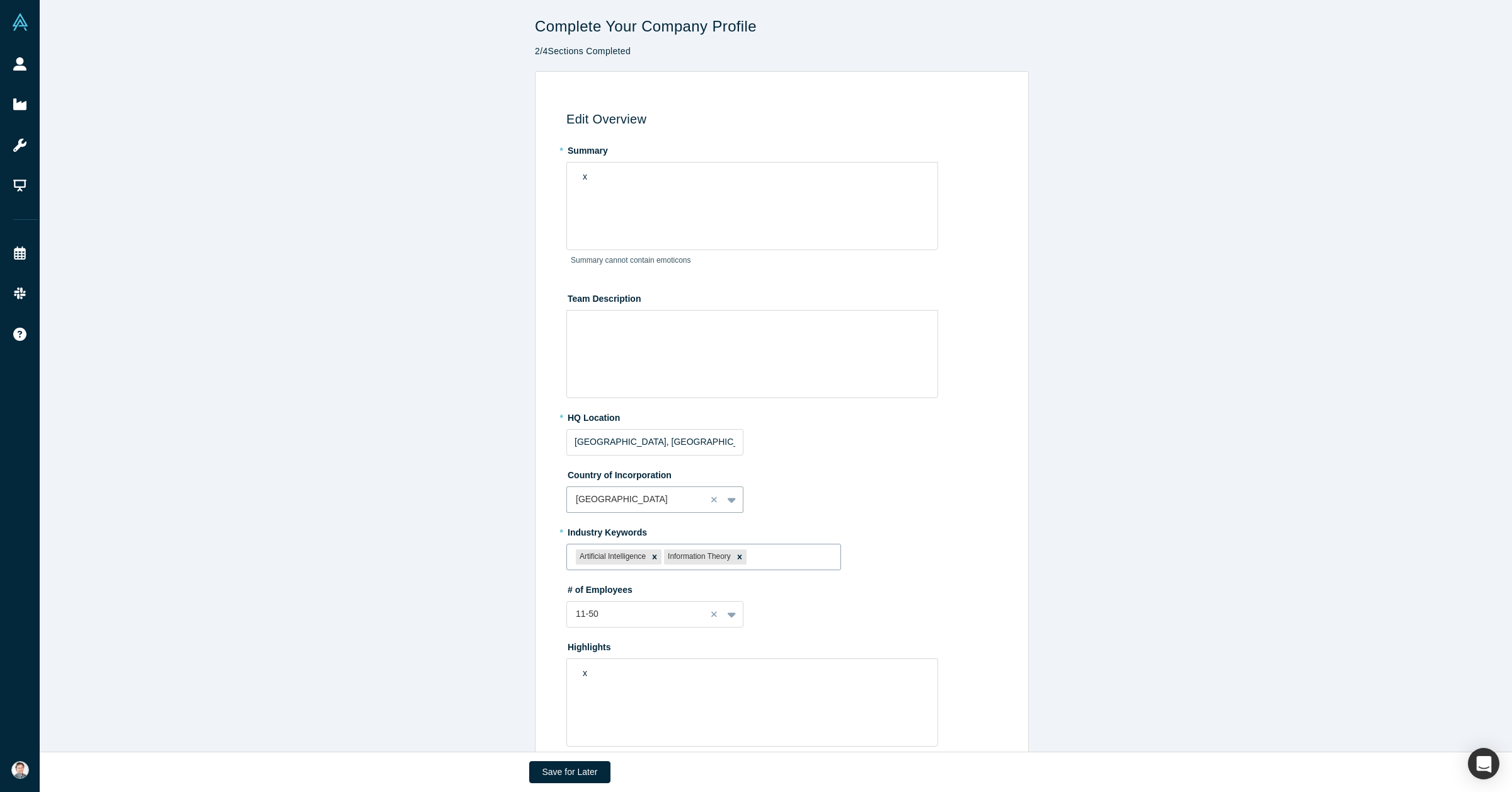
click at [742, 558] on div "Artificial Intelligence Information Theory" at bounding box center [704, 556] width 273 height 21
click at [733, 556] on div "Remove Information Theory" at bounding box center [739, 556] width 14 height 15
type input "analog ai"
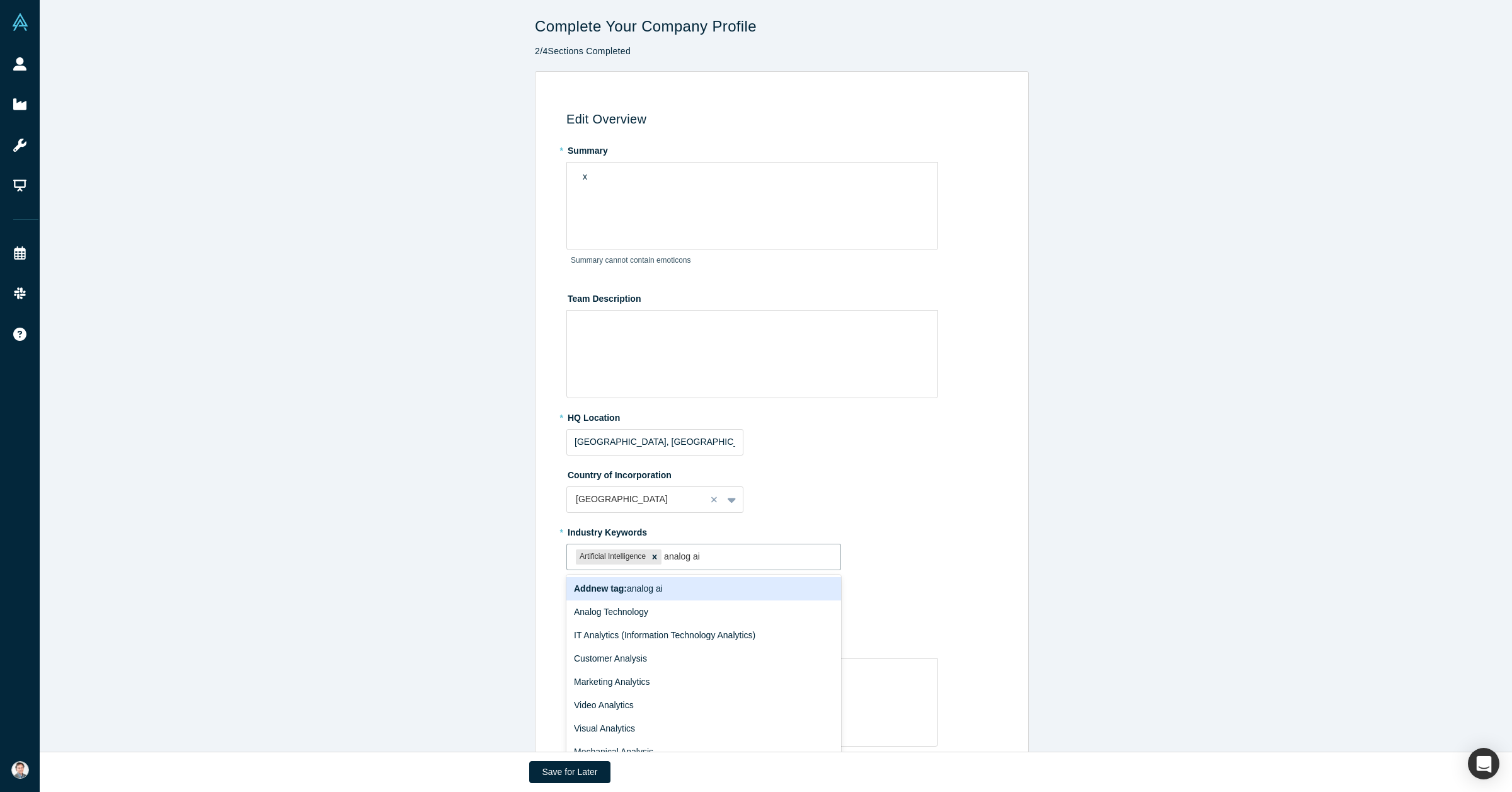
click at [650, 591] on span "Add new tag : analog ai" at bounding box center [618, 588] width 89 height 10
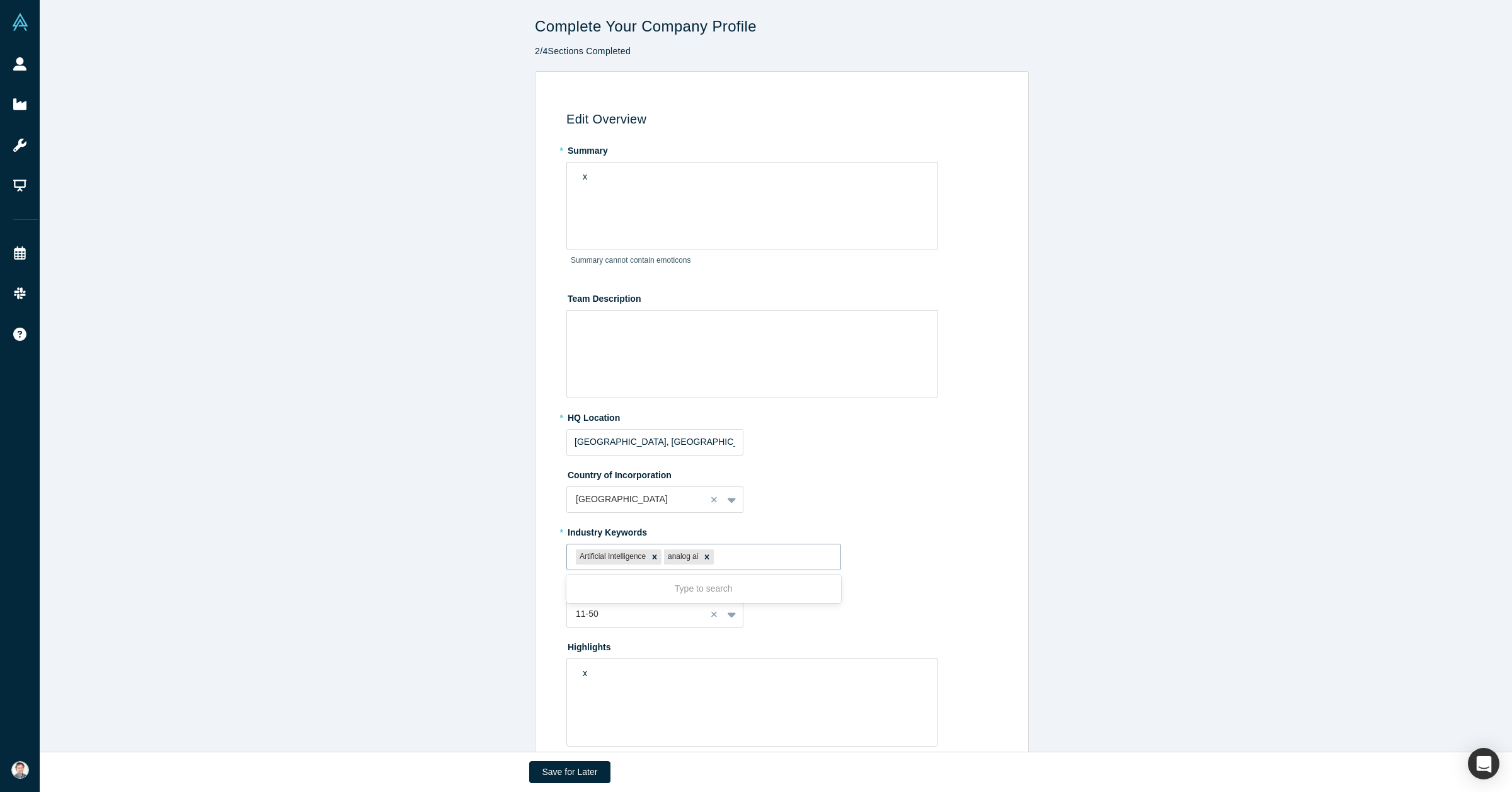
click at [677, 559] on div "analog ai" at bounding box center [682, 556] width 36 height 15
click at [703, 559] on icon "Remove analog ai" at bounding box center [707, 556] width 9 height 9
click at [703, 559] on div at bounding box center [747, 556] width 167 height 16
type input "Analog AI"
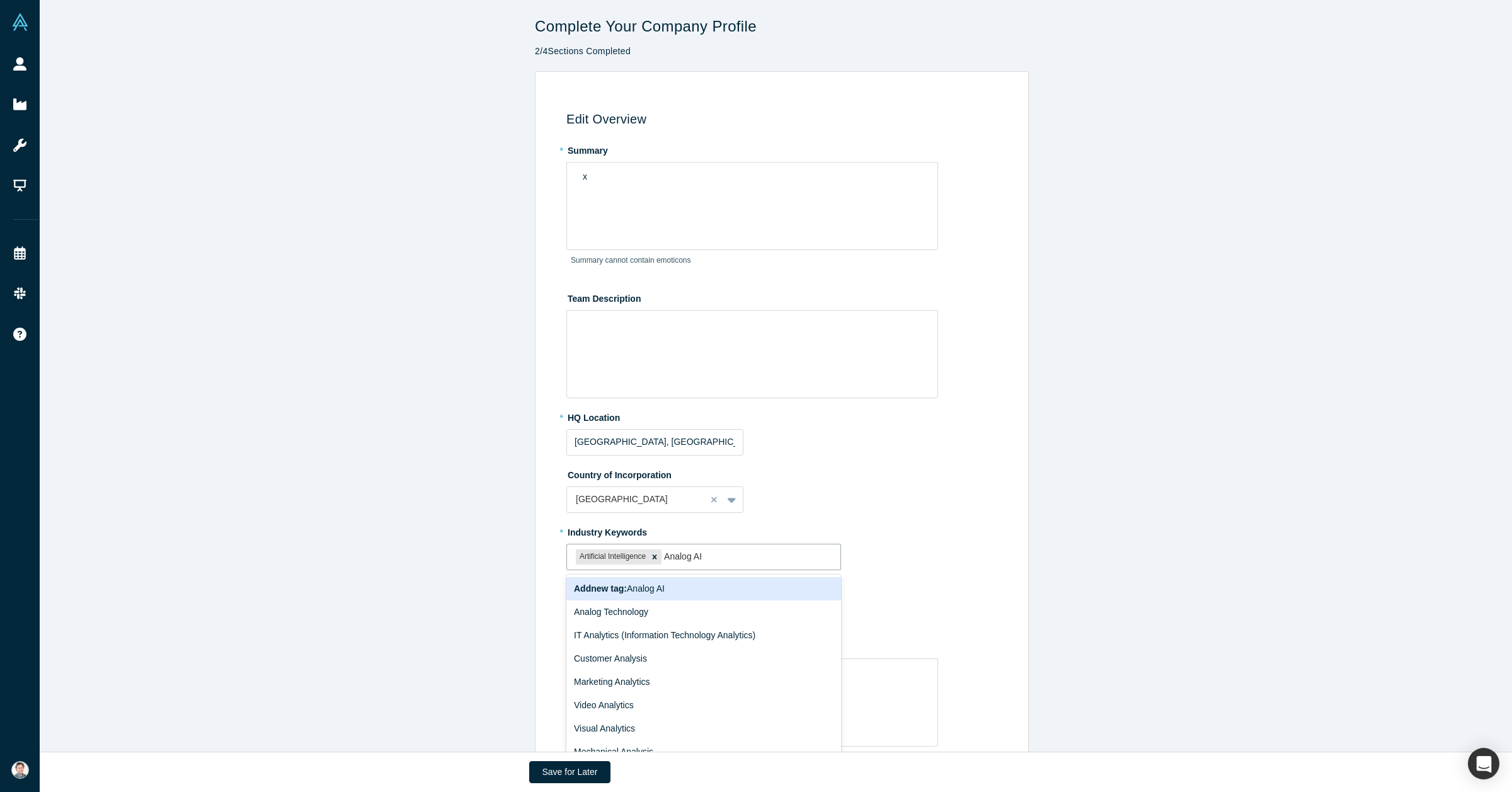
click at [666, 590] on div "Add new tag : Analog AI" at bounding box center [704, 588] width 275 height 23
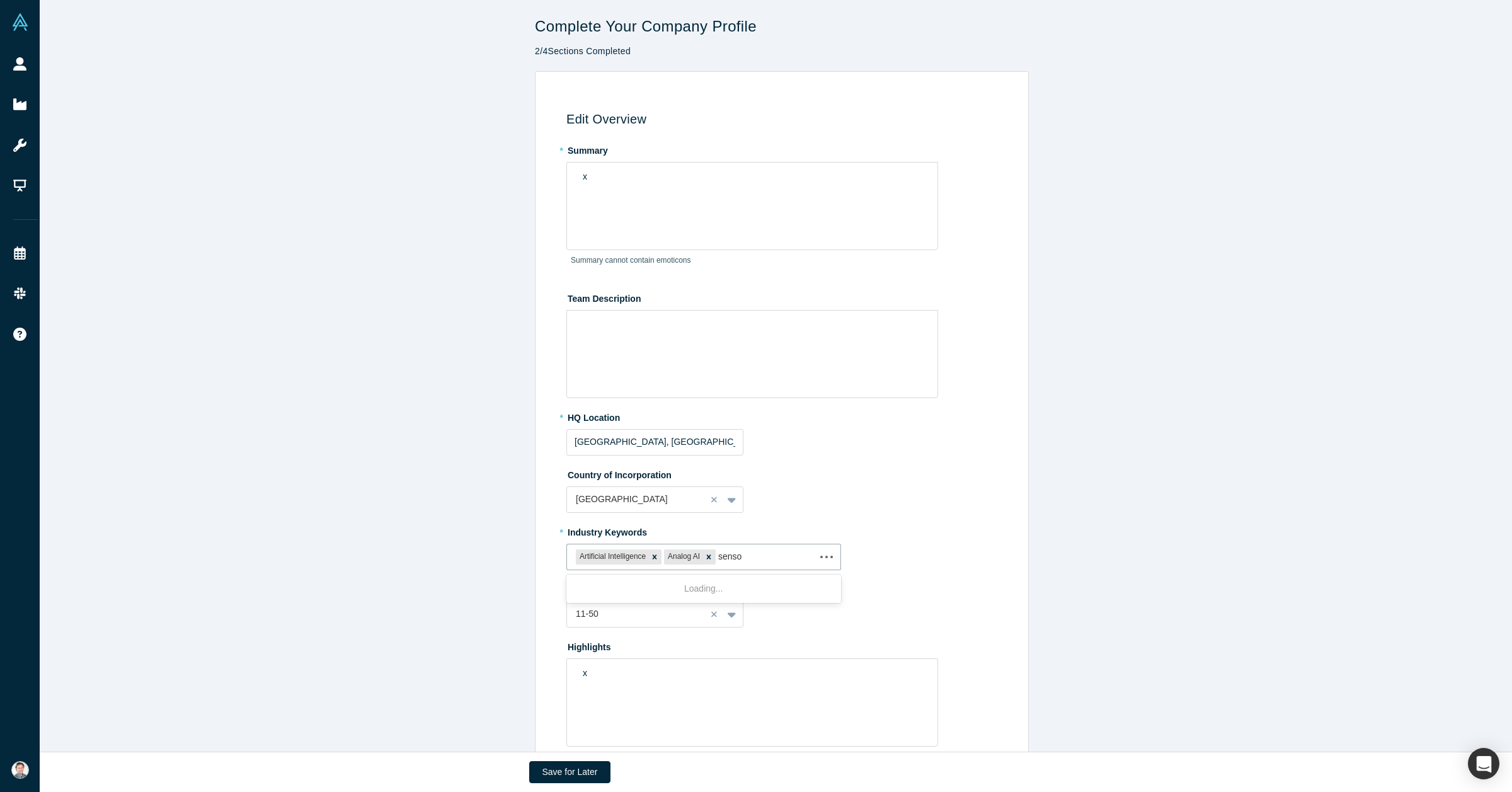
type input "sensor"
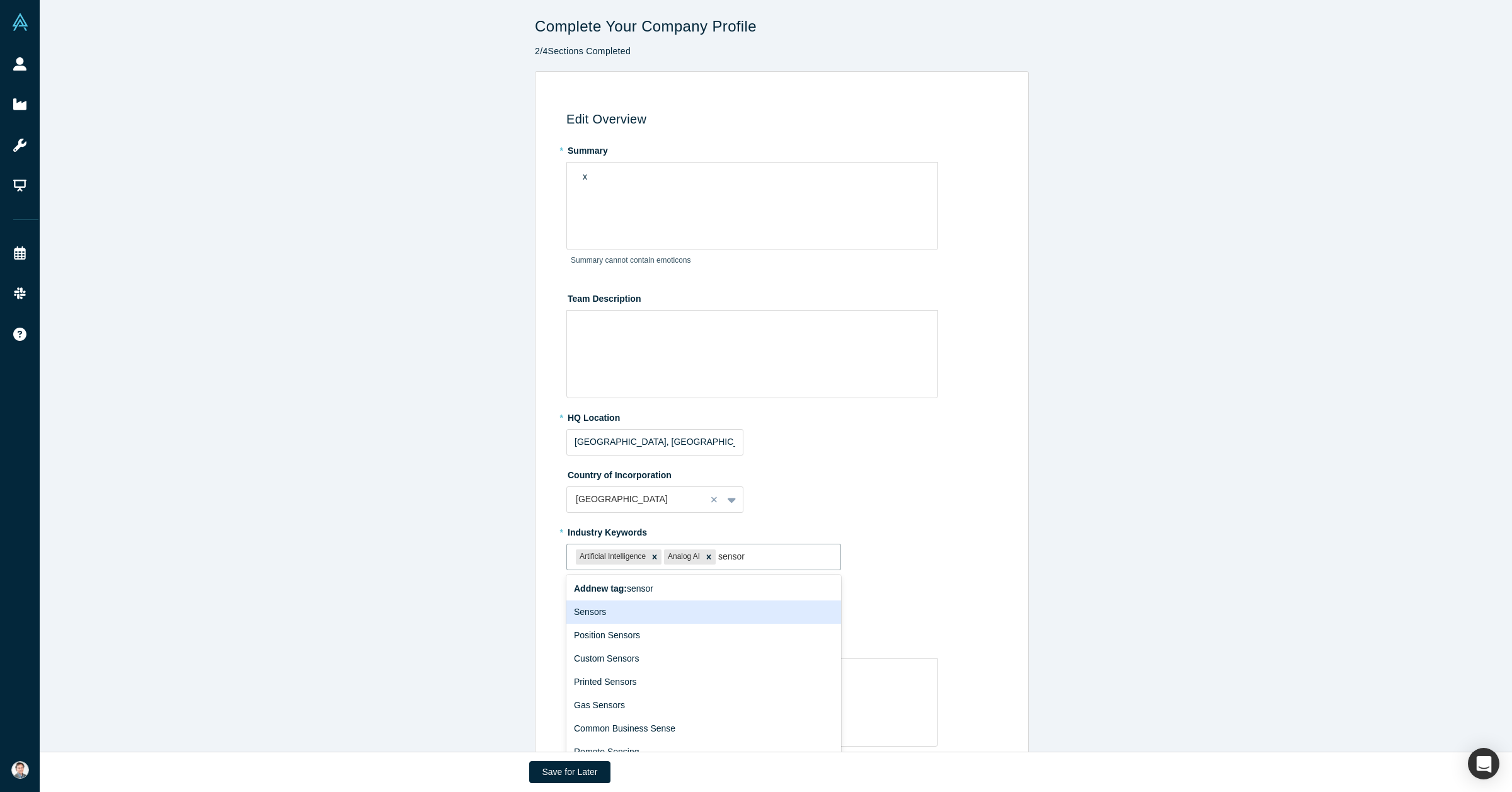
click at [637, 599] on div "Sensors" at bounding box center [704, 611] width 275 height 23
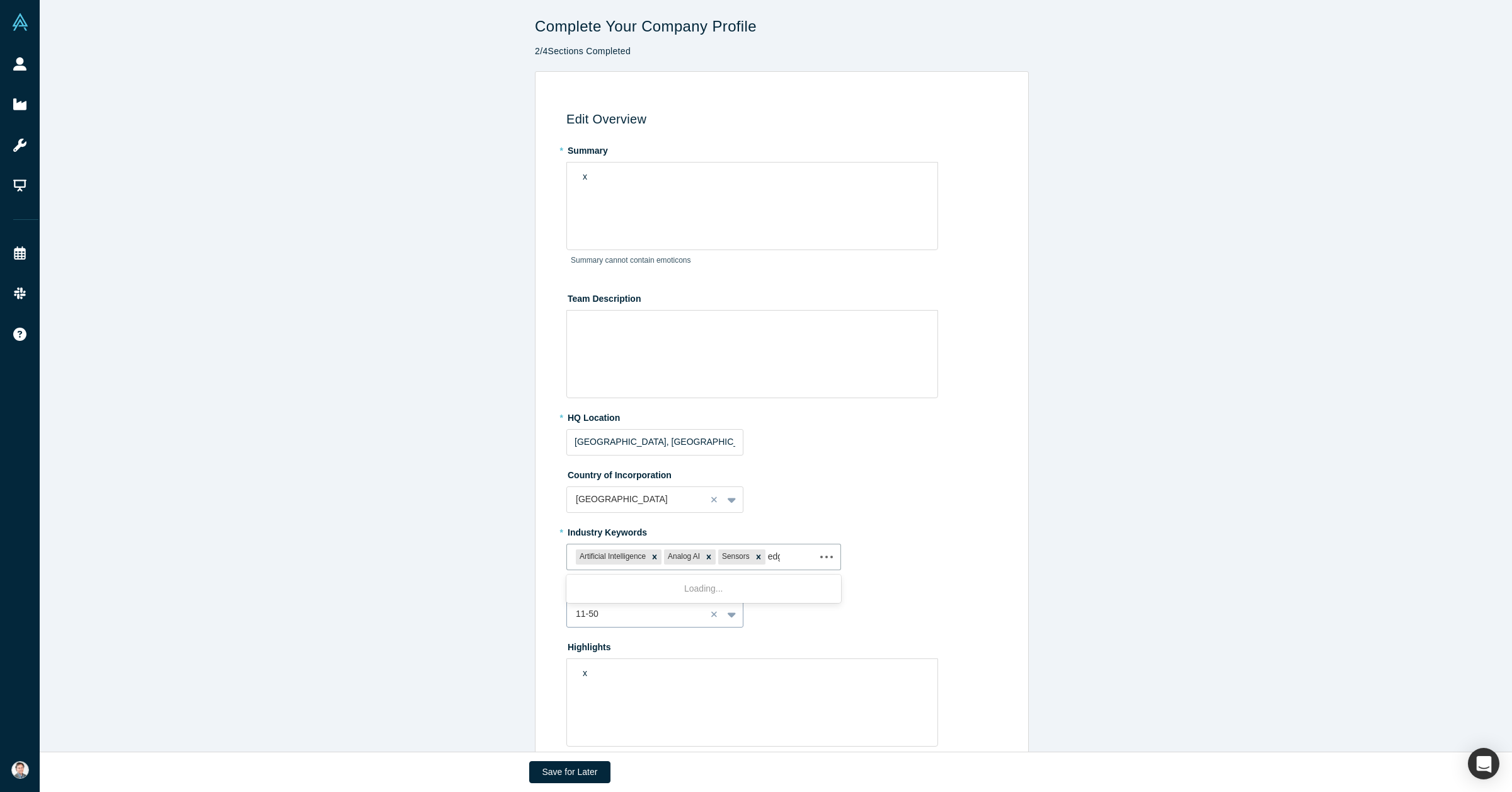
type input "edge"
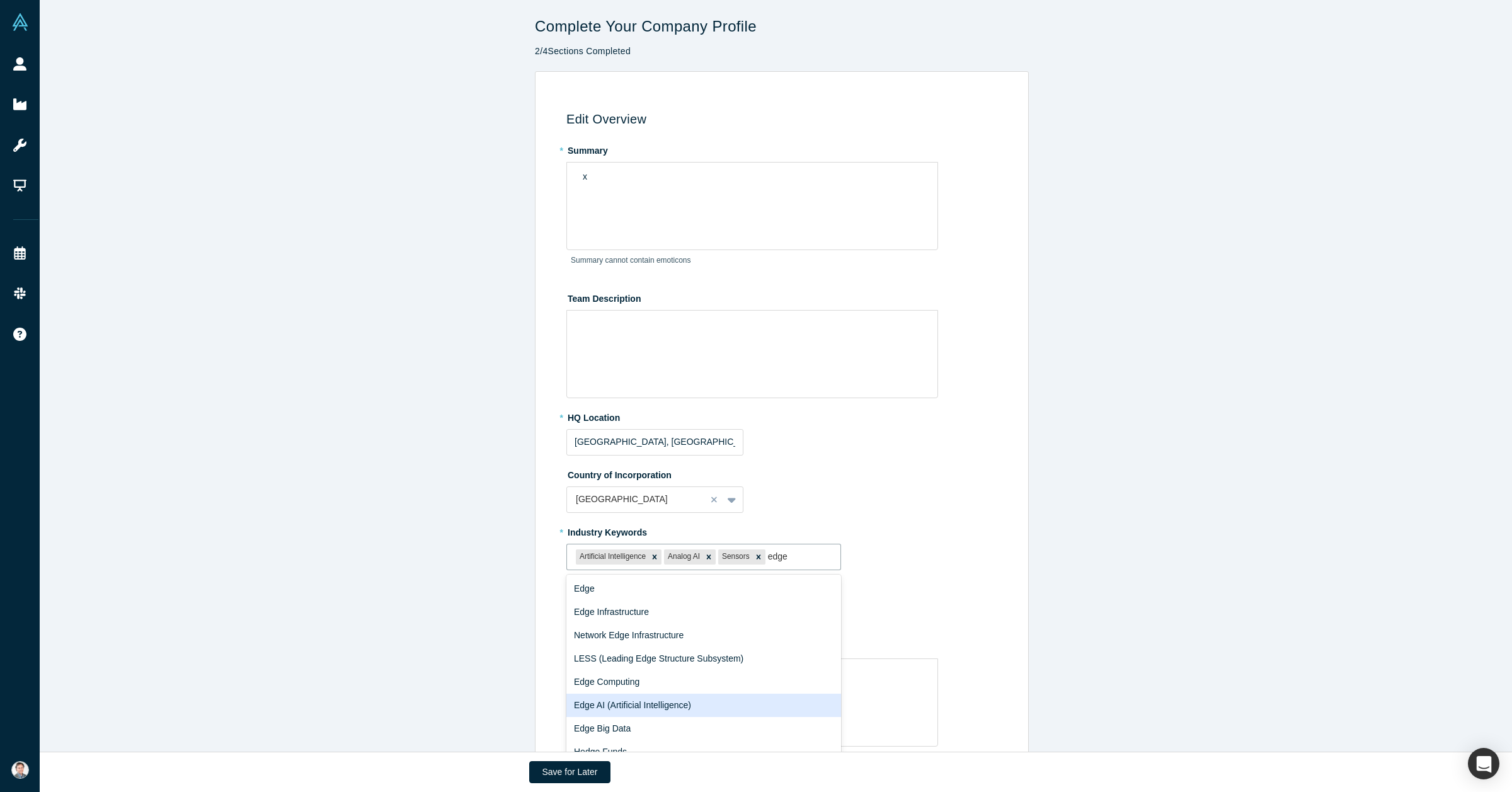
click at [646, 599] on div "Edge AI (Artificial Intelligence)" at bounding box center [704, 704] width 275 height 23
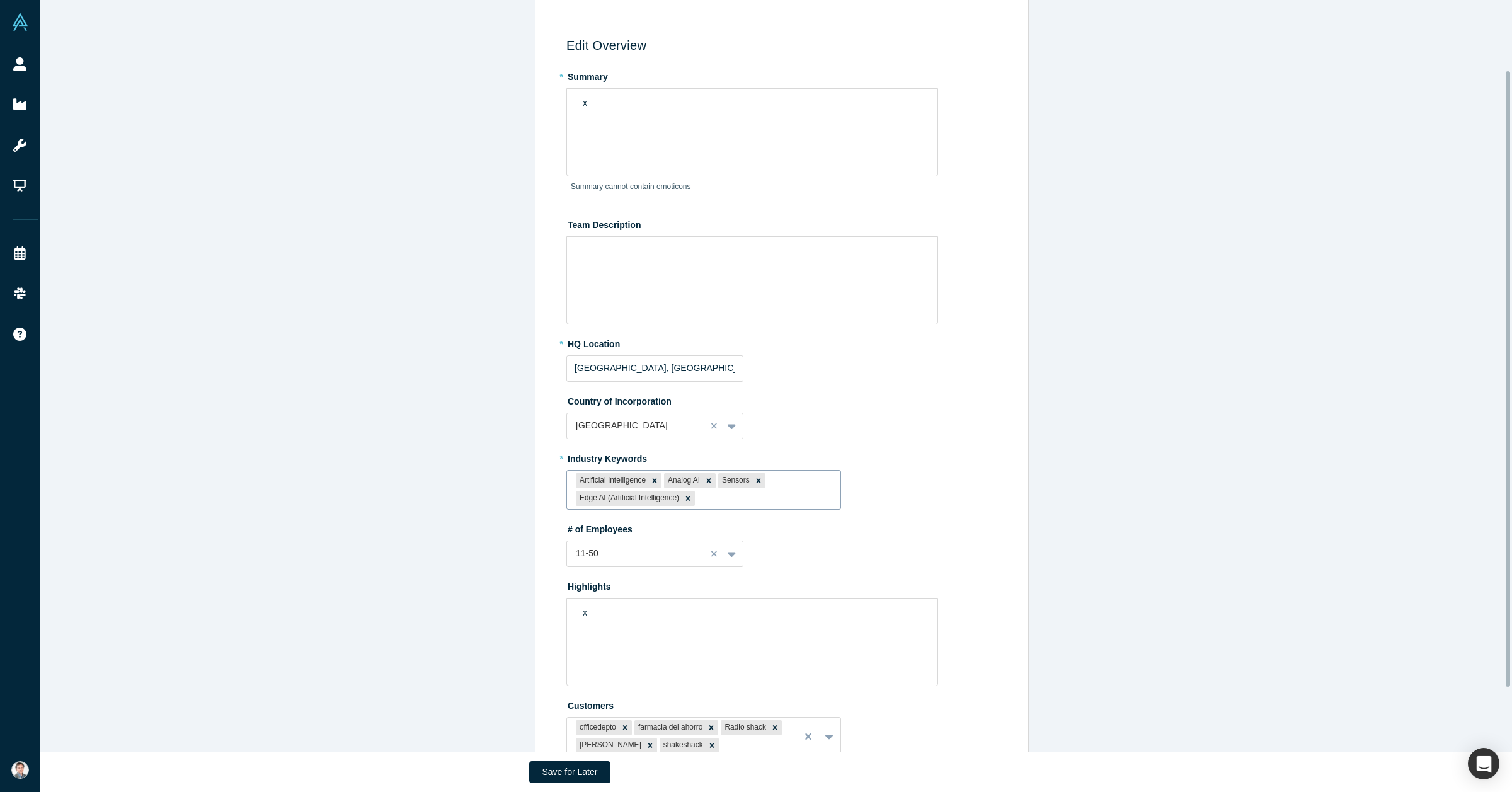
scroll to position [85, 0]
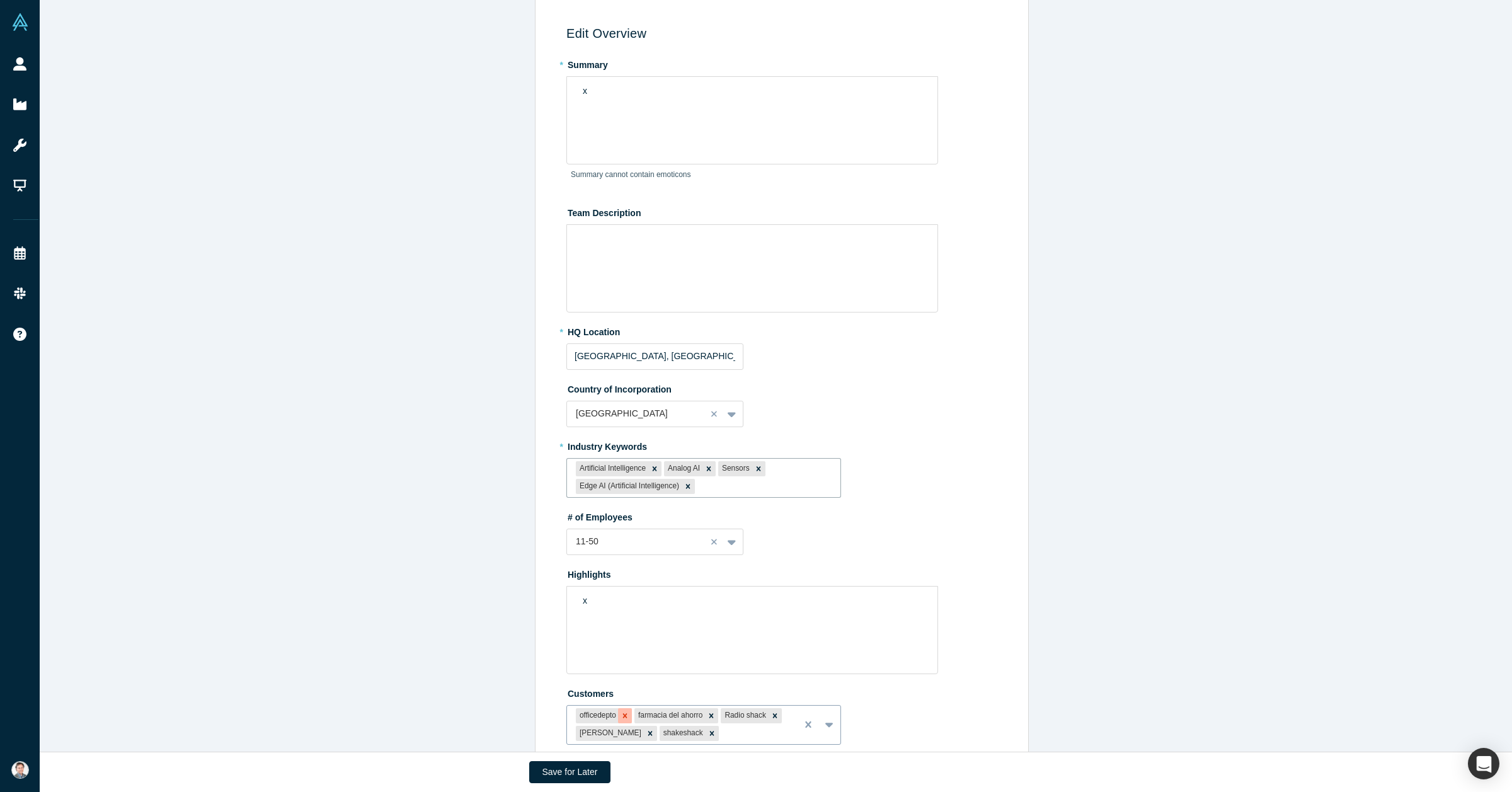
click at [620, 599] on icon "Remove officedepto" at bounding box center [625, 715] width 9 height 9
click at [648, 599] on icon "Remove farmacia del ahorro" at bounding box center [652, 715] width 9 height 9
click at [706, 599] on div "Remove Watts" at bounding box center [713, 718] width 14 height 15
click at [624, 599] on div "Remove Radio shack" at bounding box center [629, 718] width 14 height 15
click at [623, 599] on div "Remove shakeshack" at bounding box center [628, 718] width 14 height 15
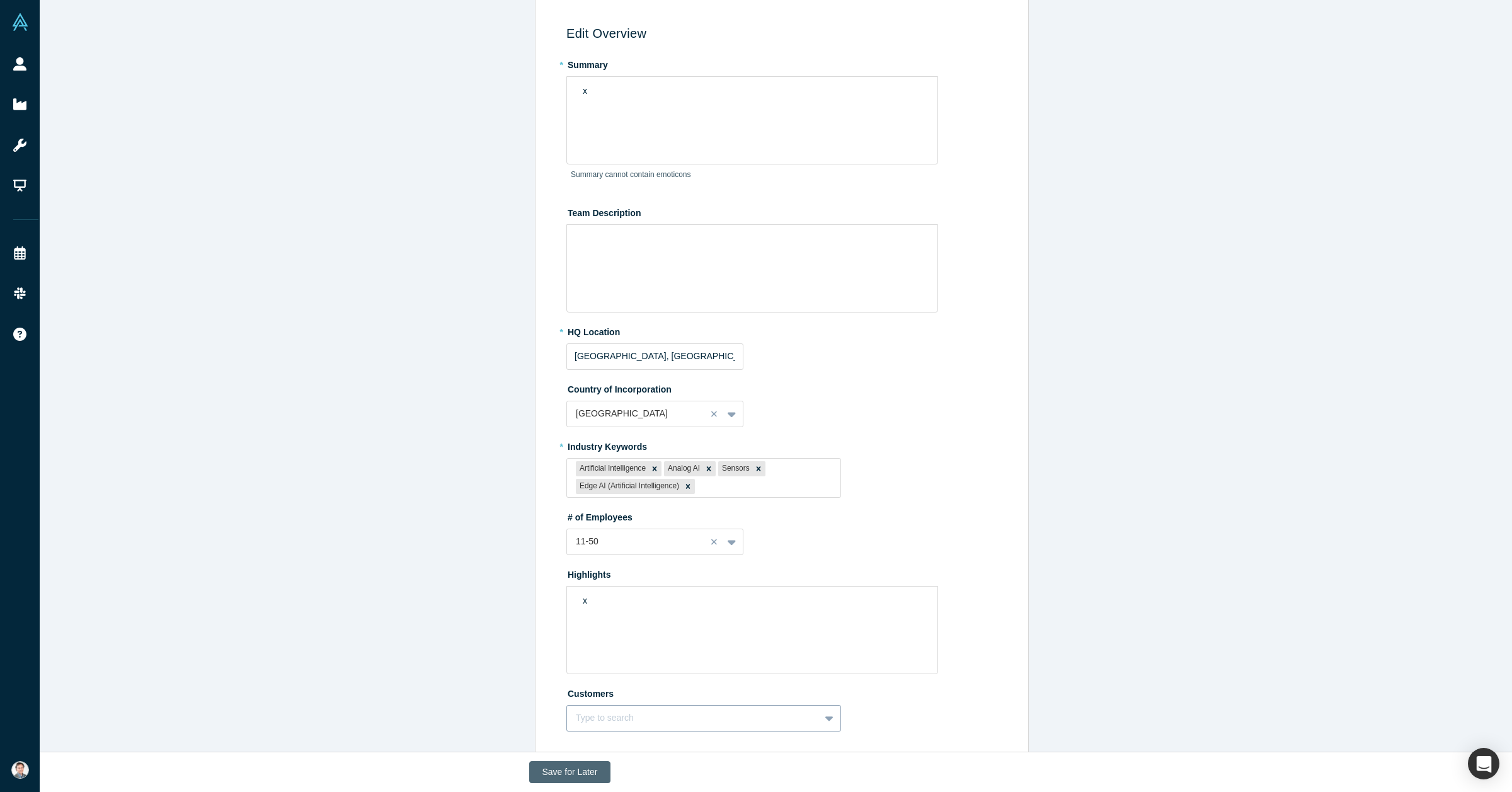
click at [580, 599] on button "Save for Later" at bounding box center [570, 772] width 82 height 22
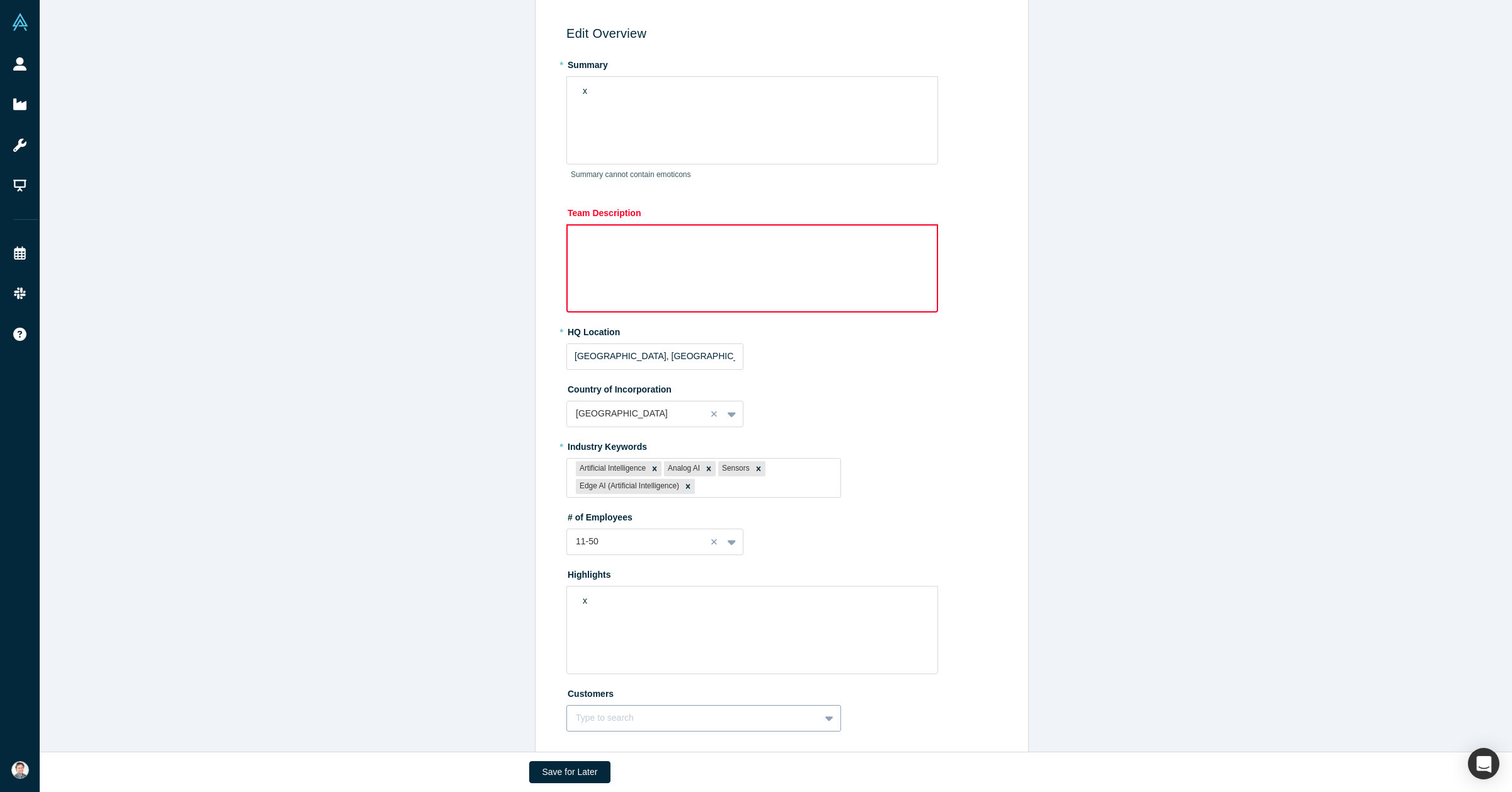
click at [663, 256] on div "rdw-wrapper" at bounding box center [752, 268] width 371 height 88
click at [552, 599] on button "Save for Later" at bounding box center [570, 772] width 82 height 22
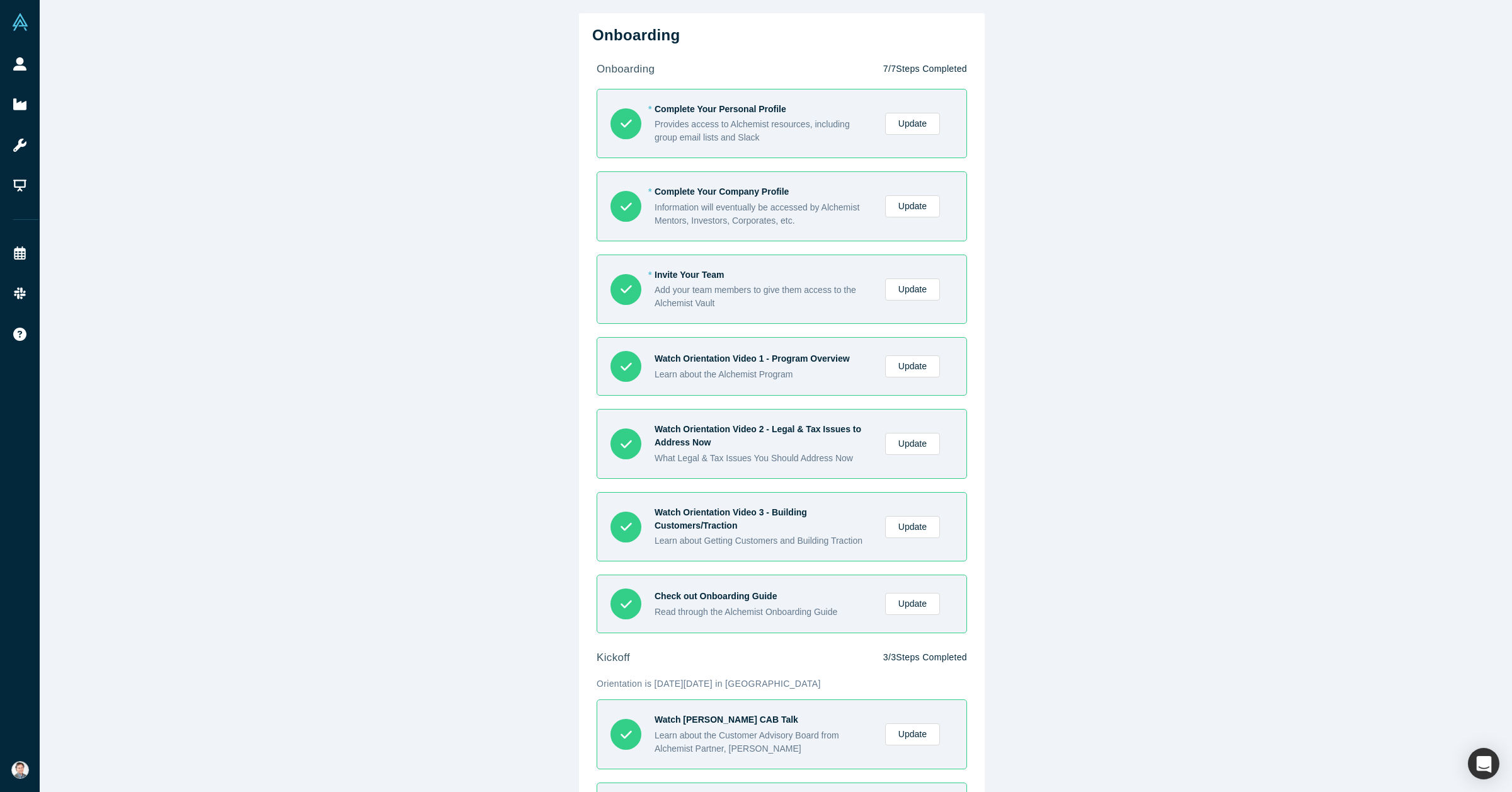
click at [706, 201] on div "Information will eventually be accessed by Alchemist Mentors, Investors, Corpor…" at bounding box center [763, 214] width 217 height 27
click at [817, 212] on link "Update" at bounding box center [912, 207] width 55 height 22
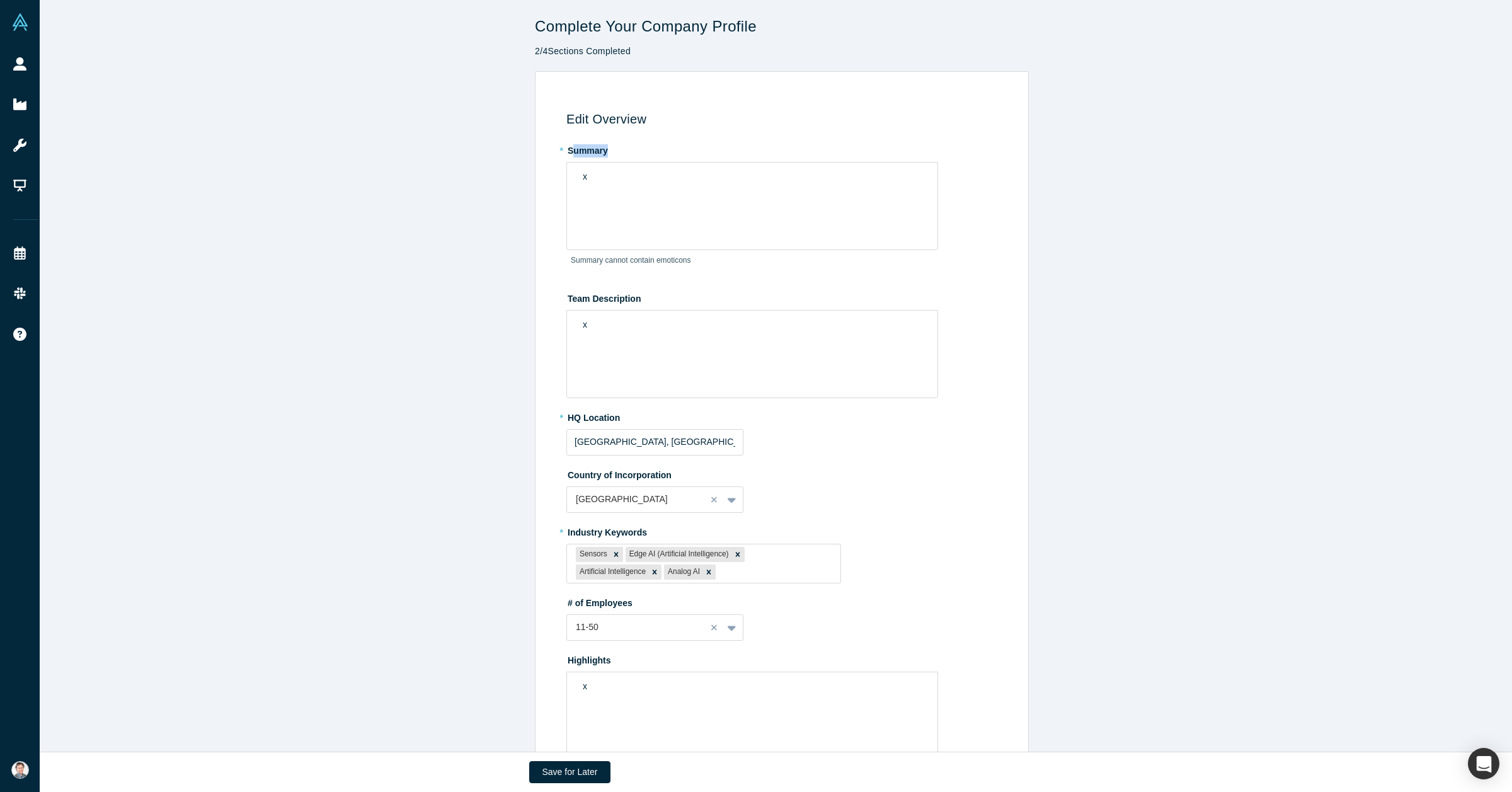
drag, startPoint x: 568, startPoint y: 149, endPoint x: 603, endPoint y: 149, distance: 35.0
click at [603, 149] on label "* Summary" at bounding box center [784, 149] width 435 height 18
drag, startPoint x: 603, startPoint y: 149, endPoint x: 562, endPoint y: 155, distance: 41.4
click at [566, 155] on label "* Summary" at bounding box center [784, 149] width 435 height 18
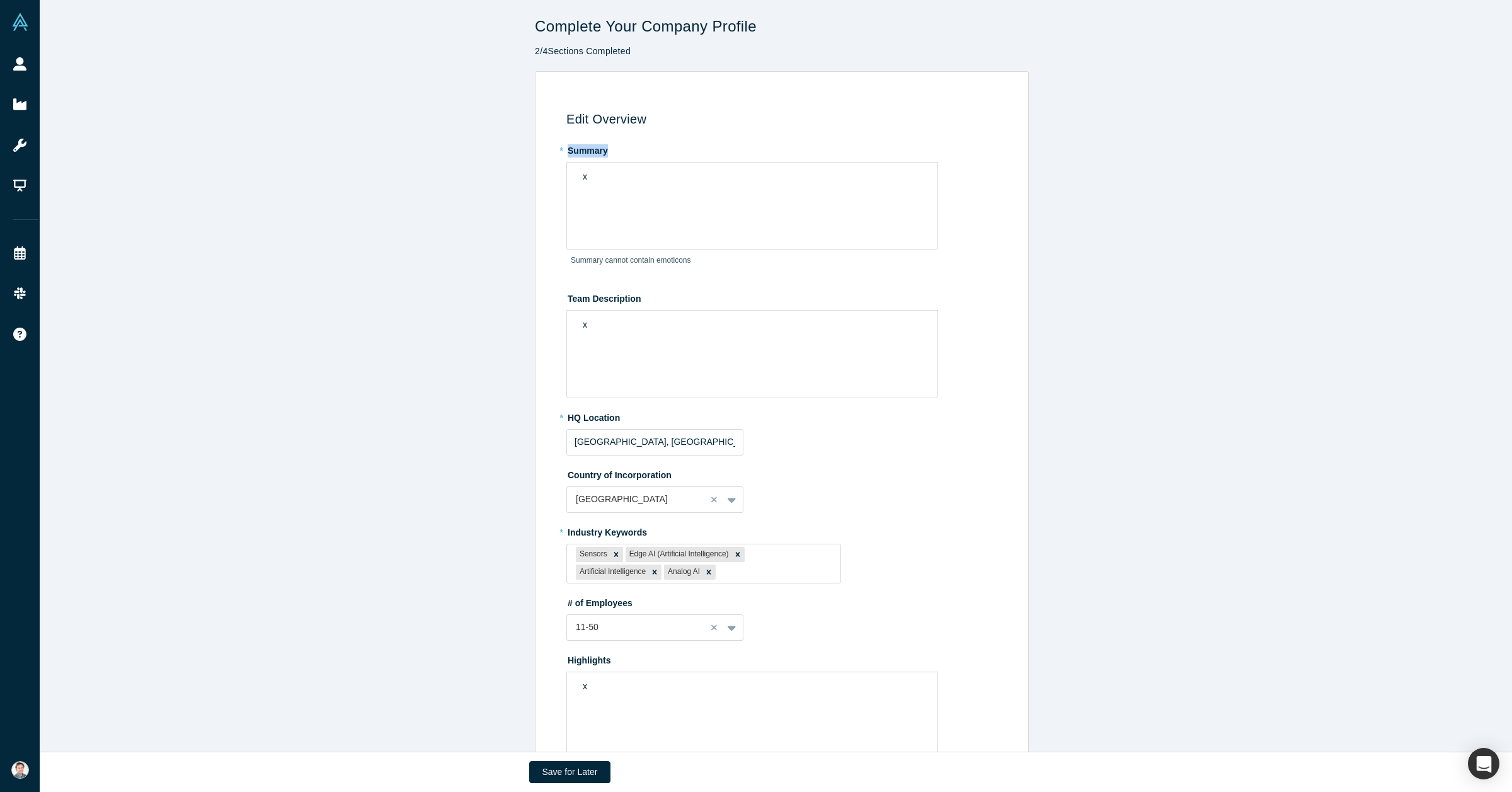
drag, startPoint x: 606, startPoint y: 146, endPoint x: 564, endPoint y: 151, distance: 42.3
click at [566, 151] on label "* Summary" at bounding box center [784, 149] width 435 height 18
copy label "Summary"
click at [603, 186] on div "x" at bounding box center [752, 177] width 354 height 21
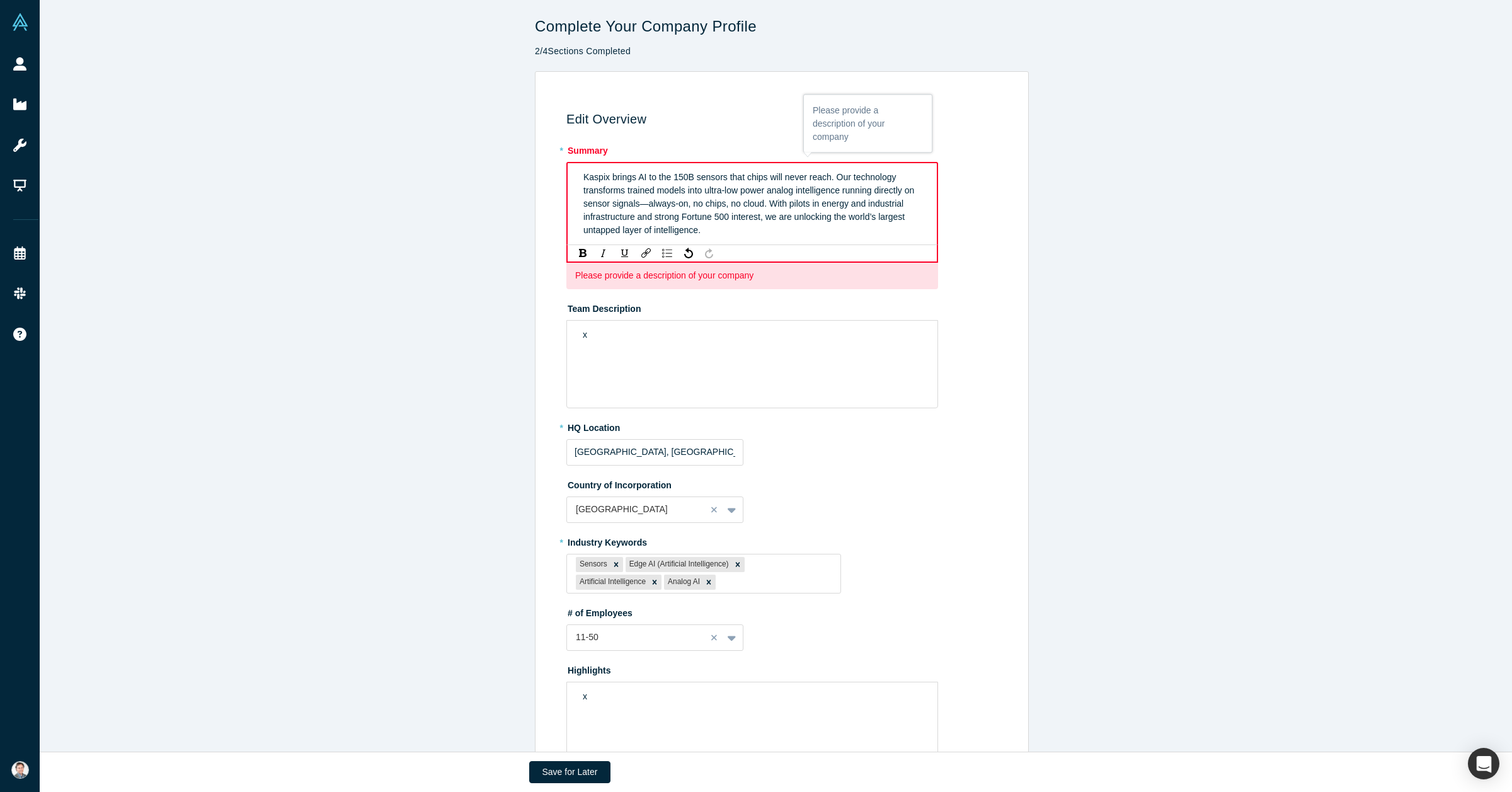
click at [707, 233] on div "Kaspix brings AI to the 150B sensors that chips will never reach. Our technolog…" at bounding box center [752, 204] width 338 height 66
click at [575, 599] on button "Save for Later" at bounding box center [570, 772] width 82 height 22
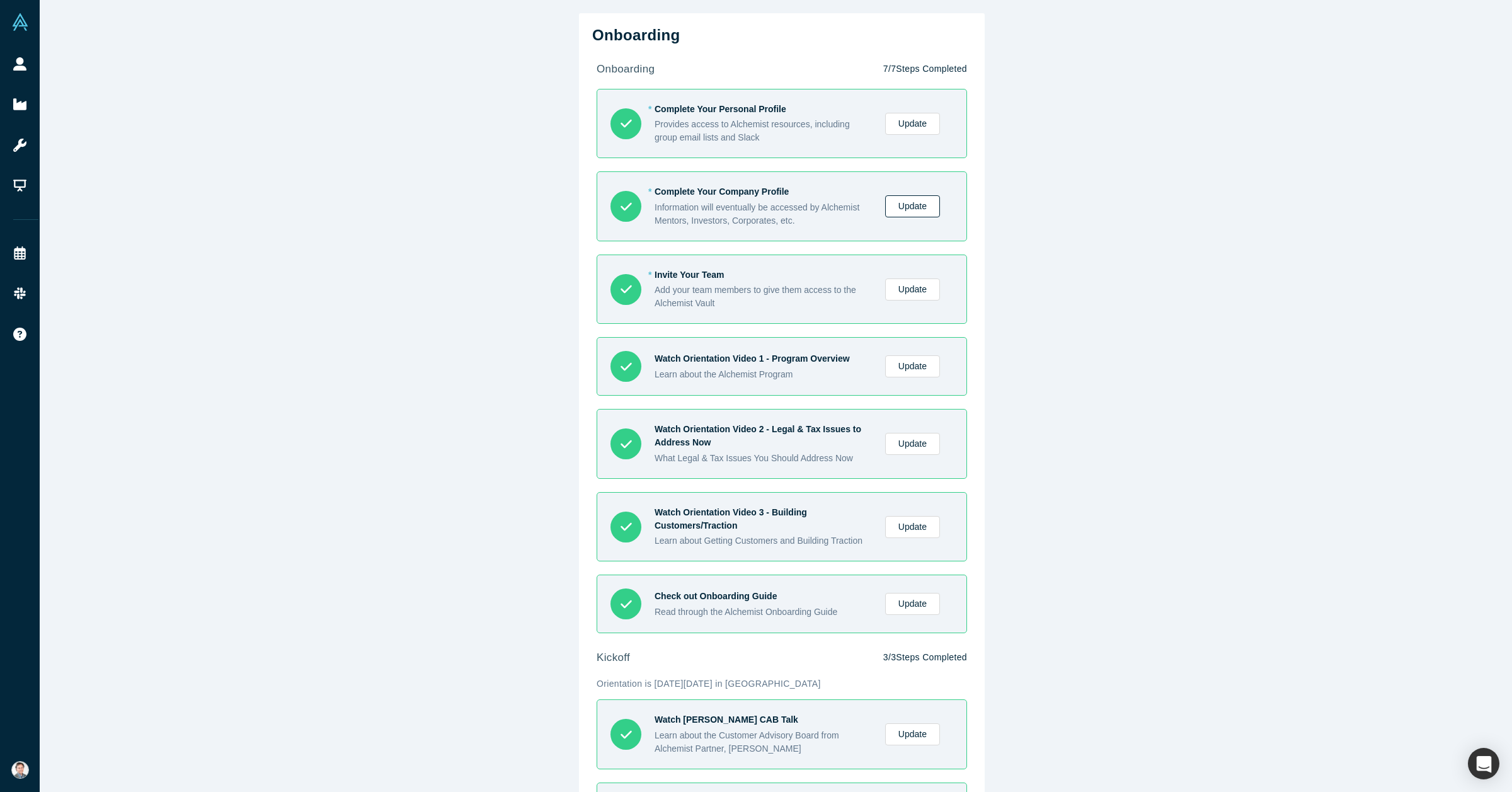
click at [817, 215] on link "Update" at bounding box center [912, 207] width 55 height 22
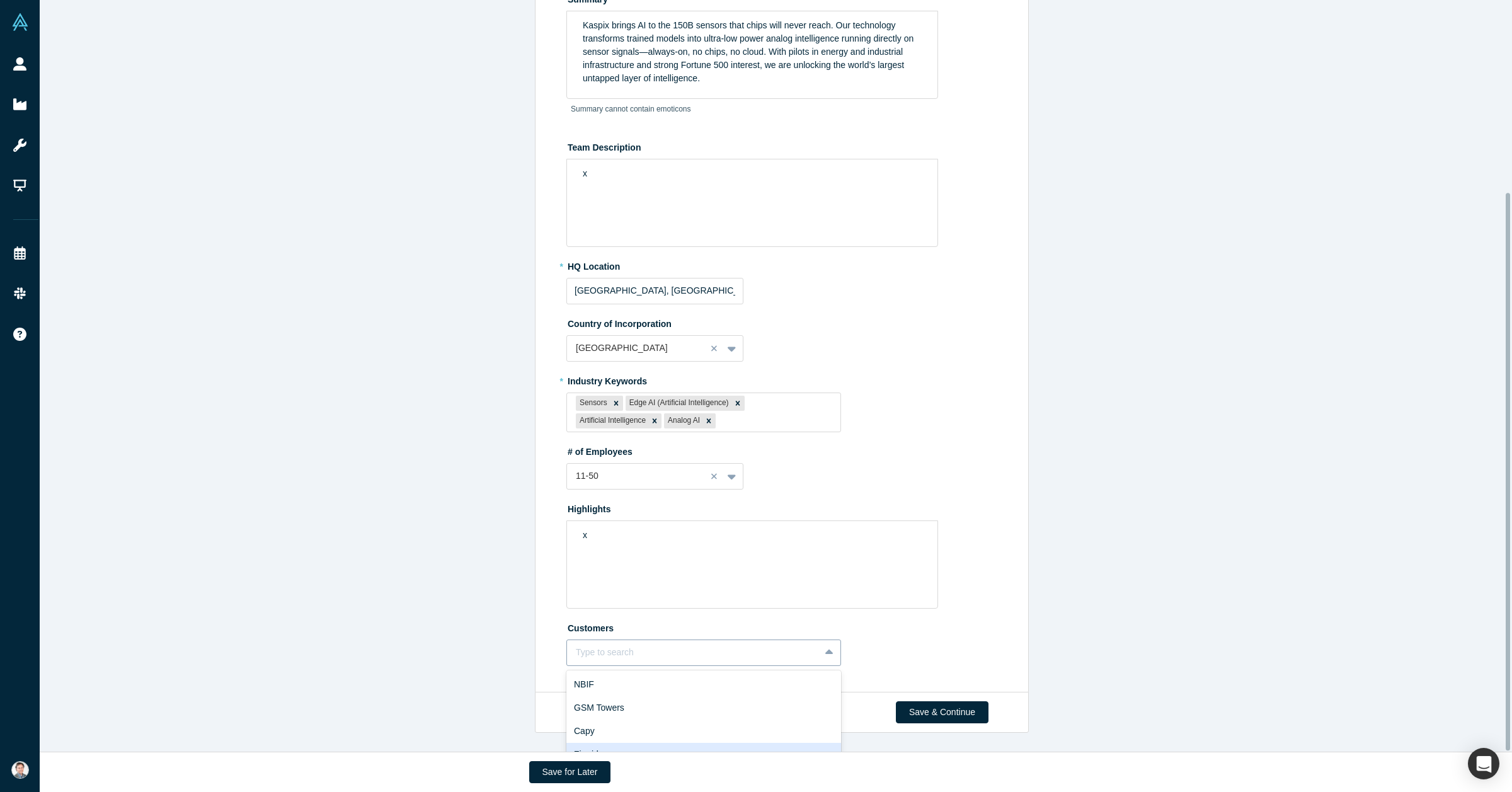
scroll to position [259, 0]
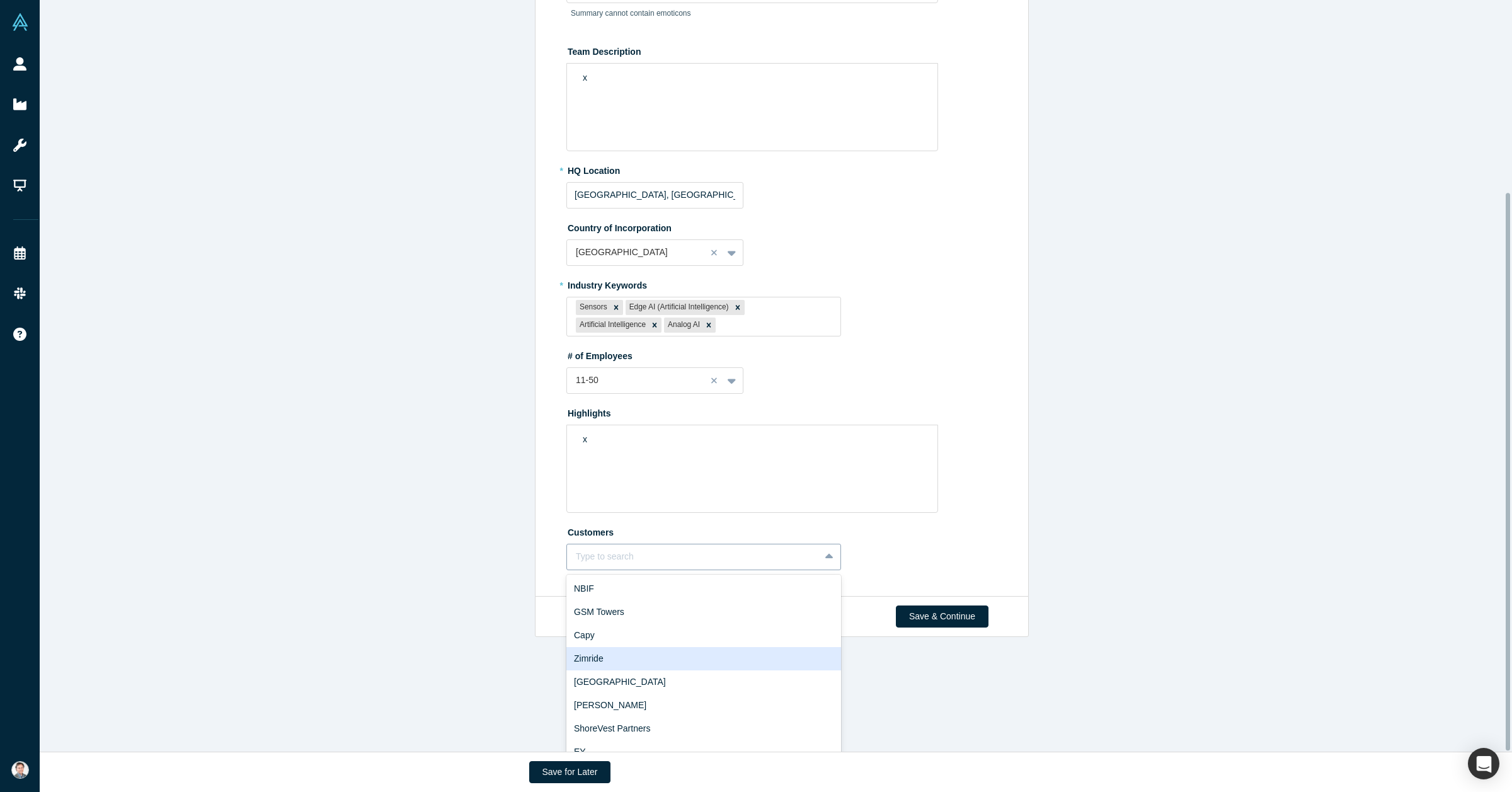
click at [782, 570] on div "10 results available. Use Up and Down to choose options, press Enter to select …" at bounding box center [704, 557] width 275 height 27
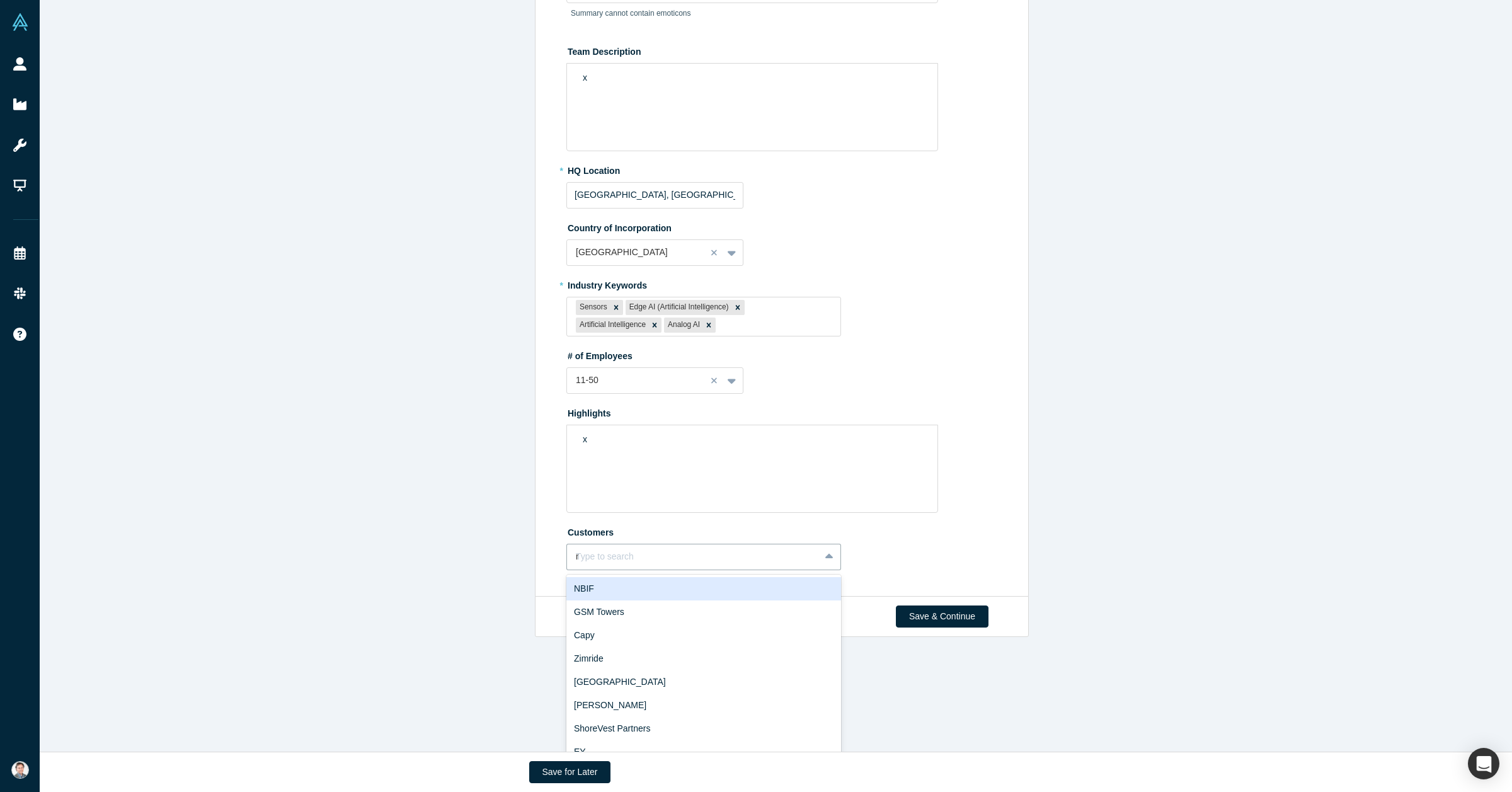
scroll to position [151, 0]
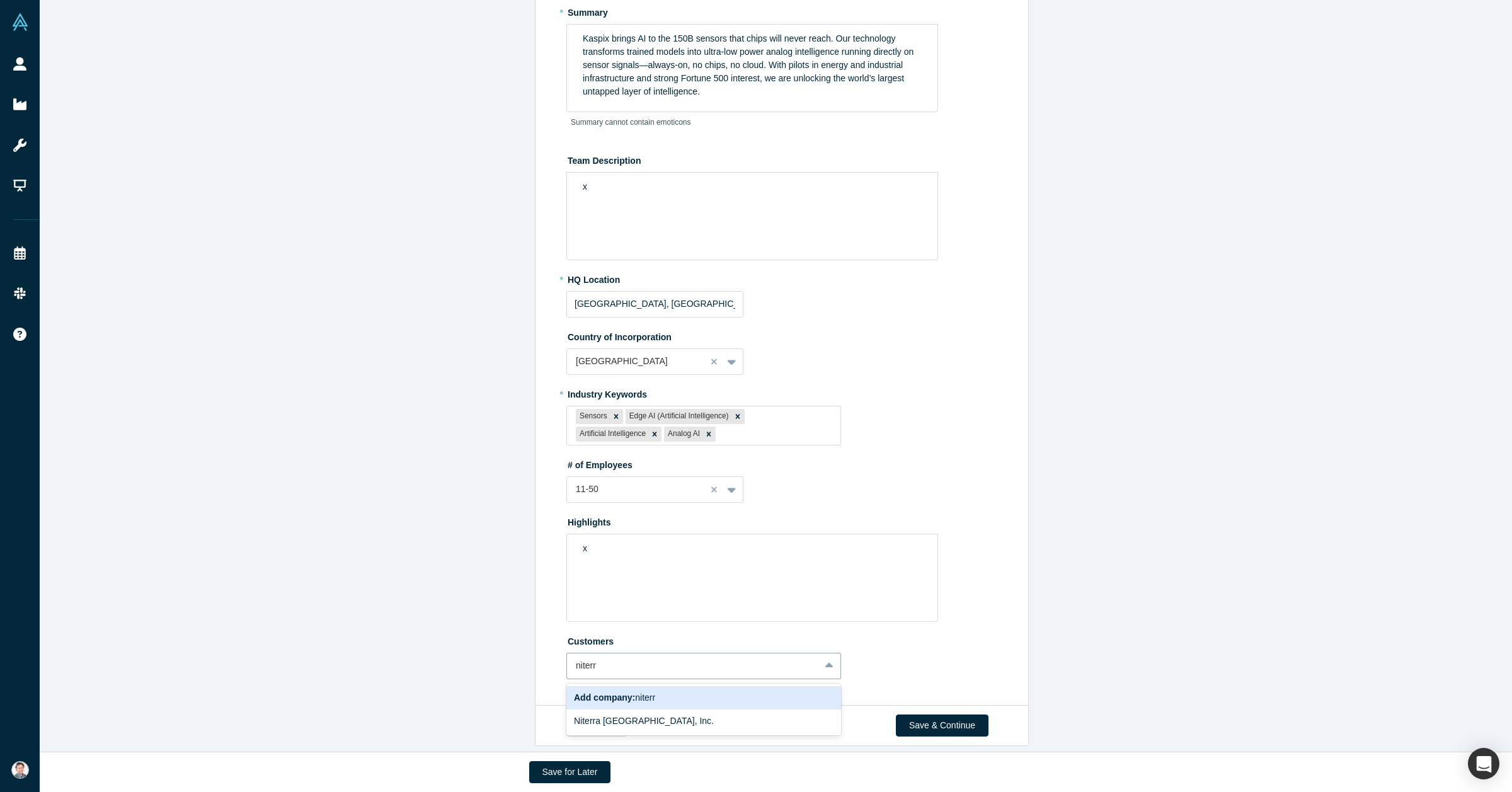
type input "niterrA"
drag, startPoint x: 614, startPoint y: 647, endPoint x: 571, endPoint y: 657, distance: 44.1
click at [576, 599] on div at bounding box center [693, 665] width 235 height 16
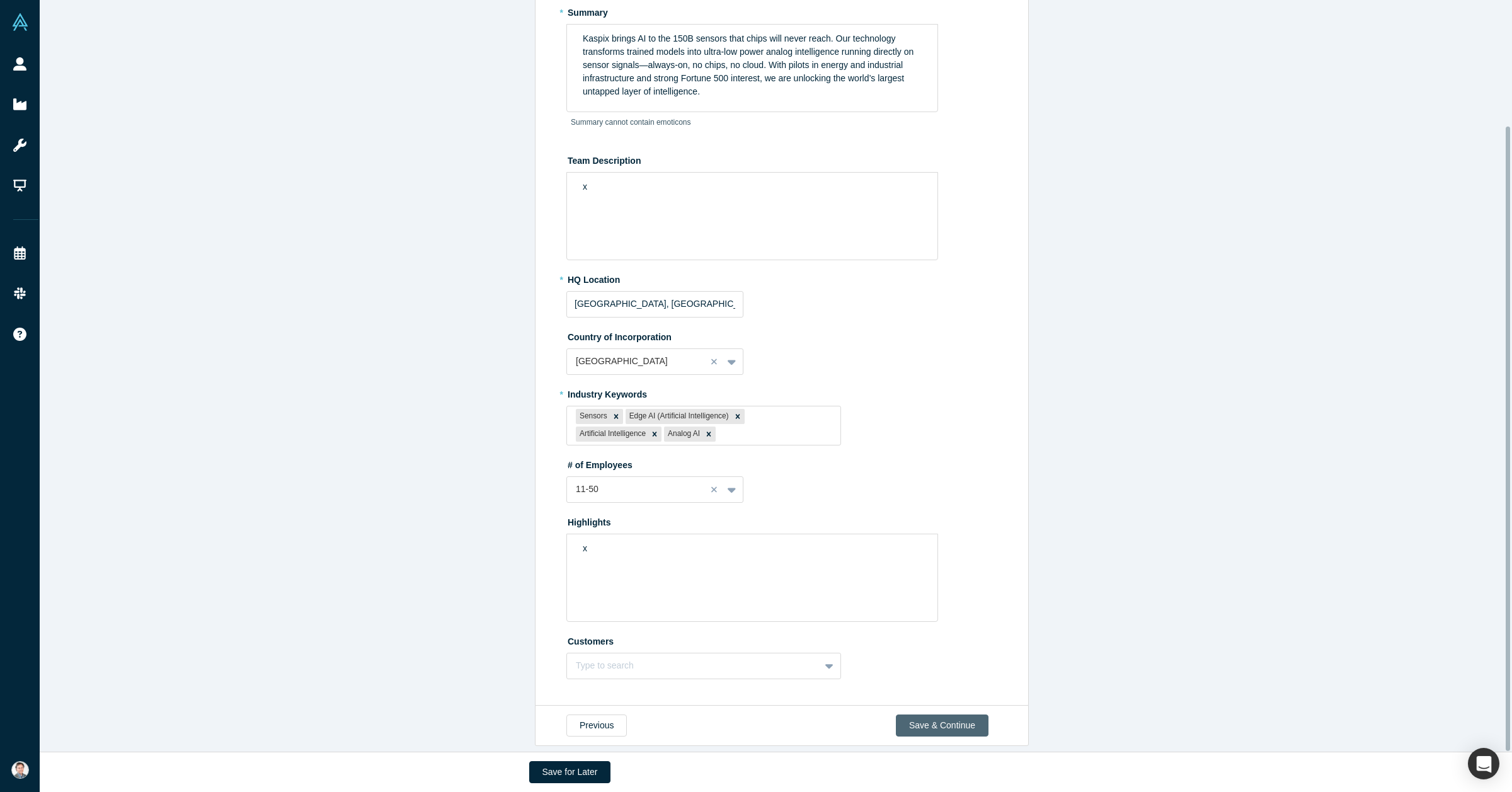
click at [817, 599] on button "Save & Continue" at bounding box center [942, 725] width 93 height 22
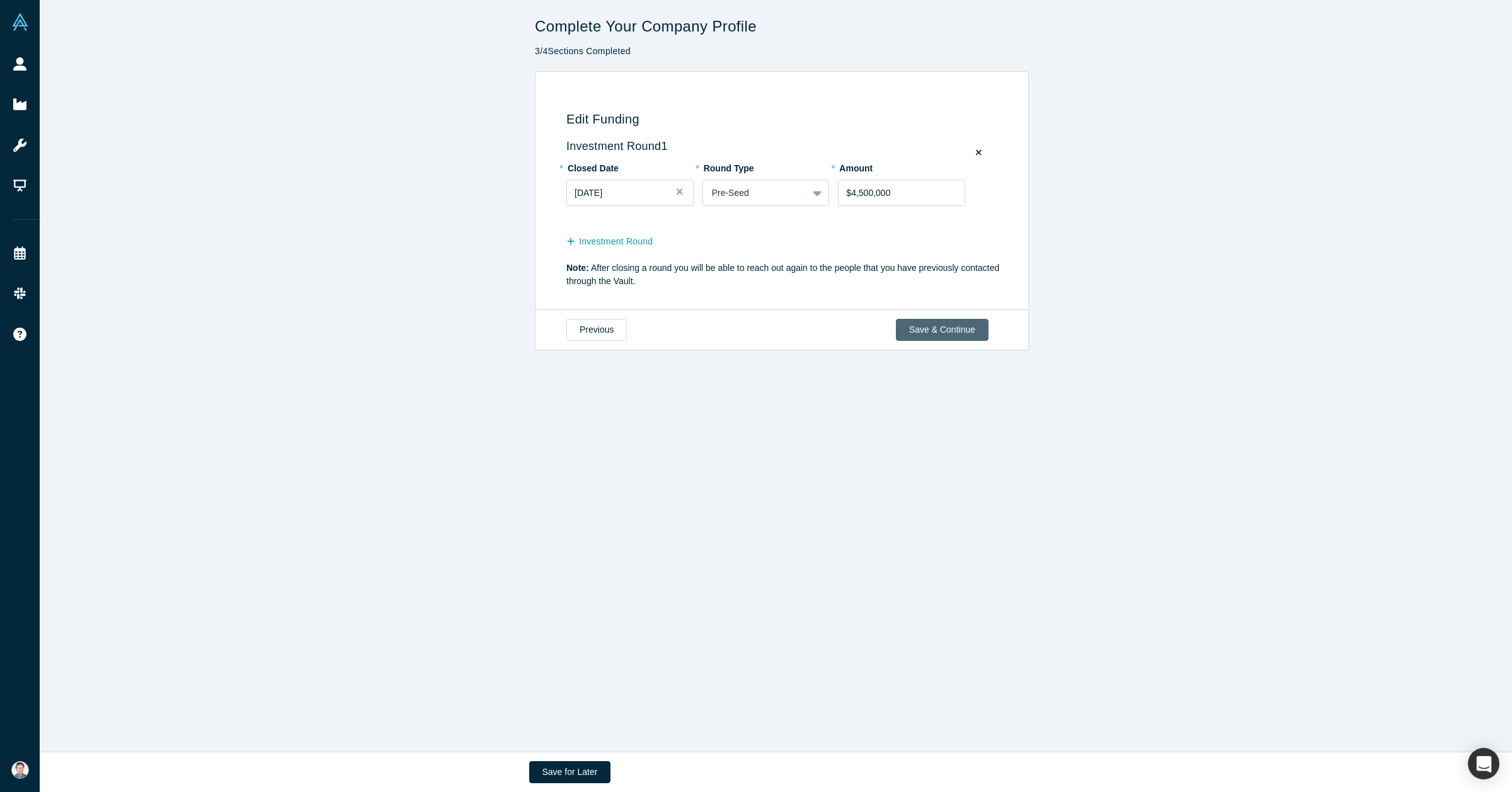
scroll to position [0, 0]
click at [808, 189] on div at bounding box center [818, 192] width 20 height 23
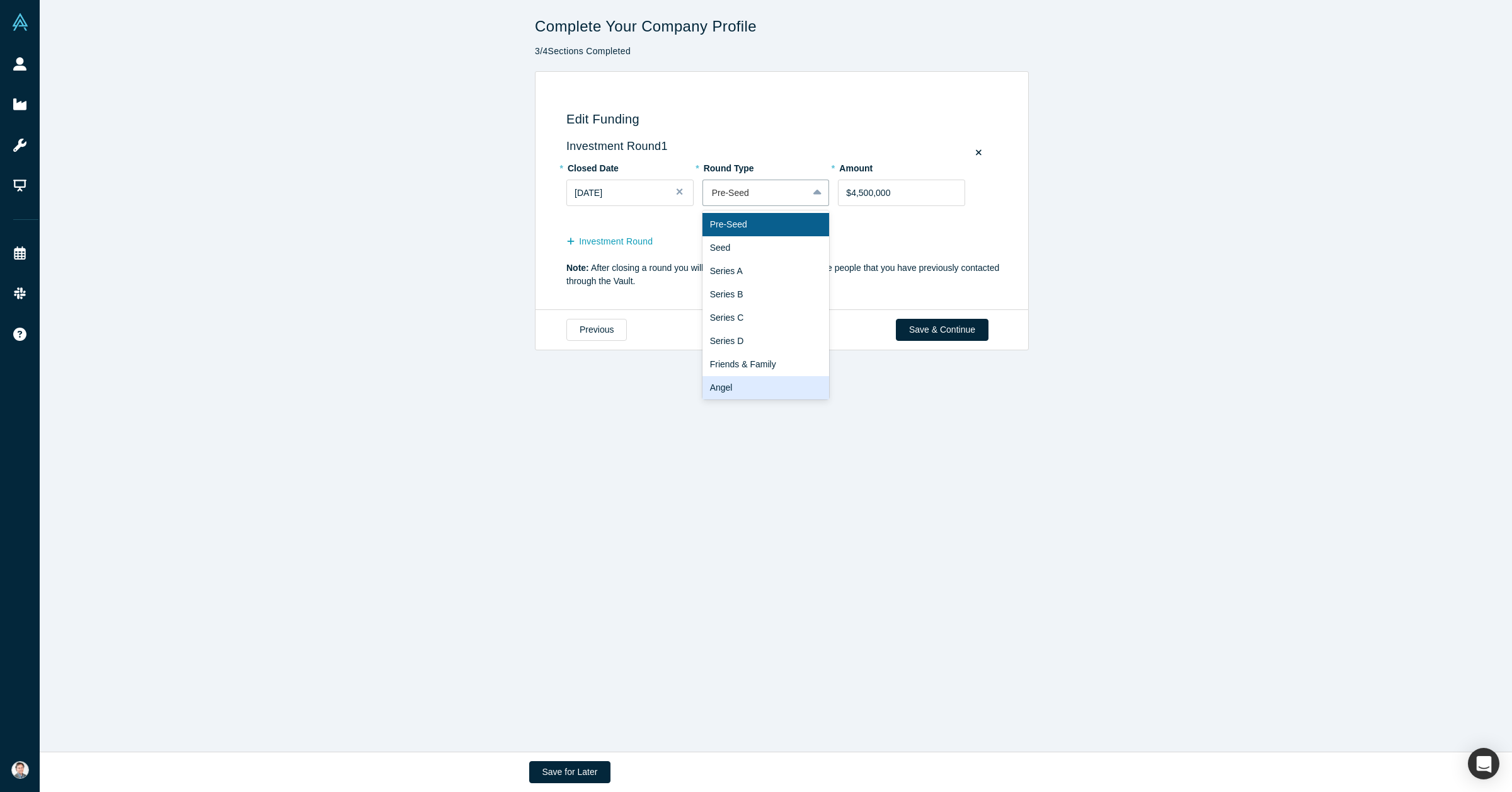
click at [779, 387] on div "Angel" at bounding box center [765, 387] width 127 height 23
drag, startPoint x: 903, startPoint y: 196, endPoint x: 809, endPoint y: 205, distance: 94.4
click at [809, 205] on div "* Closed Date [DATE] * Round Type Angel * Amount $4,500,000" at bounding box center [784, 188] width 435 height 62
type input "$500,000"
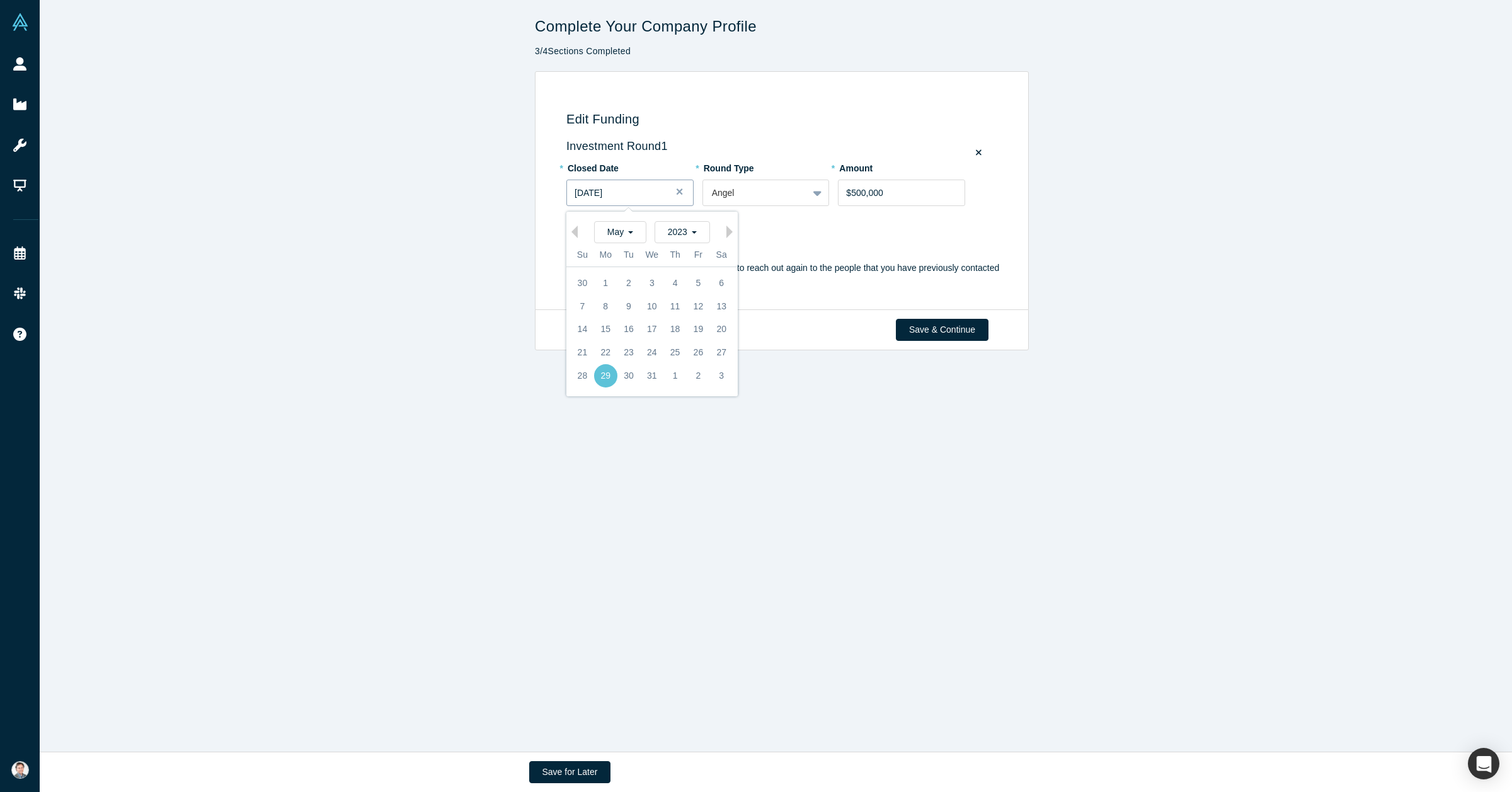
click at [649, 189] on div "[DATE]" at bounding box center [629, 193] width 111 height 13
click at [693, 235] on div "2023" at bounding box center [682, 233] width 56 height 22
click at [652, 250] on div "2025" at bounding box center [664, 250] width 110 height 22
click at [710, 384] on div "31" at bounding box center [721, 375] width 23 height 23
click at [817, 334] on button "Save & Continue" at bounding box center [942, 330] width 93 height 22
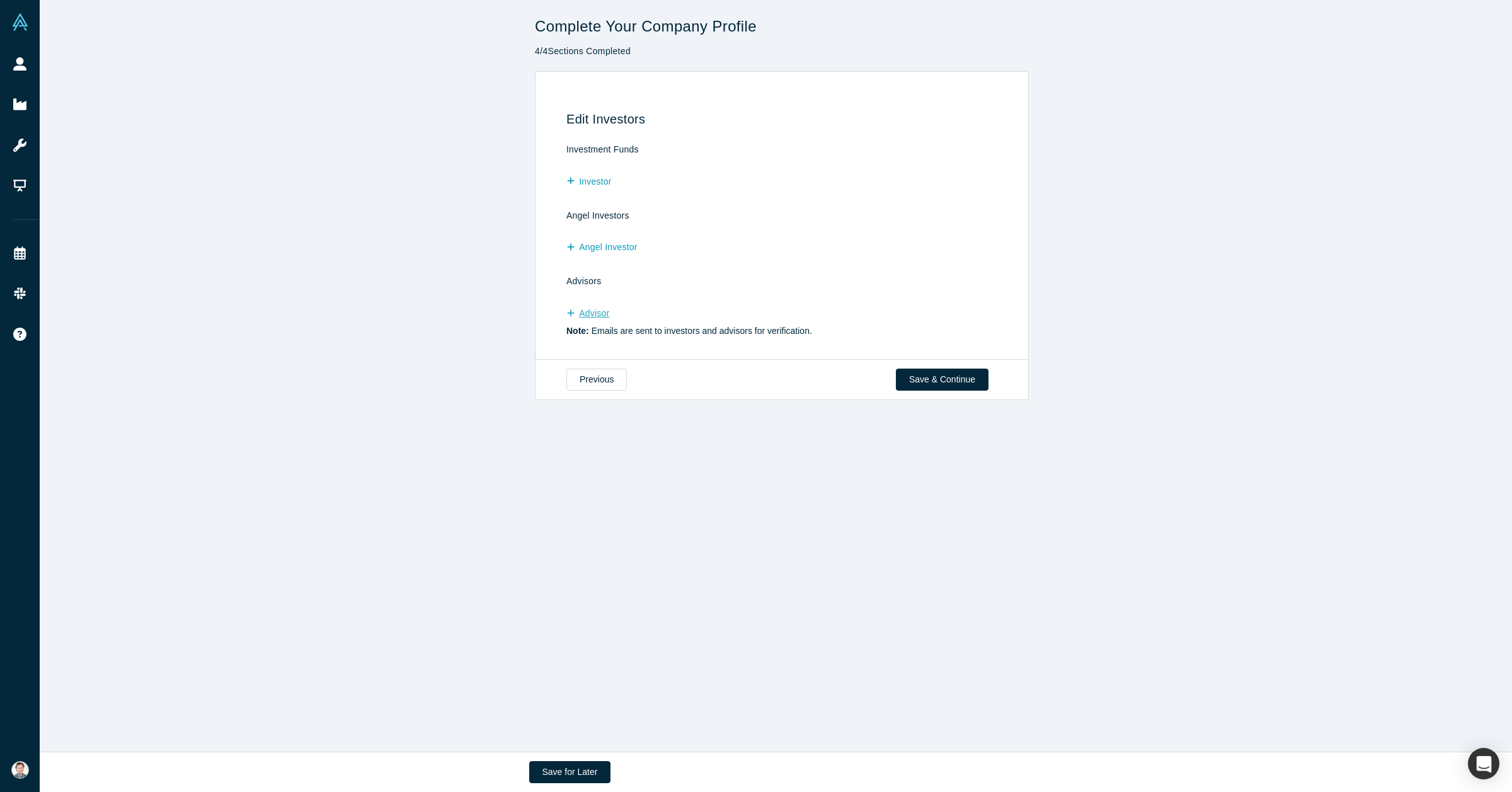
click at [585, 312] on button "Advisor" at bounding box center [594, 314] width 56 height 22
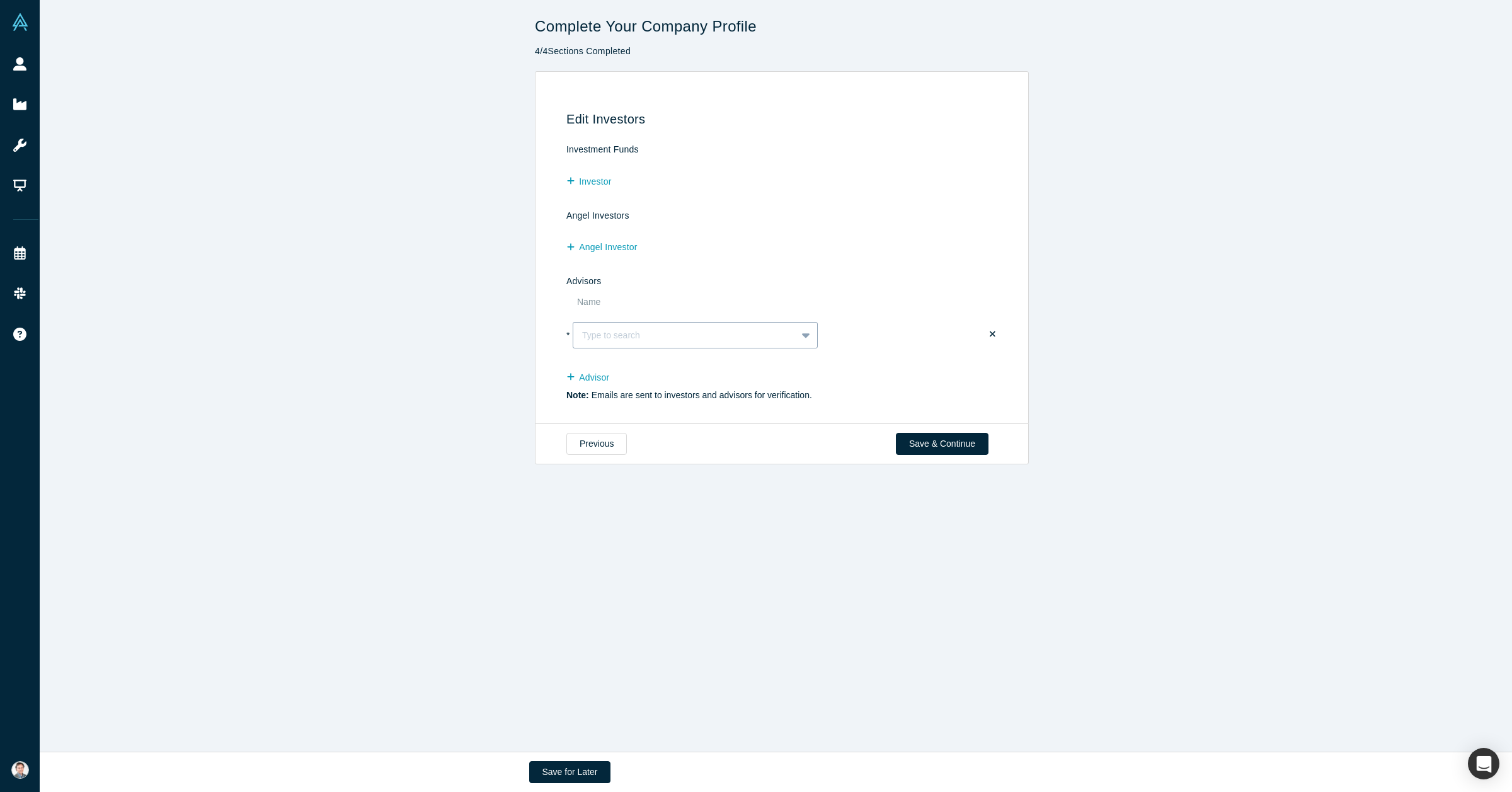
click at [664, 328] on div at bounding box center [684, 335] width 205 height 14
type input "I"
type input "[PERSON_NAME]"
click at [660, 366] on div "[PERSON_NAME]" at bounding box center [645, 371] width 68 height 31
click at [594, 374] on button "Advisor" at bounding box center [594, 377] width 56 height 22
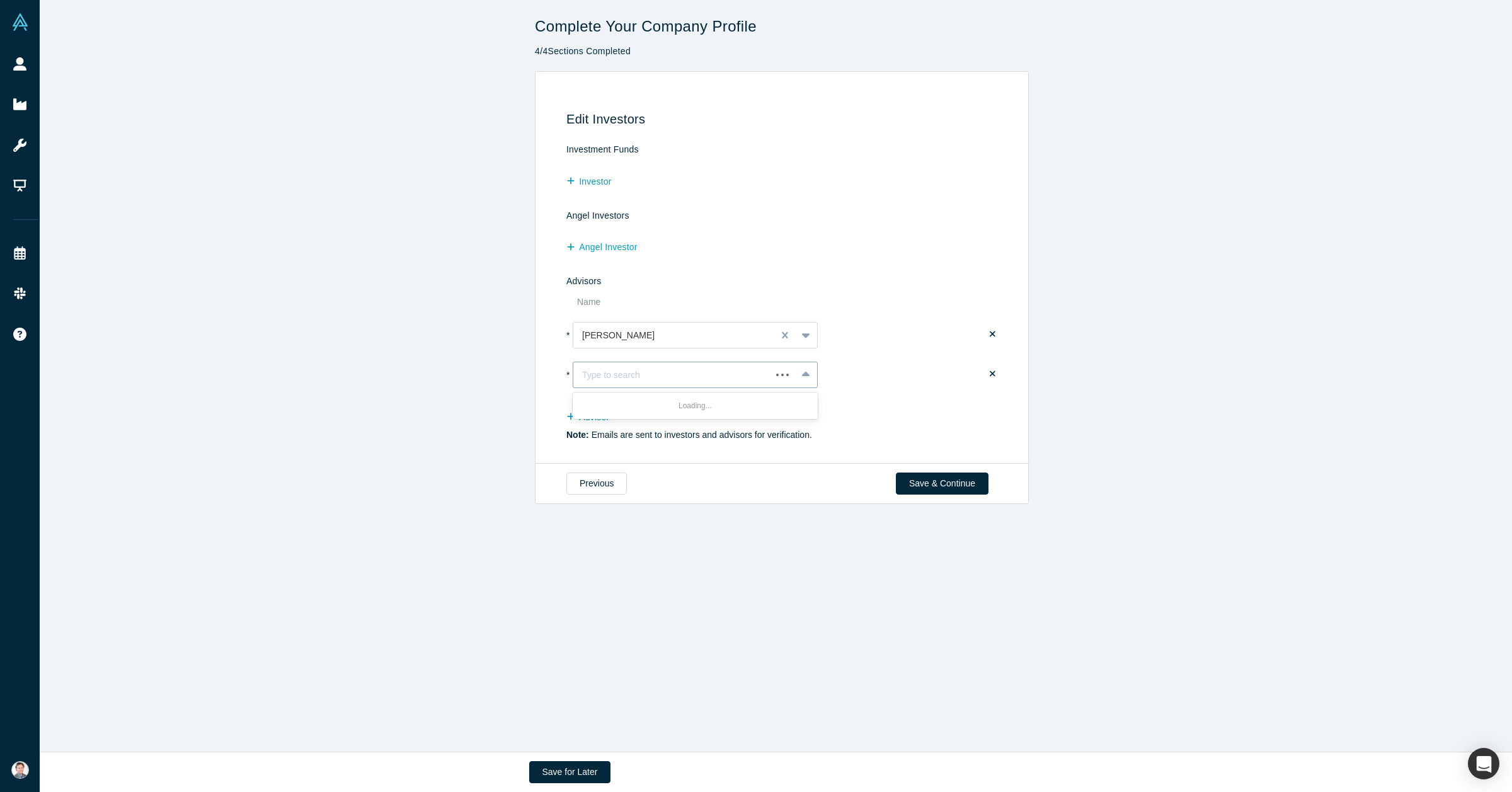
click at [603, 375] on div at bounding box center [672, 374] width 180 height 14
type input "[PERSON_NAME]"
click at [623, 373] on div at bounding box center [684, 374] width 205 height 14
type input "[PERSON_NAME]"
drag, startPoint x: 610, startPoint y: 397, endPoint x: 623, endPoint y: 397, distance: 13.0
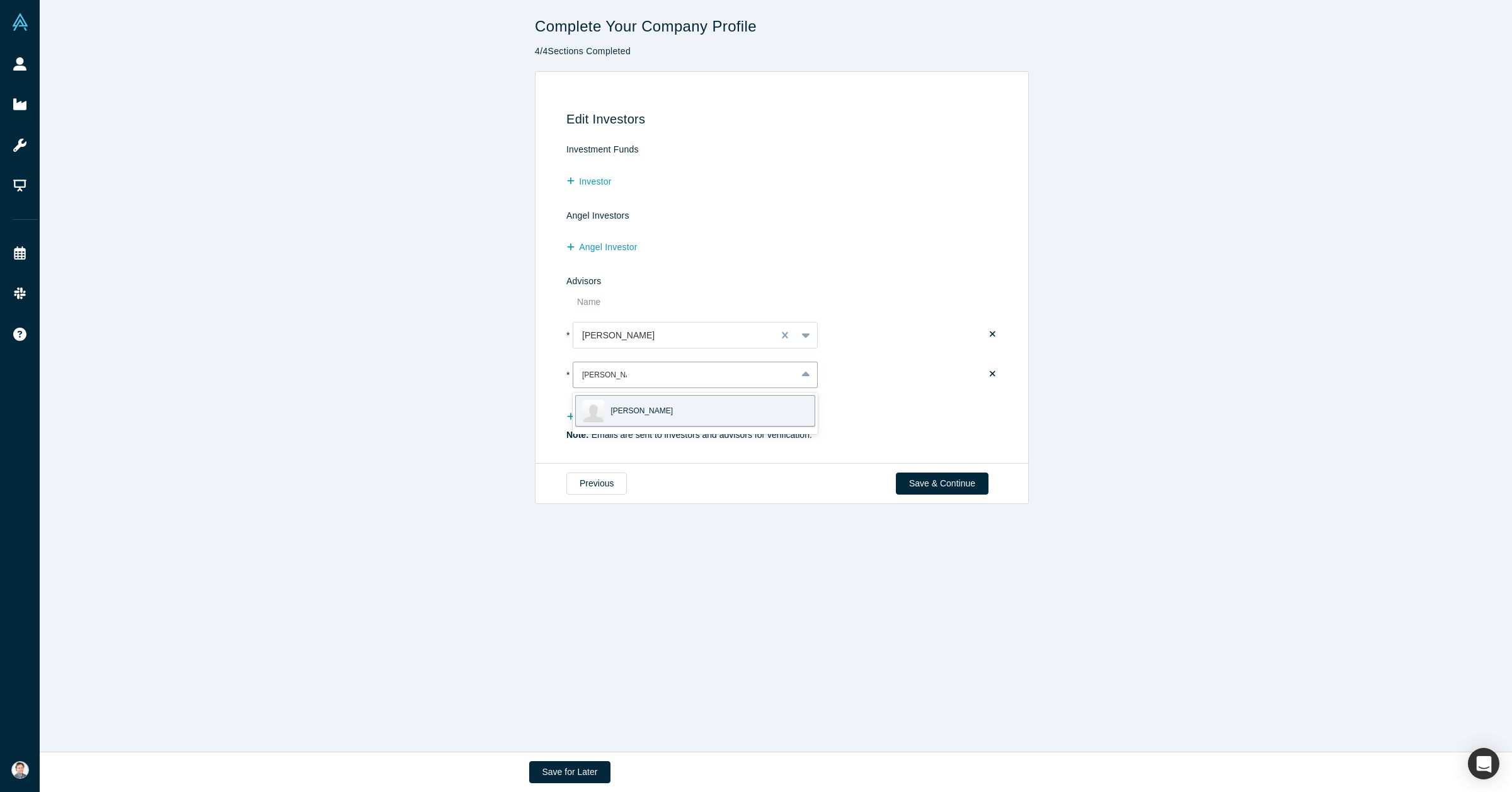
click at [618, 395] on div "[PERSON_NAME]" at bounding box center [695, 413] width 245 height 42
click at [631, 408] on span "[PERSON_NAME]" at bounding box center [642, 410] width 62 height 11
click at [817, 479] on button "Save & Continue" at bounding box center [942, 484] width 93 height 22
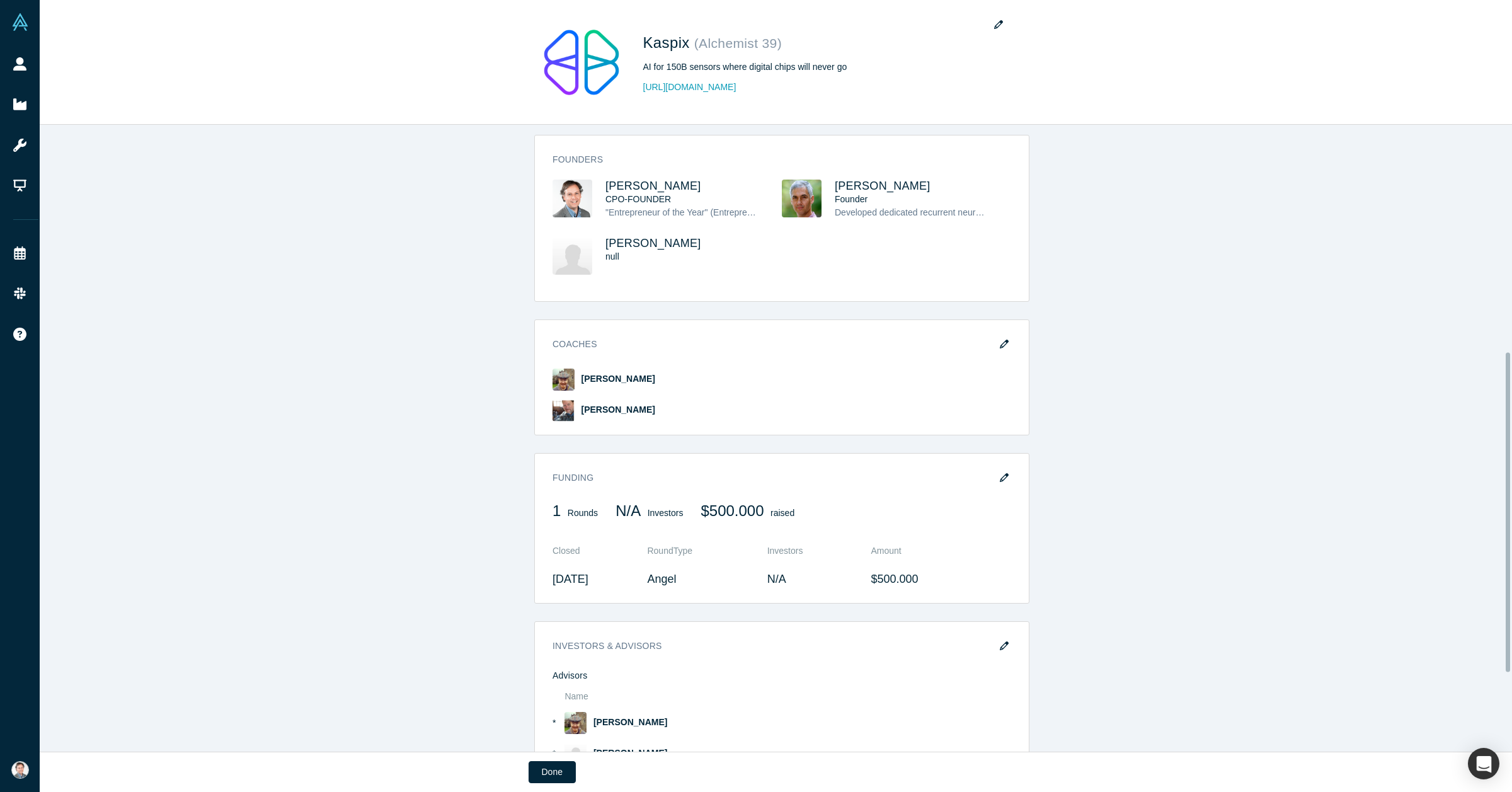
scroll to position [473, 0]
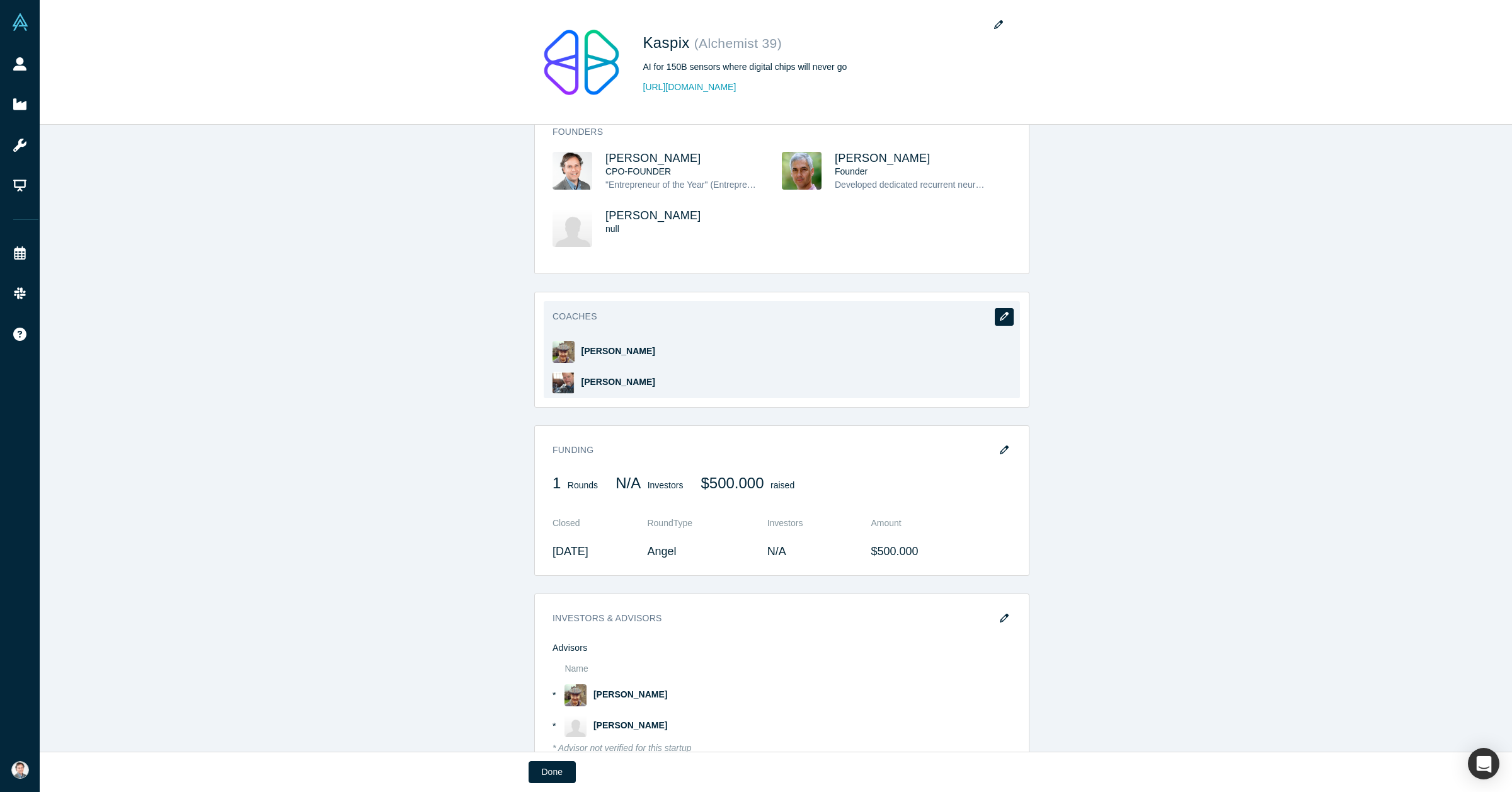
click at [817, 316] on icon "button" at bounding box center [1004, 317] width 9 height 9
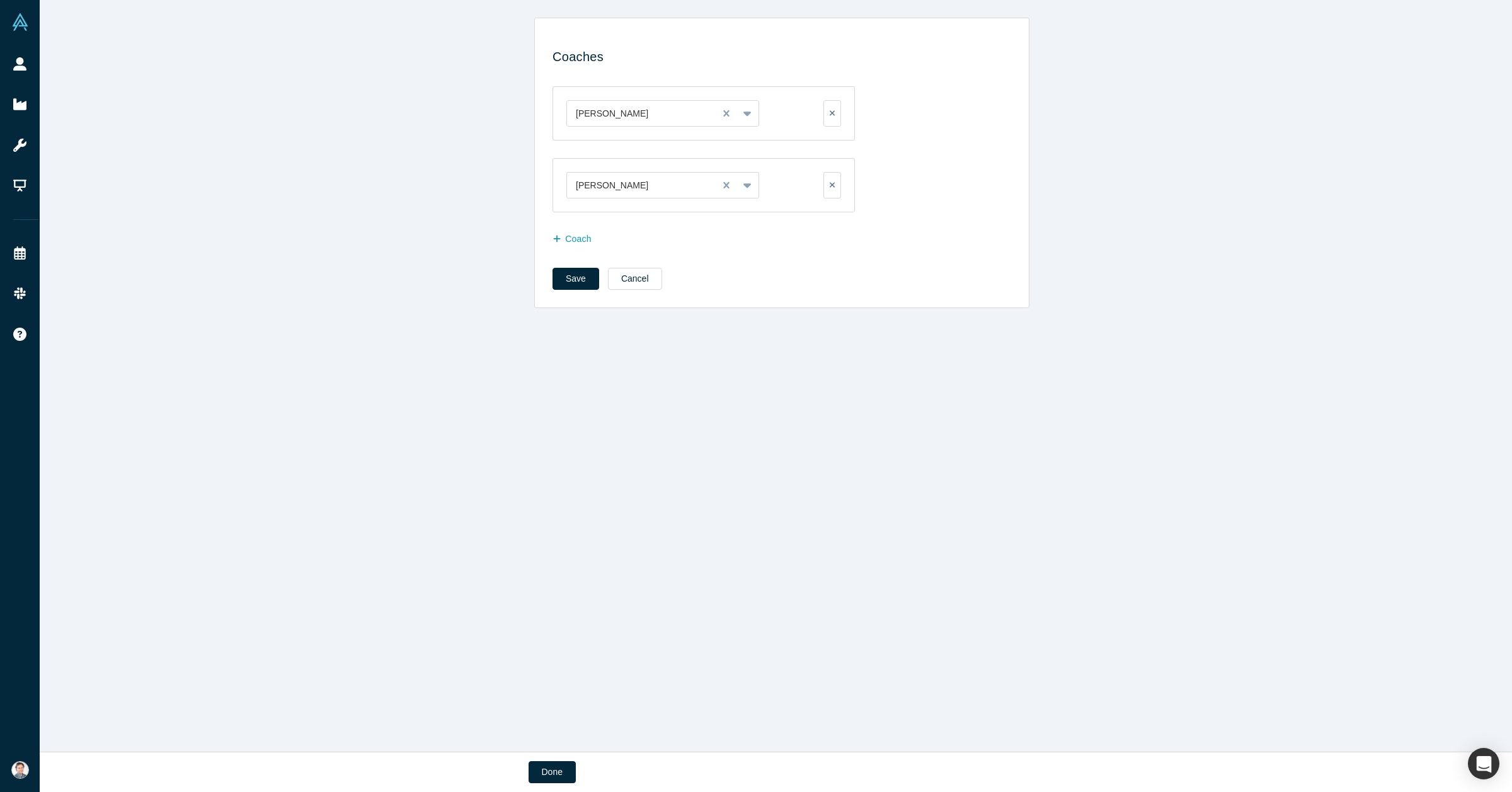
scroll to position [0, 0]
click at [743, 190] on icon at bounding box center [747, 185] width 8 height 13
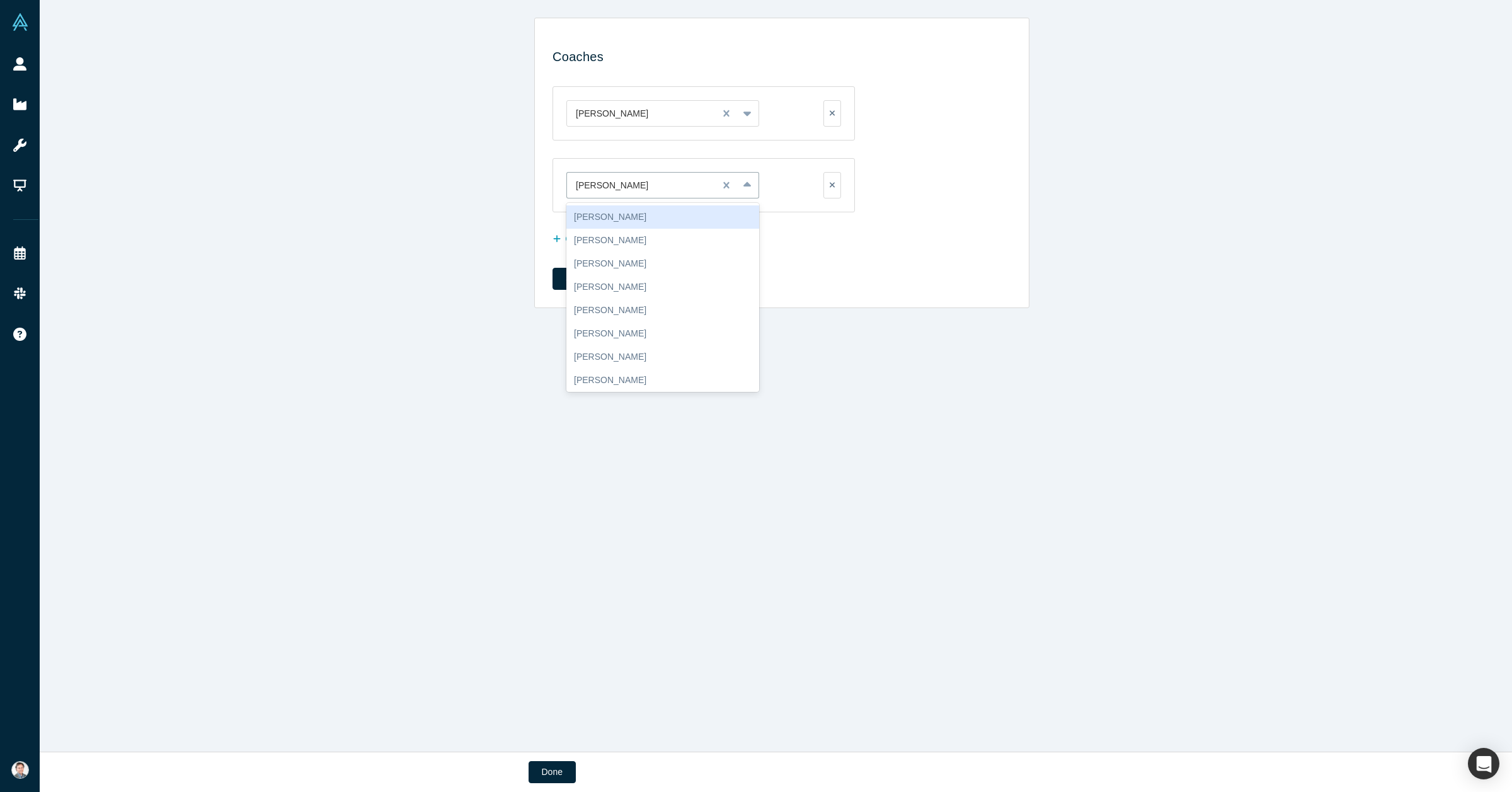
click at [782, 189] on div "10 results available. Use Up and Down to choose options, press Enter to select …" at bounding box center [695, 185] width 257 height 27
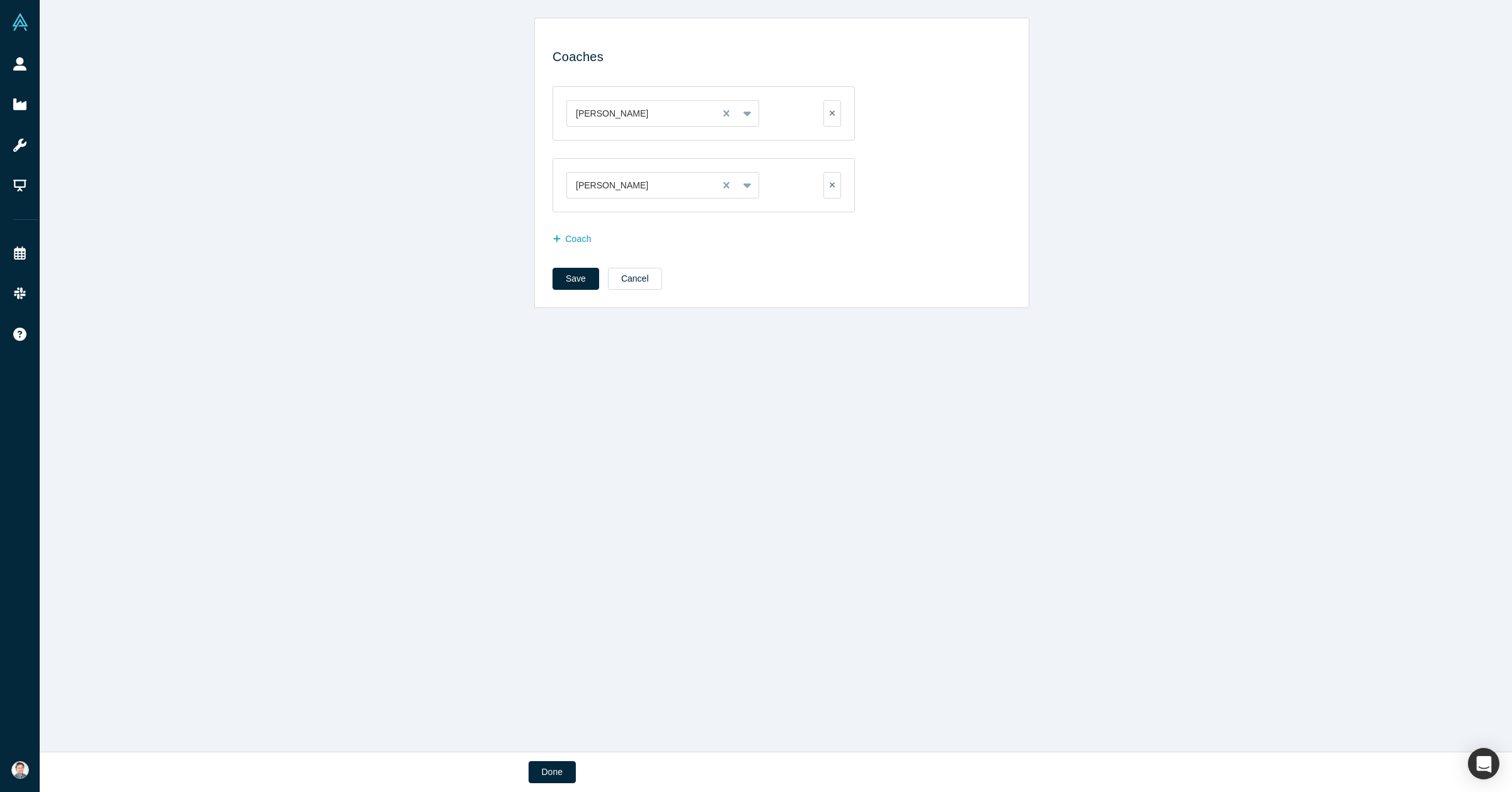
drag, startPoint x: 829, startPoint y: 180, endPoint x: 846, endPoint y: 230, distance: 52.8
click at [817, 234] on fieldset "[PERSON_NAME] To pick up a draggable item, press the space bar. While dragging,…" at bounding box center [781, 168] width 458 height 181
click at [817, 240] on div "Coach" at bounding box center [781, 239] width 458 height 20
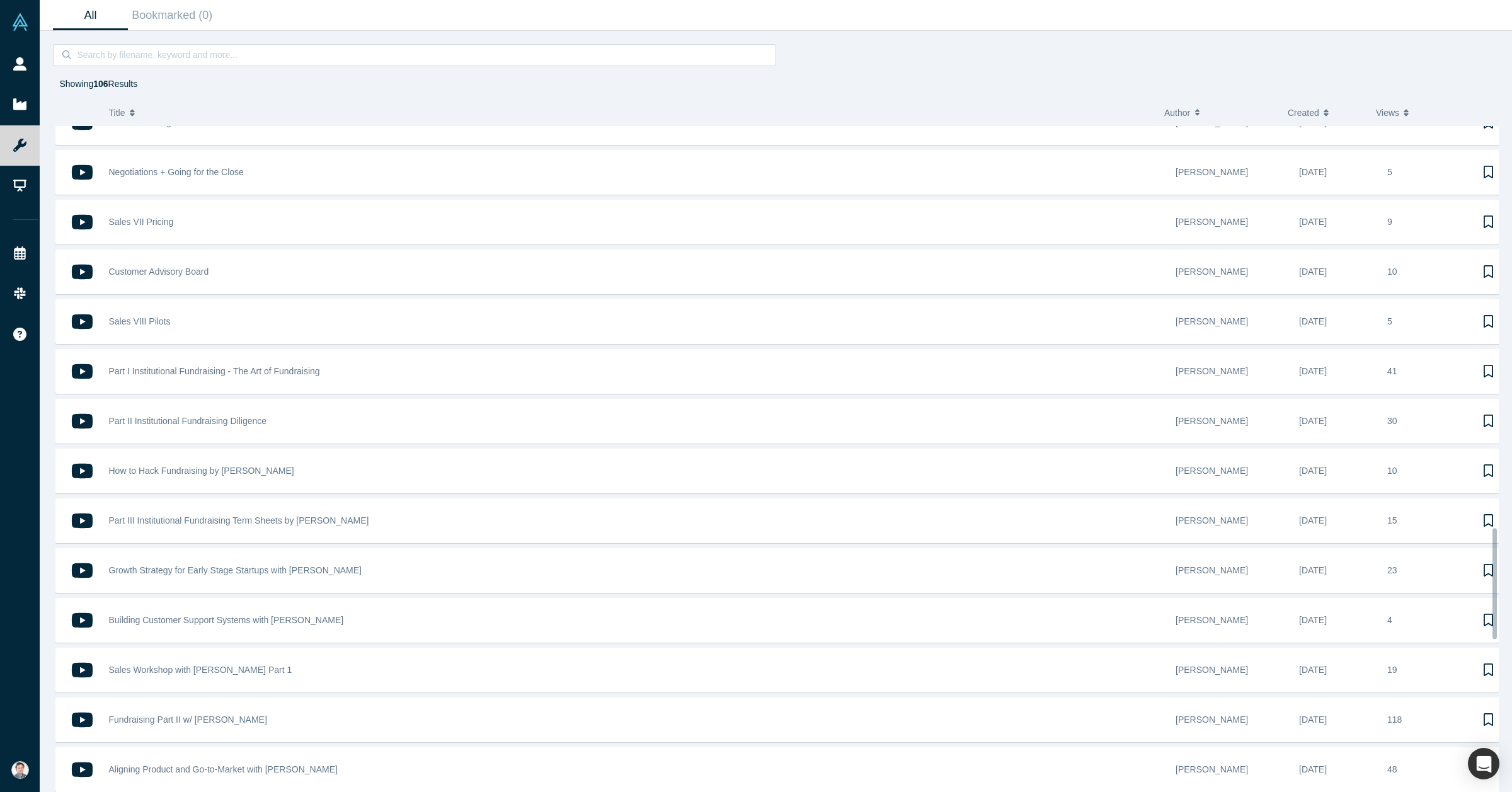
scroll to position [2515, 0]
